Goal: Task Accomplishment & Management: Use online tool/utility

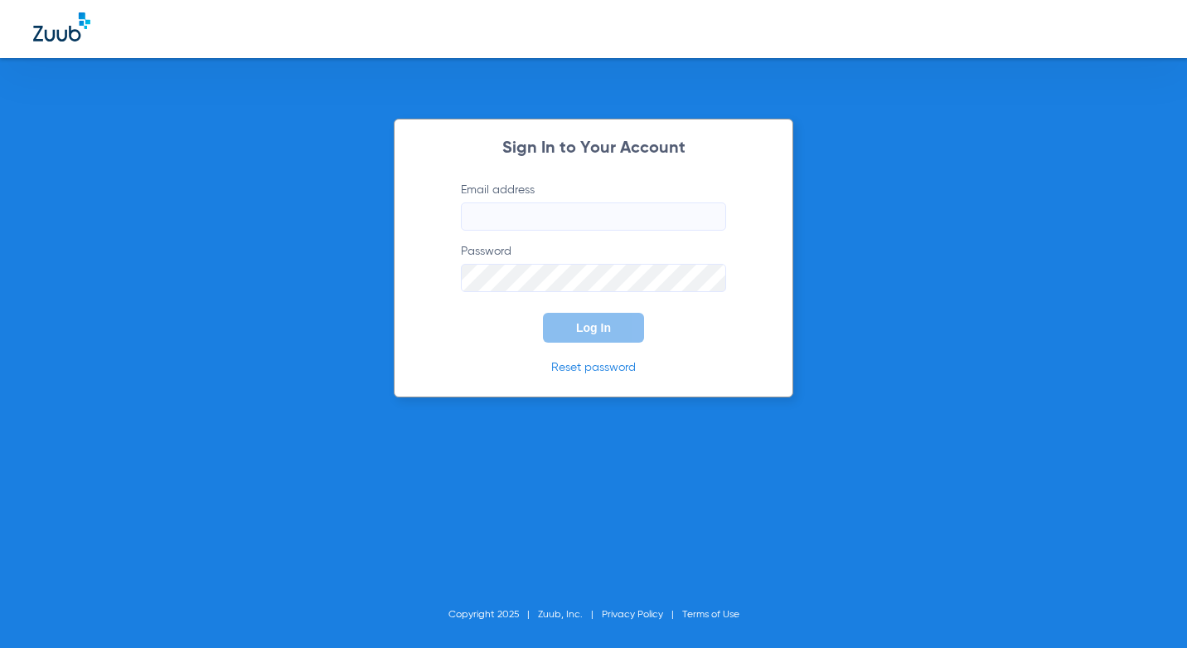
type input "[EMAIL_ADDRESS][DOMAIN_NAME]"
click at [555, 325] on button "Log In" at bounding box center [593, 328] width 101 height 30
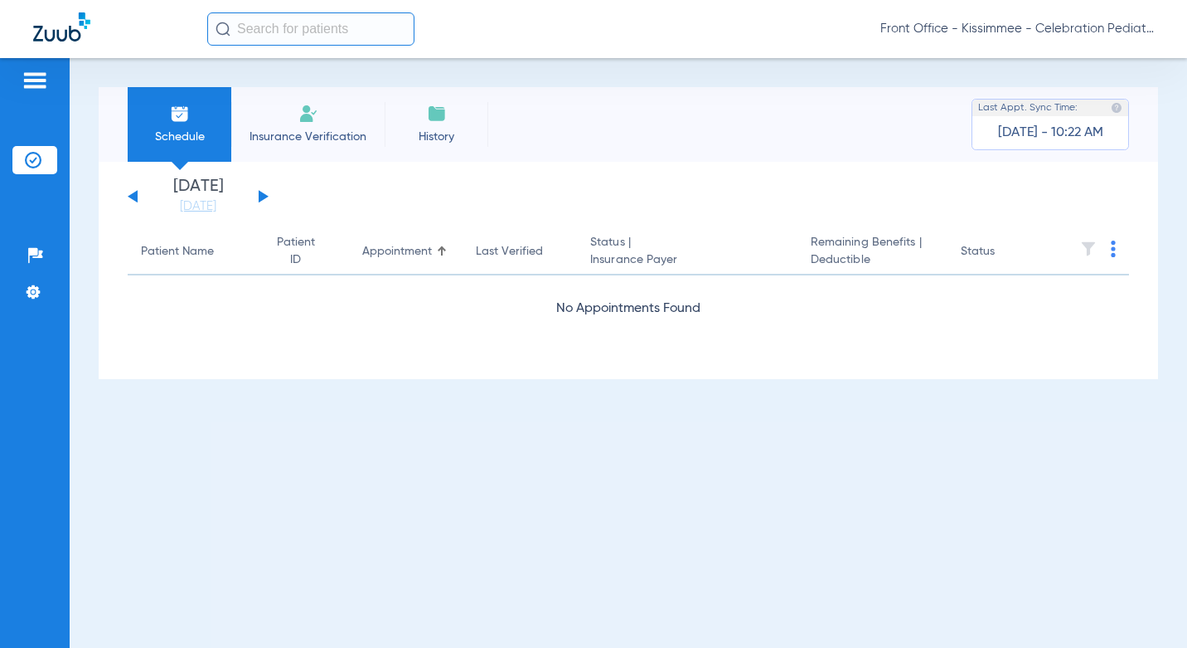
click at [633, 627] on div "Schedule Insurance Verification History Last Appt. Sync Time: [DATE] - 10:22 AM…" at bounding box center [629, 353] width 1118 height 590
click at [168, 322] on app-appointment-list "Patient Name Patient ID Appointment Last Verified Status | Insurance Payer Rema…" at bounding box center [629, 295] width 1002 height 133
click at [217, 213] on link "[DATE]" at bounding box center [198, 206] width 100 height 17
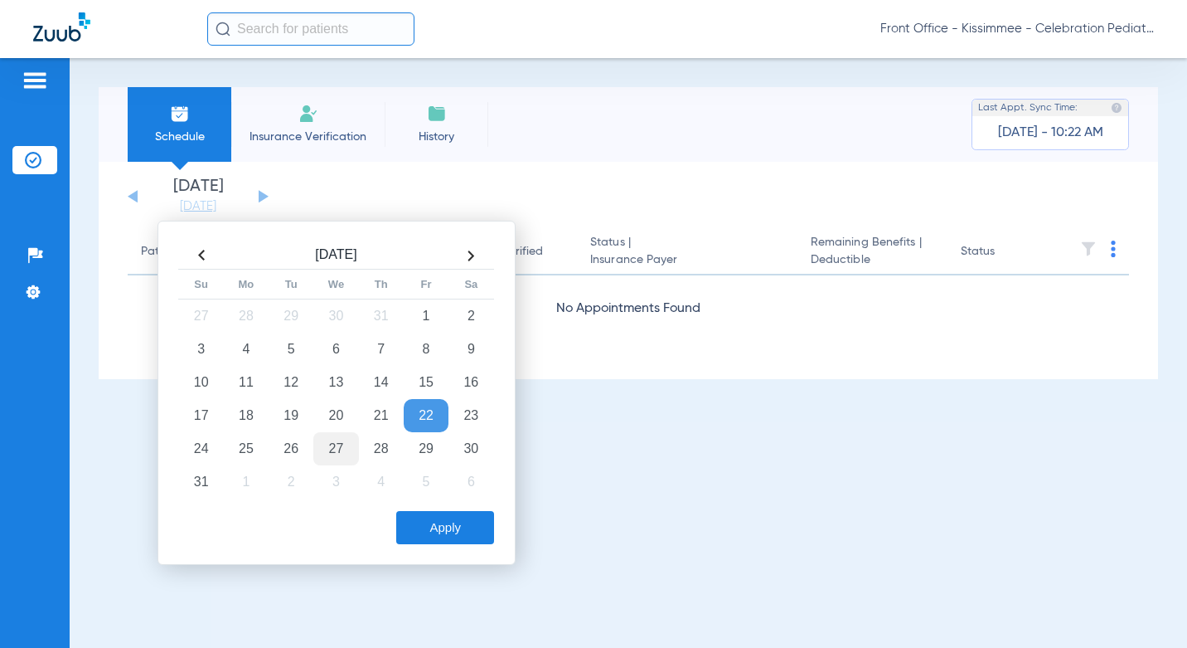
drag, startPoint x: 294, startPoint y: 449, endPoint x: 337, endPoint y: 440, distance: 44.9
click at [293, 449] on td "26" at bounding box center [291, 448] width 45 height 33
click at [284, 627] on div "Schedule Insurance Verification History Last Appt. Sync Time: [DATE] - 10:22 AM…" at bounding box center [629, 353] width 1118 height 590
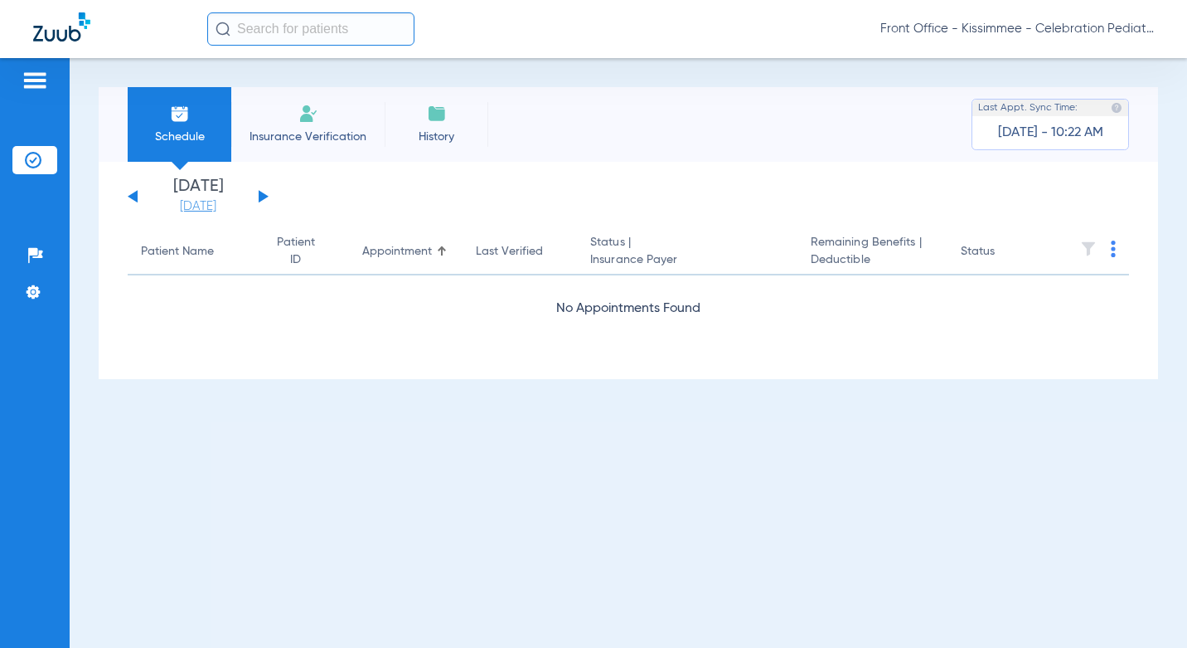
click at [199, 206] on link "[DATE]" at bounding box center [198, 206] width 100 height 17
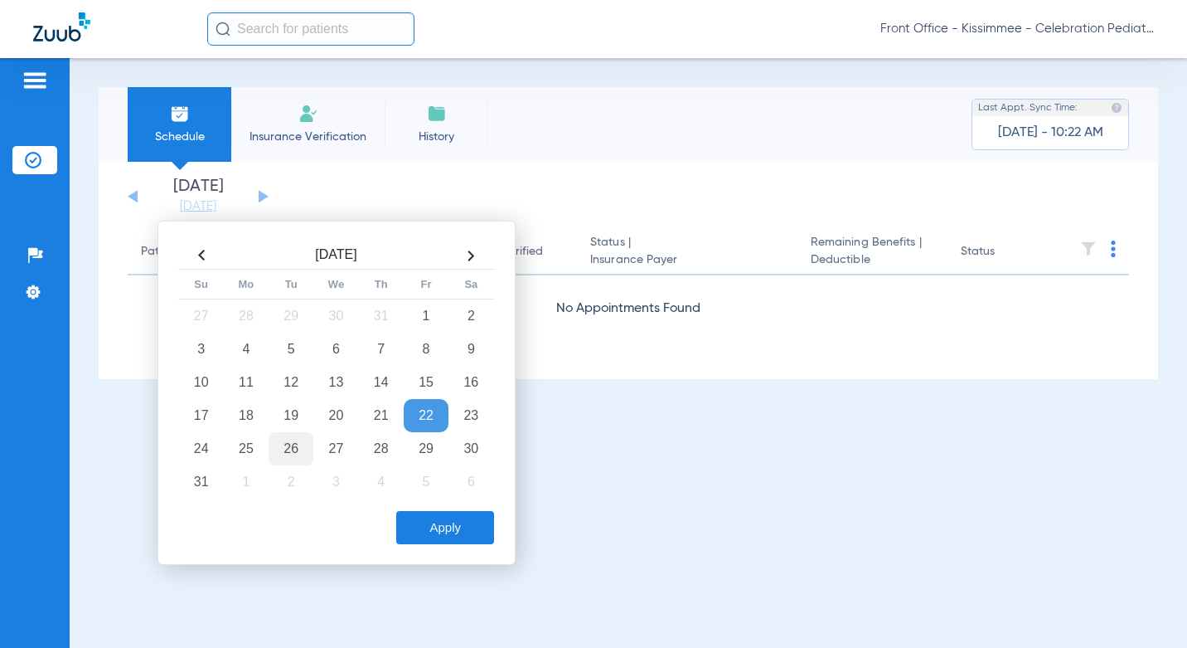
click at [291, 445] on td "26" at bounding box center [291, 448] width 45 height 33
click at [452, 517] on button "Apply" at bounding box center [445, 527] width 98 height 33
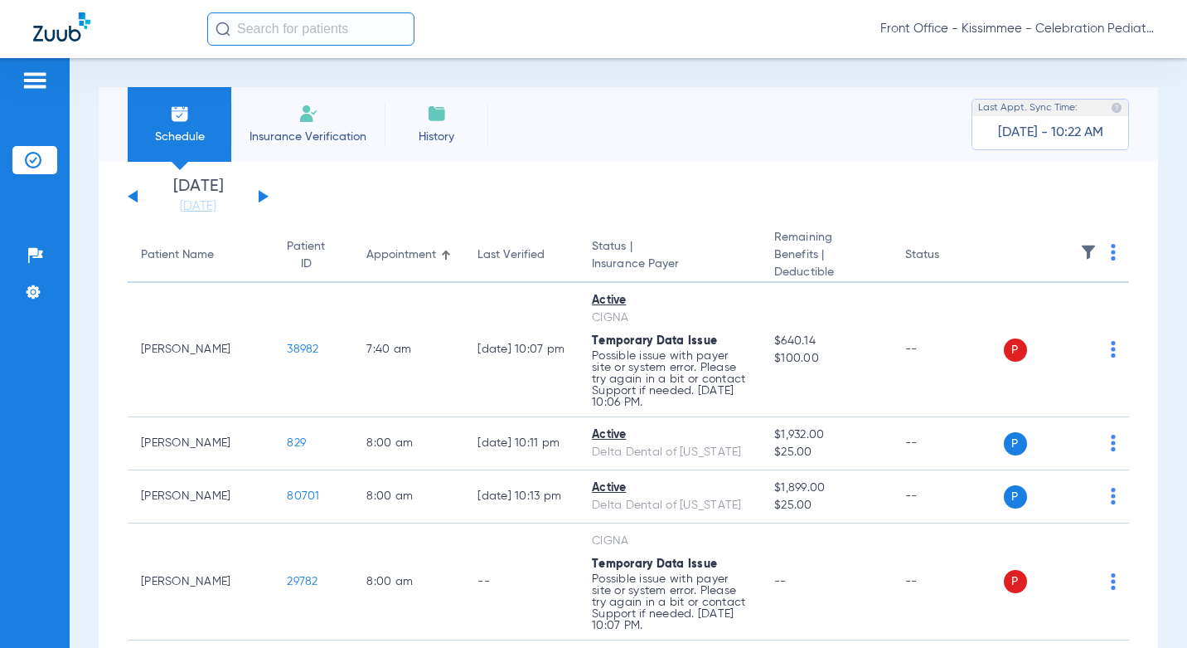
drag, startPoint x: 728, startPoint y: 138, endPoint x: 672, endPoint y: 141, distance: 55.7
click at [728, 138] on div "Schedule Insurance Verification History Last Appt. Sync Time: [DATE] - 10:22 AM" at bounding box center [629, 124] width 1060 height 75
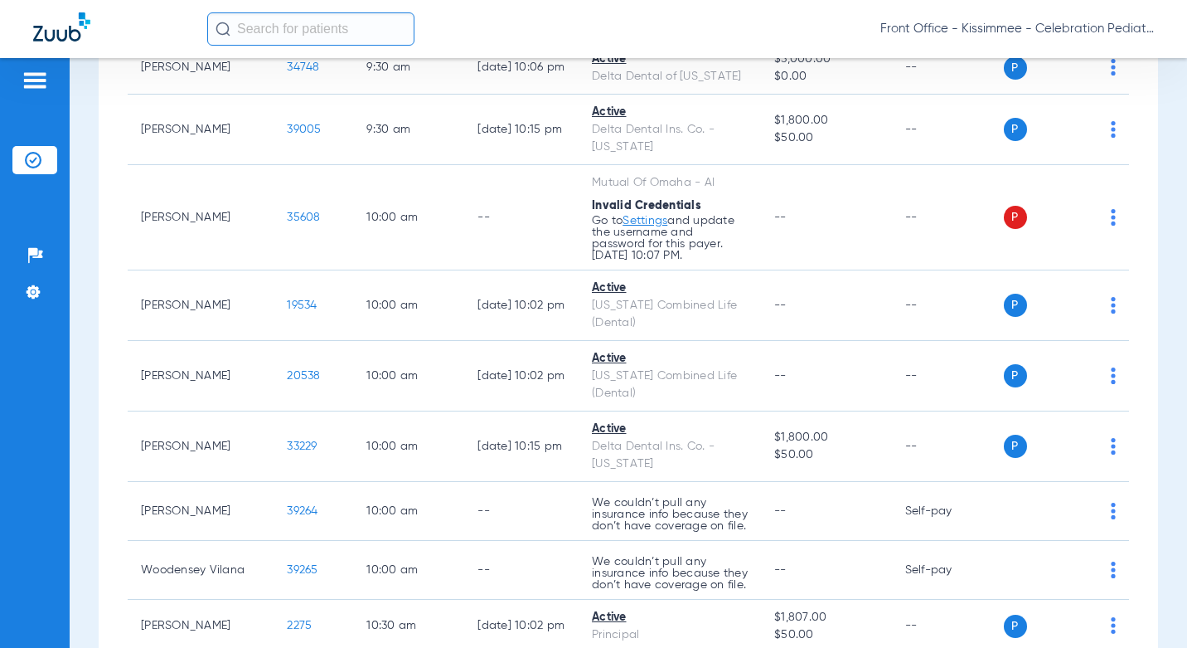
scroll to position [1575, 0]
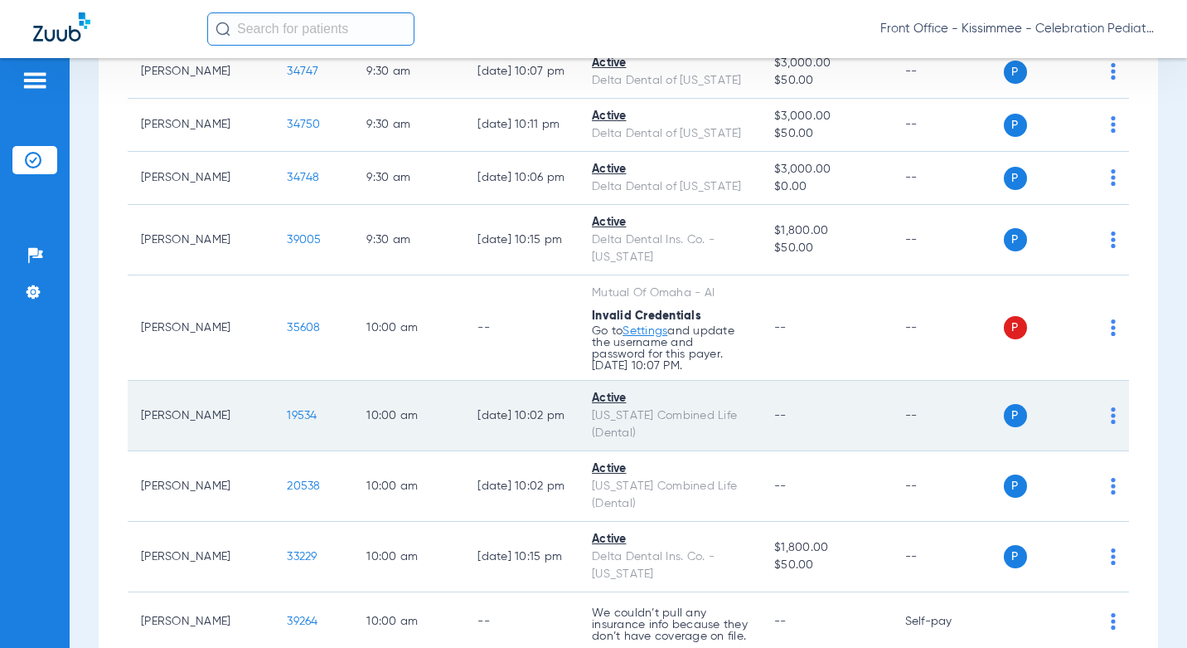
click at [274, 405] on td "19534" at bounding box center [314, 416] width 80 height 70
click at [287, 410] on span "19534" at bounding box center [302, 416] width 30 height 12
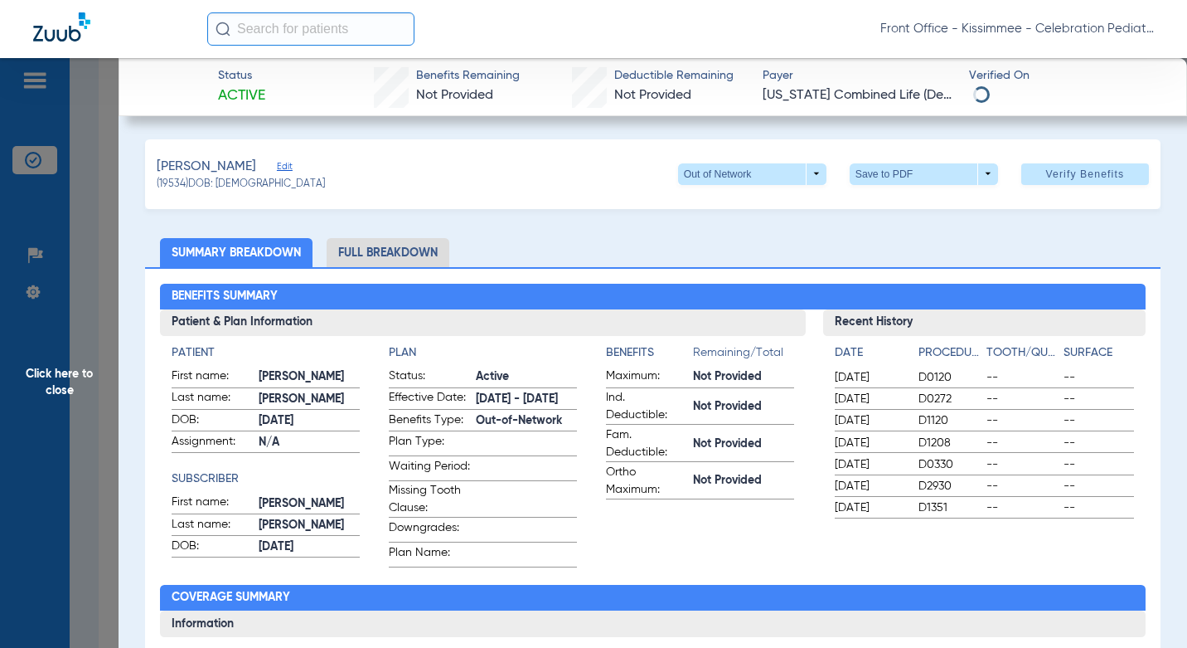
drag, startPoint x: 414, startPoint y: 257, endPoint x: 416, endPoint y: 268, distance: 11.1
click at [414, 257] on li "Full Breakdown" at bounding box center [388, 252] width 123 height 29
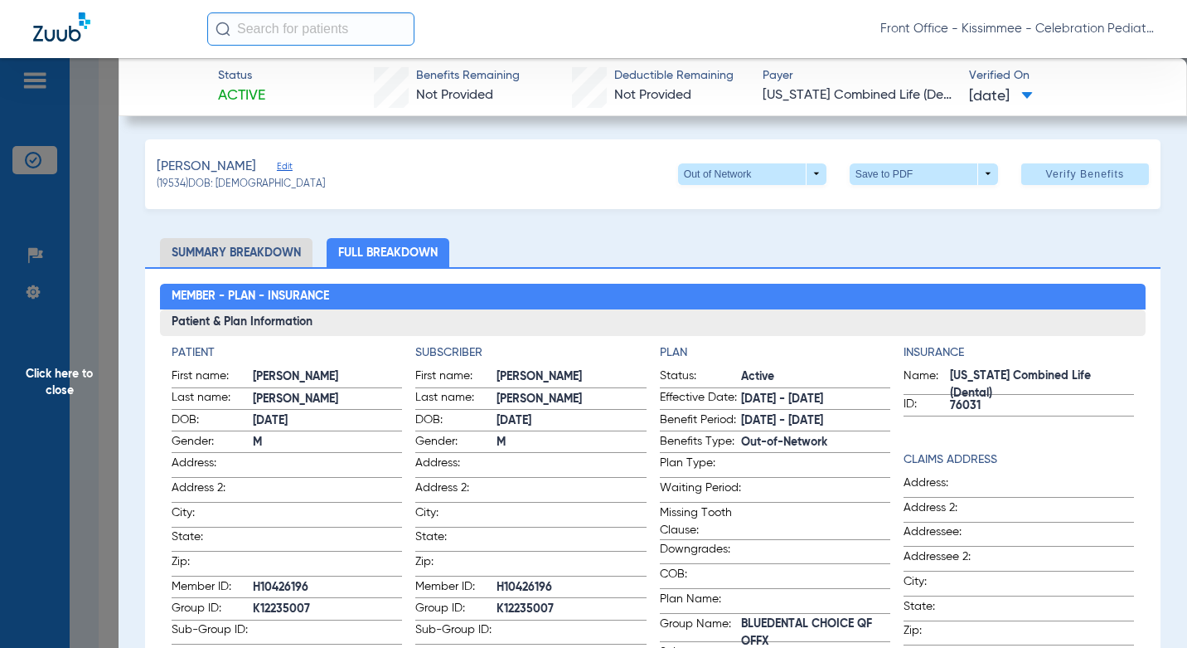
drag, startPoint x: 36, startPoint y: 439, endPoint x: 100, endPoint y: 443, distance: 64.0
click at [36, 439] on span "Click here to close" at bounding box center [59, 382] width 119 height 648
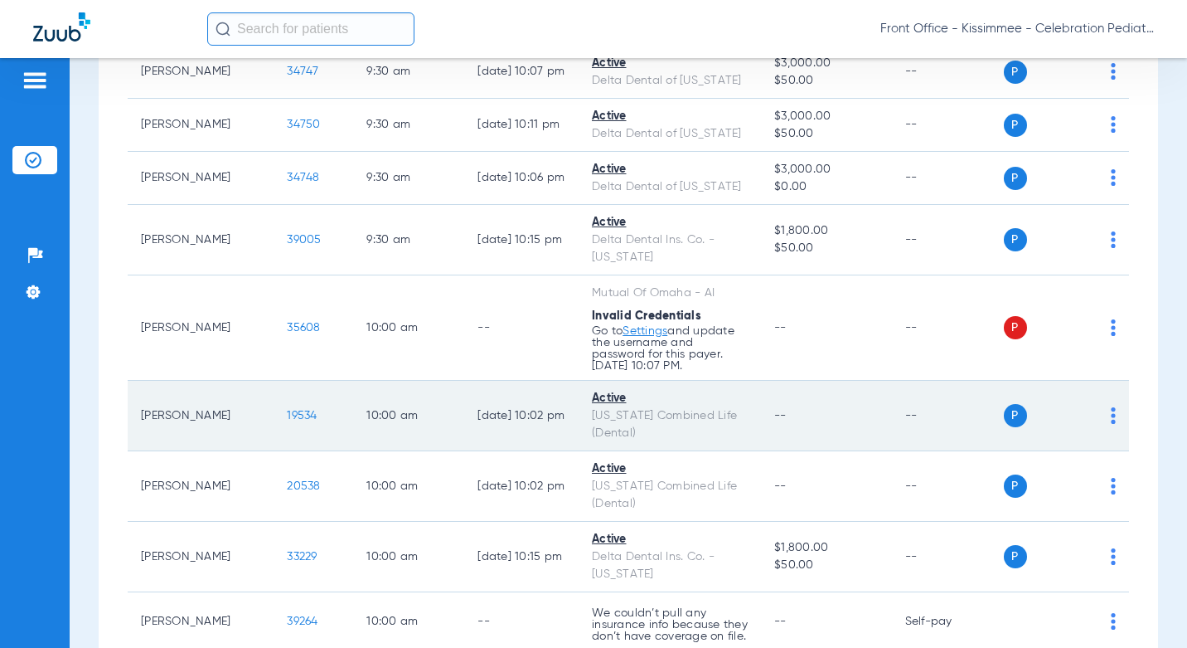
click at [274, 405] on td "19534" at bounding box center [314, 416] width 80 height 70
click at [274, 386] on td "19534" at bounding box center [314, 416] width 80 height 70
click at [287, 410] on span "19534" at bounding box center [302, 416] width 30 height 12
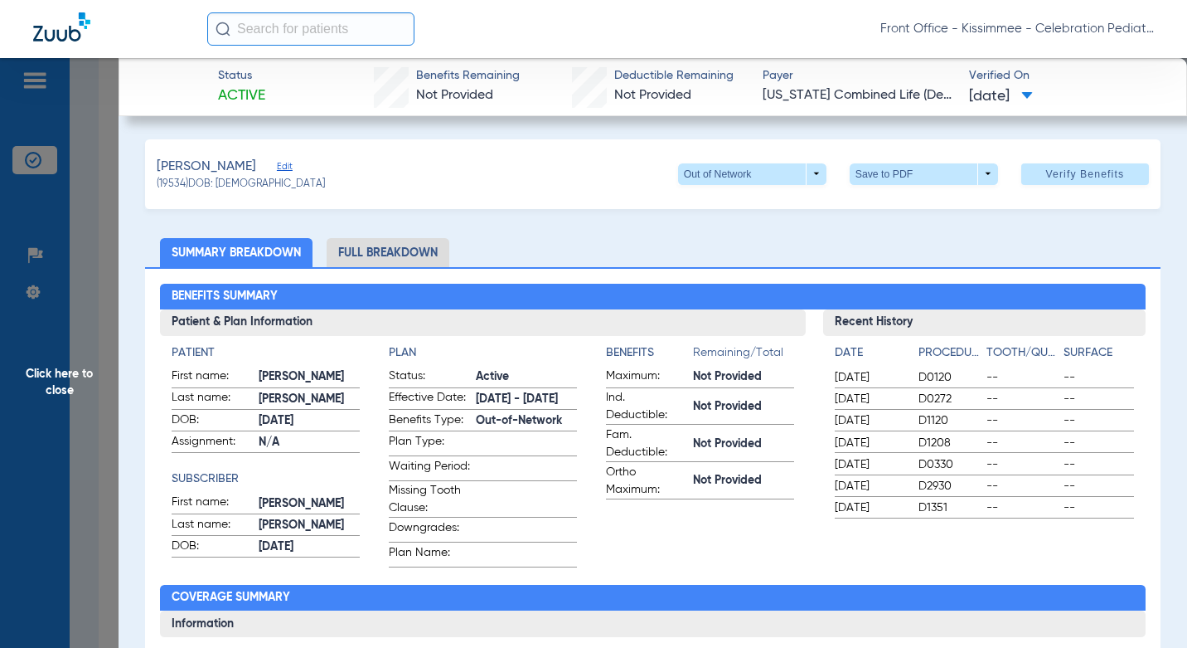
click at [376, 250] on li "Full Breakdown" at bounding box center [388, 252] width 123 height 29
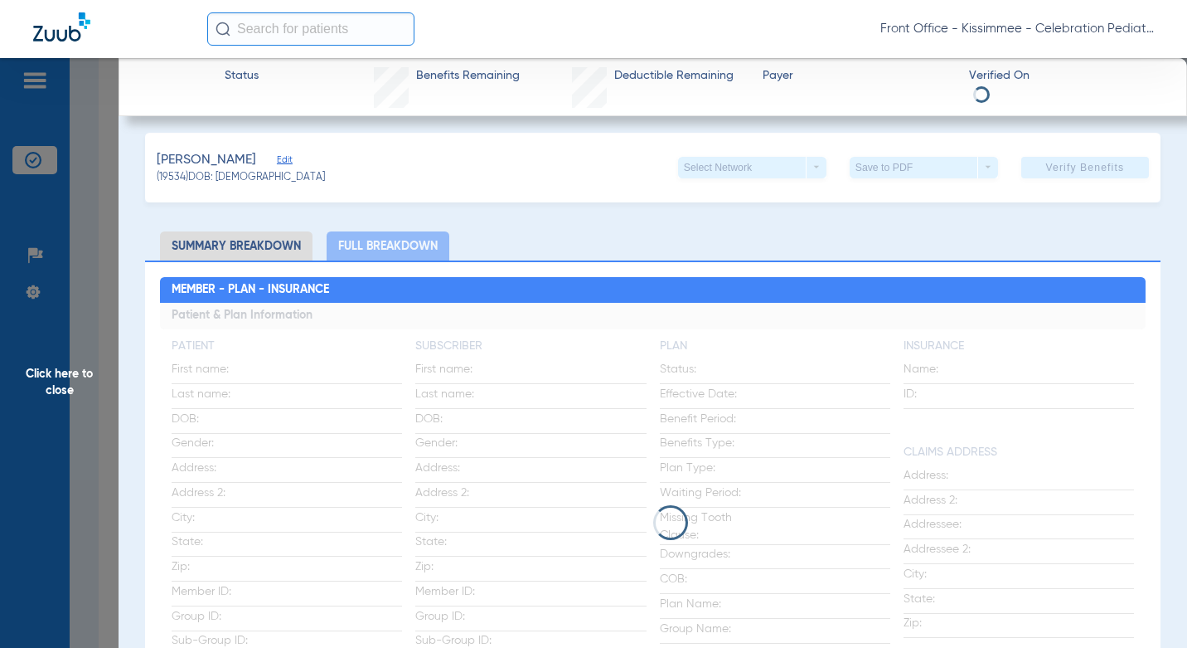
scroll to position [0, 0]
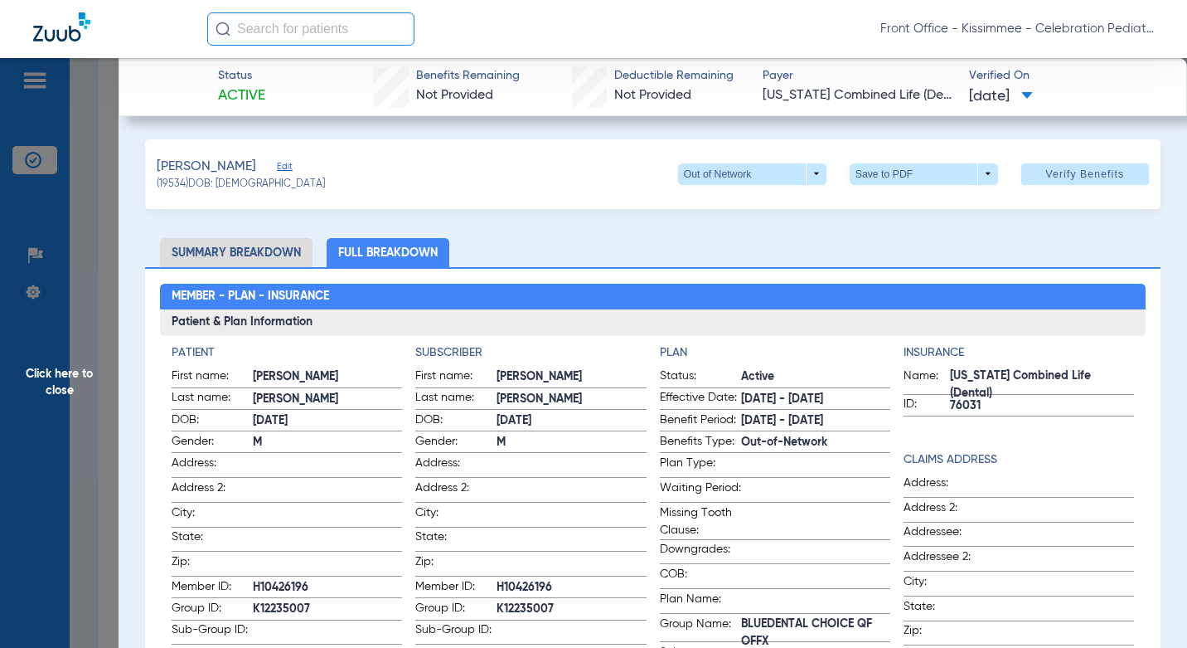
drag, startPoint x: 560, startPoint y: 582, endPoint x: 481, endPoint y: 581, distance: 78.8
click at [482, 581] on label "Member ID: H10426196" at bounding box center [530, 588] width 231 height 21
copy label "H10426196"
click at [344, 529] on span at bounding box center [327, 536] width 149 height 17
click at [678, 166] on span at bounding box center [752, 174] width 148 height 22
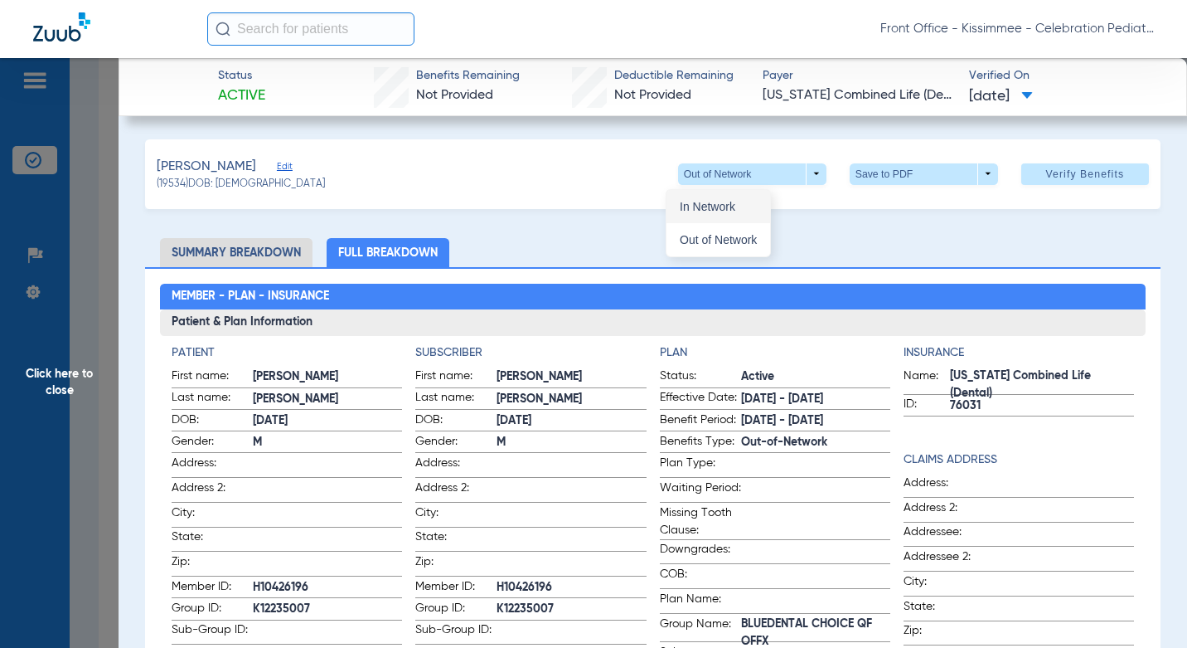
click at [709, 211] on span "In Network" at bounding box center [718, 207] width 77 height 12
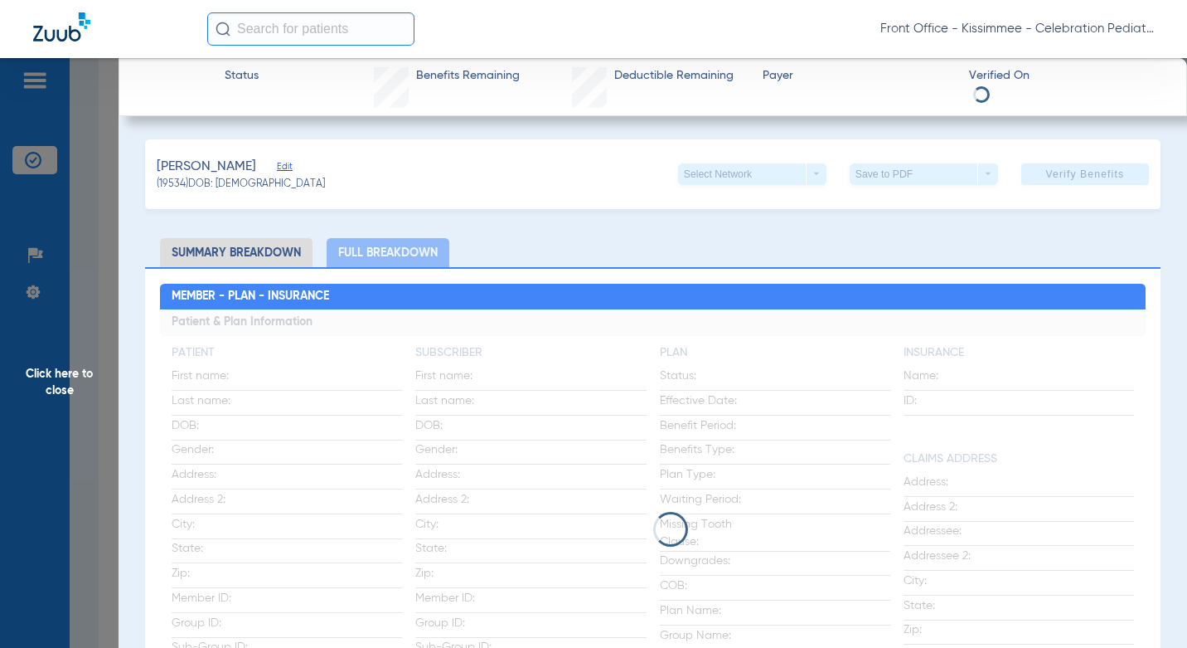
click at [579, 206] on div "[PERSON_NAME] (19534) DOB: [DEMOGRAPHIC_DATA] Select Network arrow_drop_down Sa…" at bounding box center [652, 174] width 1015 height 70
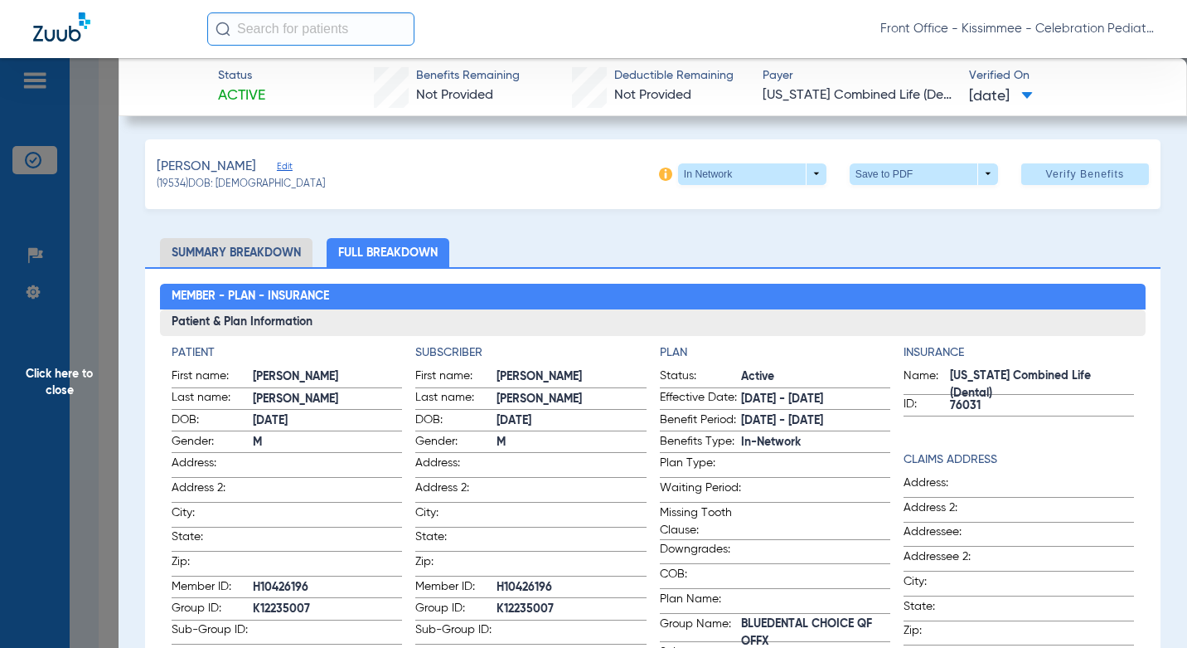
click at [562, 195] on div "[PERSON_NAME] (19534) DOB: [DEMOGRAPHIC_DATA] In Network arrow_drop_down Save t…" at bounding box center [652, 174] width 1015 height 70
click at [103, 486] on span "Click here to close" at bounding box center [59, 382] width 119 height 648
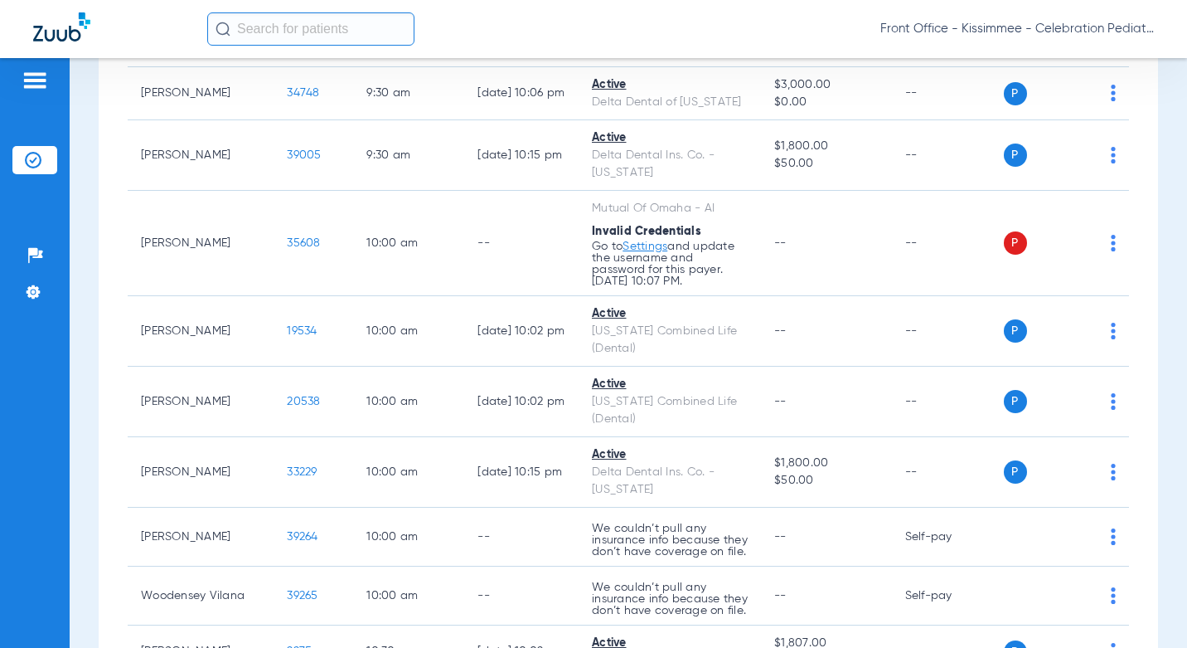
scroll to position [1658, 0]
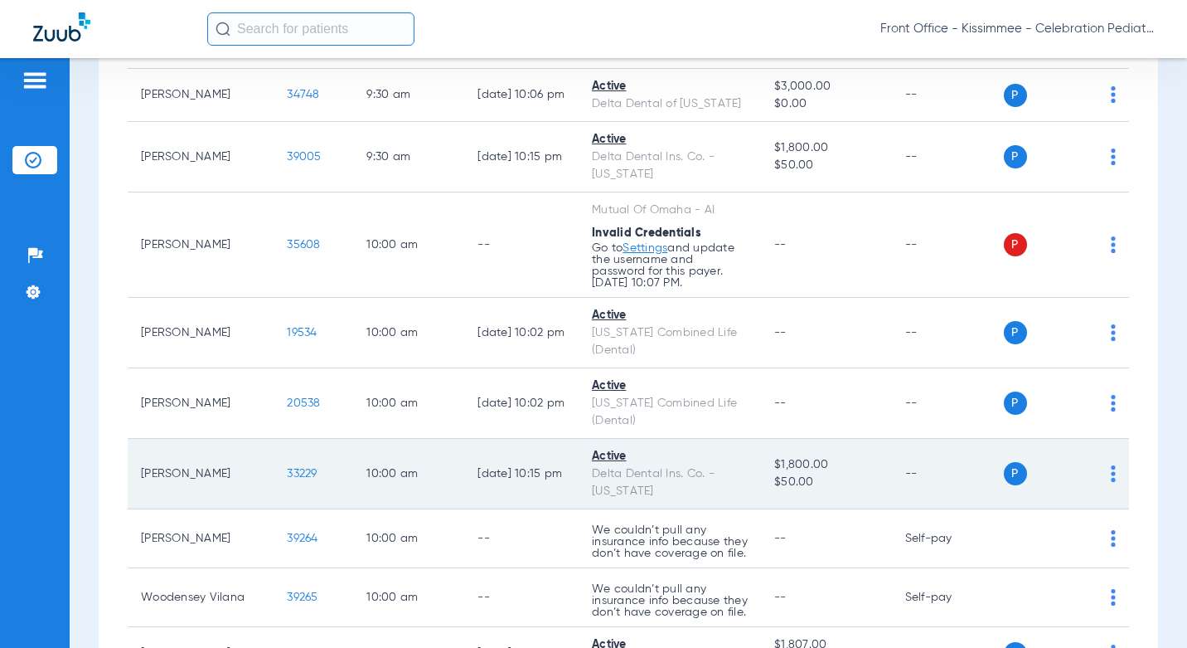
click at [287, 468] on span "33229" at bounding box center [302, 474] width 30 height 12
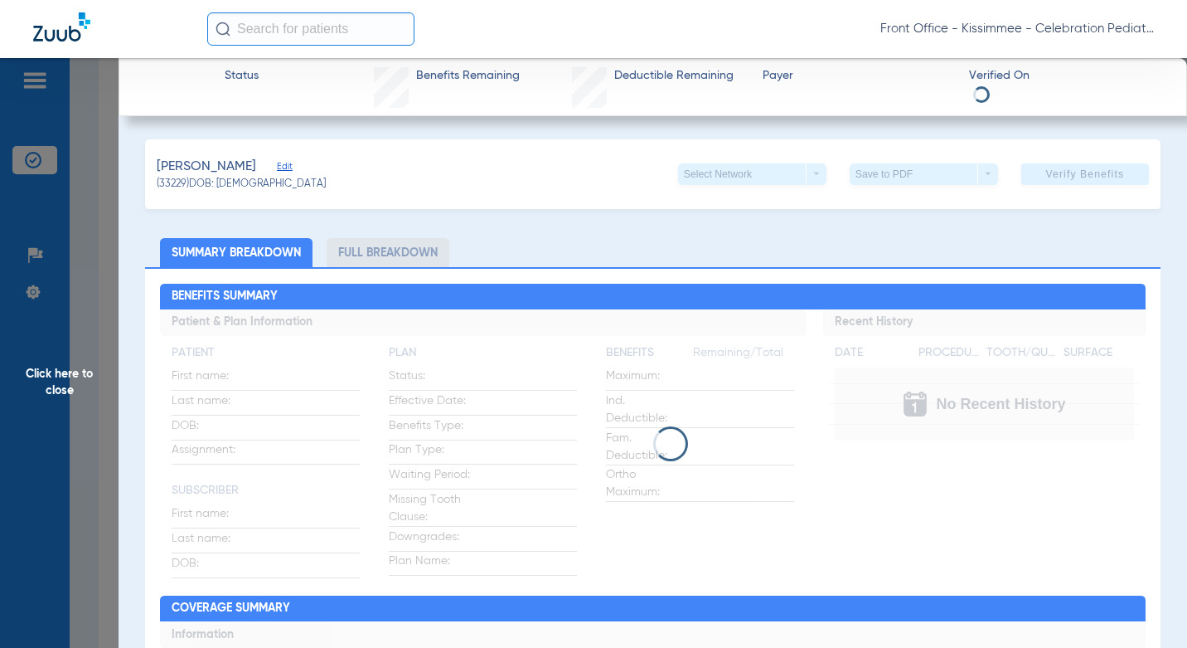
click at [385, 251] on li "Full Breakdown" at bounding box center [388, 252] width 123 height 29
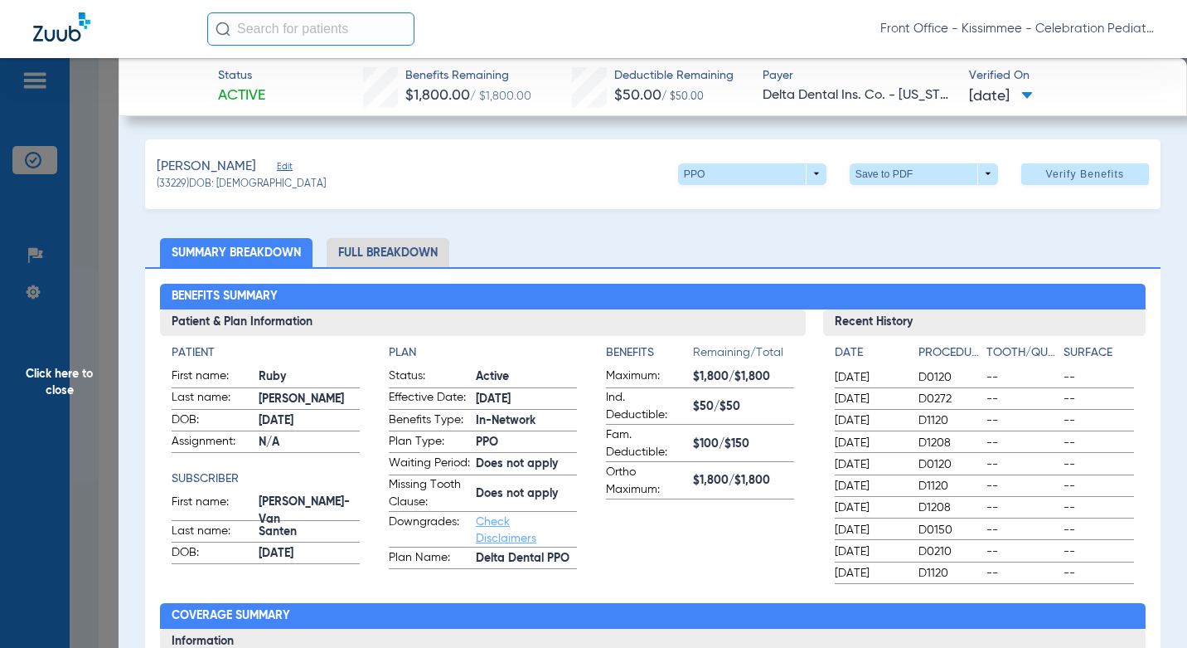
click at [386, 252] on li "Full Breakdown" at bounding box center [388, 252] width 123 height 29
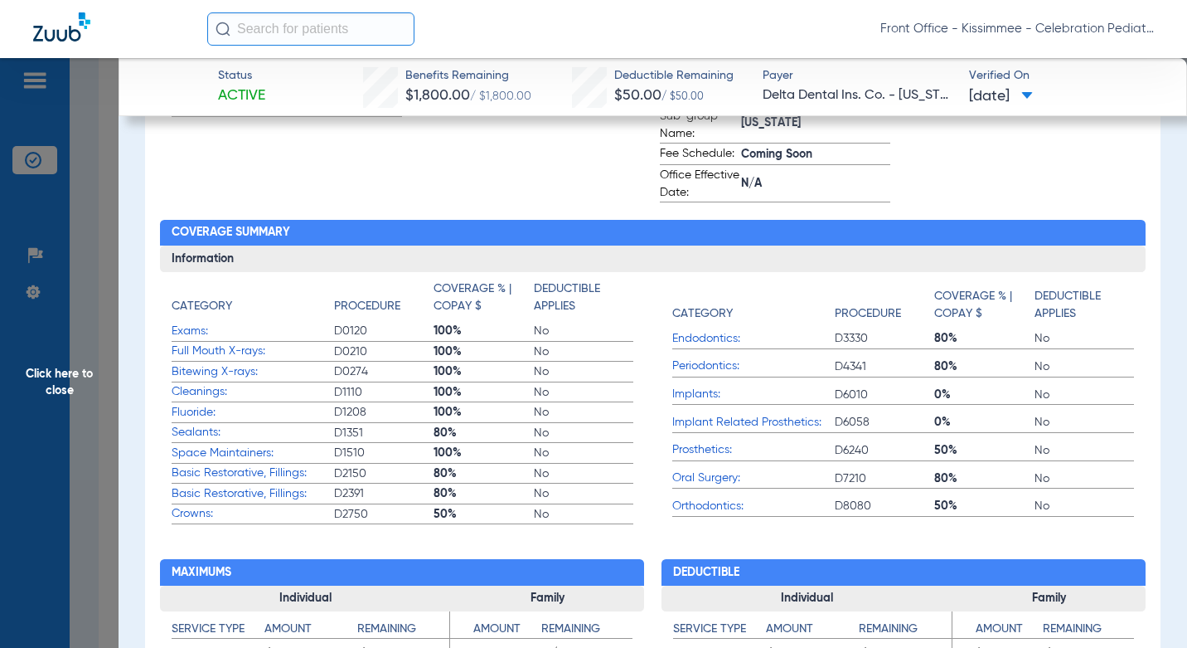
scroll to position [580, 0]
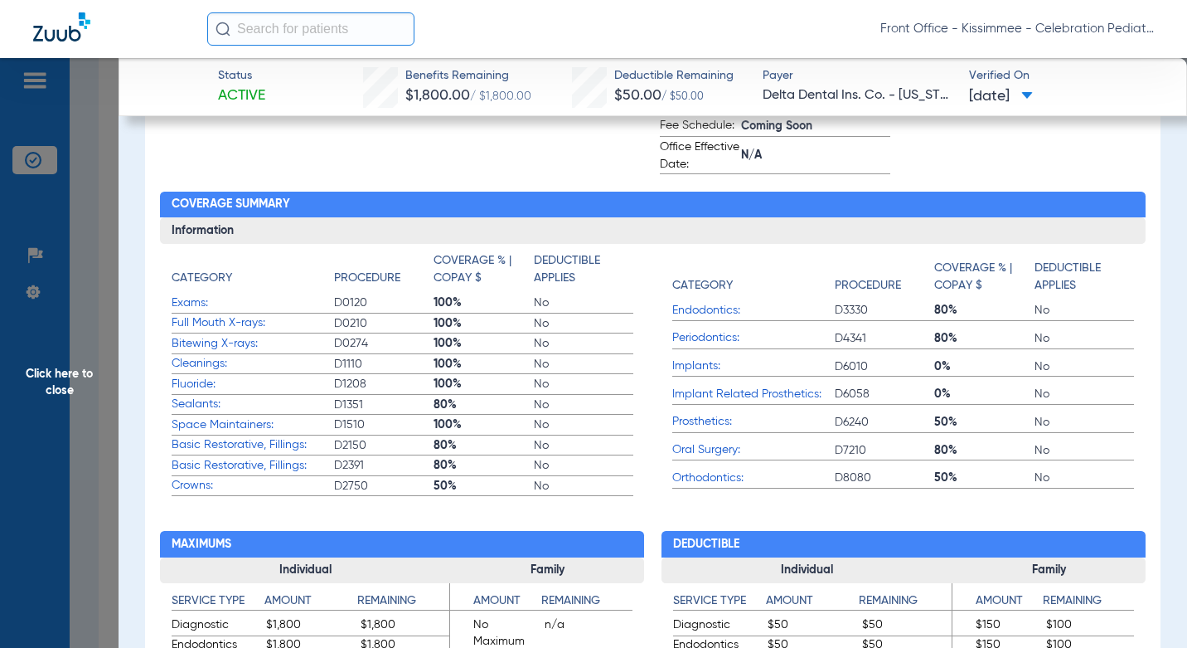
click at [106, 430] on span "Click here to close" at bounding box center [59, 382] width 119 height 648
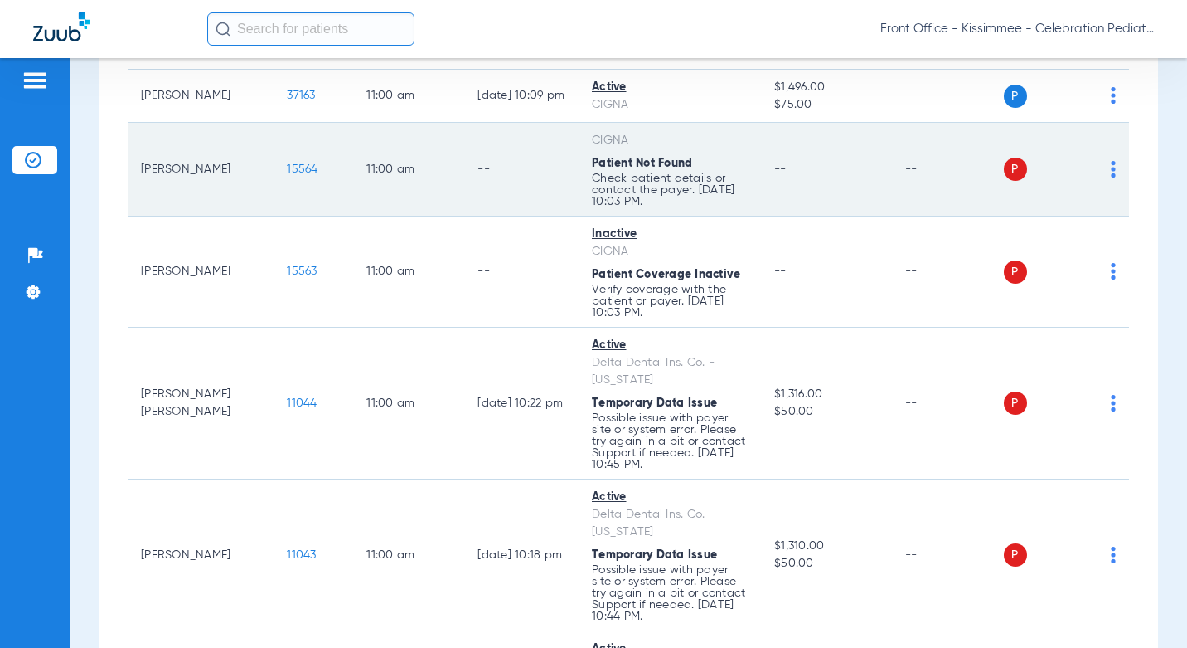
scroll to position [2405, 0]
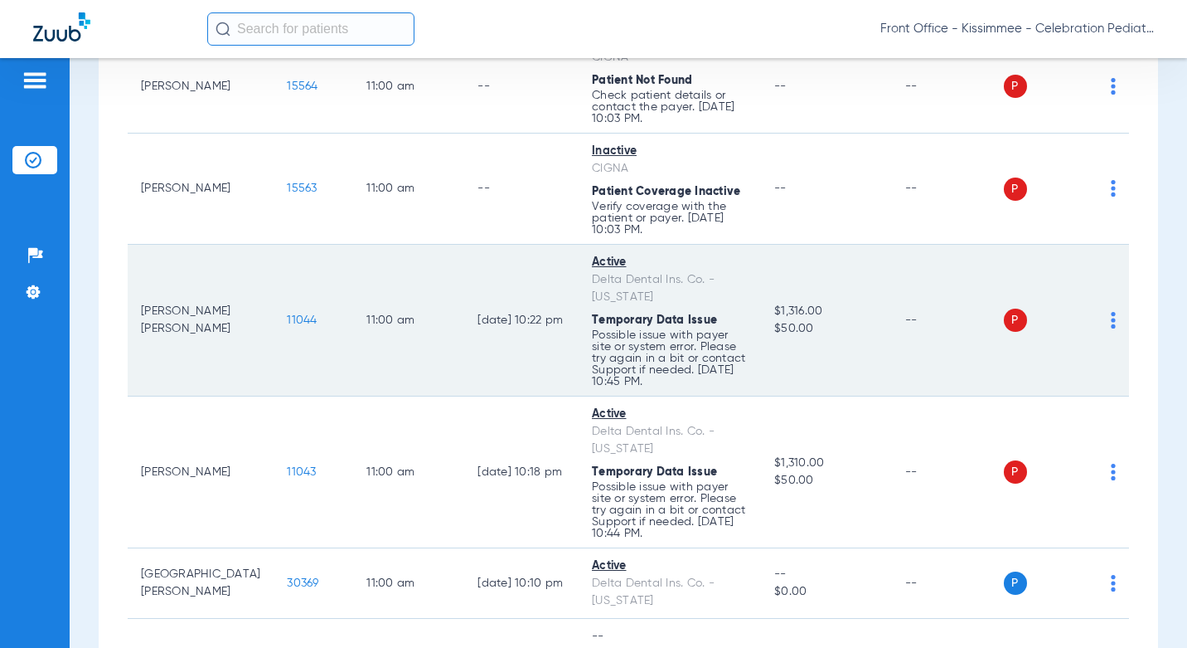
click at [287, 314] on span "11044" at bounding box center [302, 320] width 30 height 12
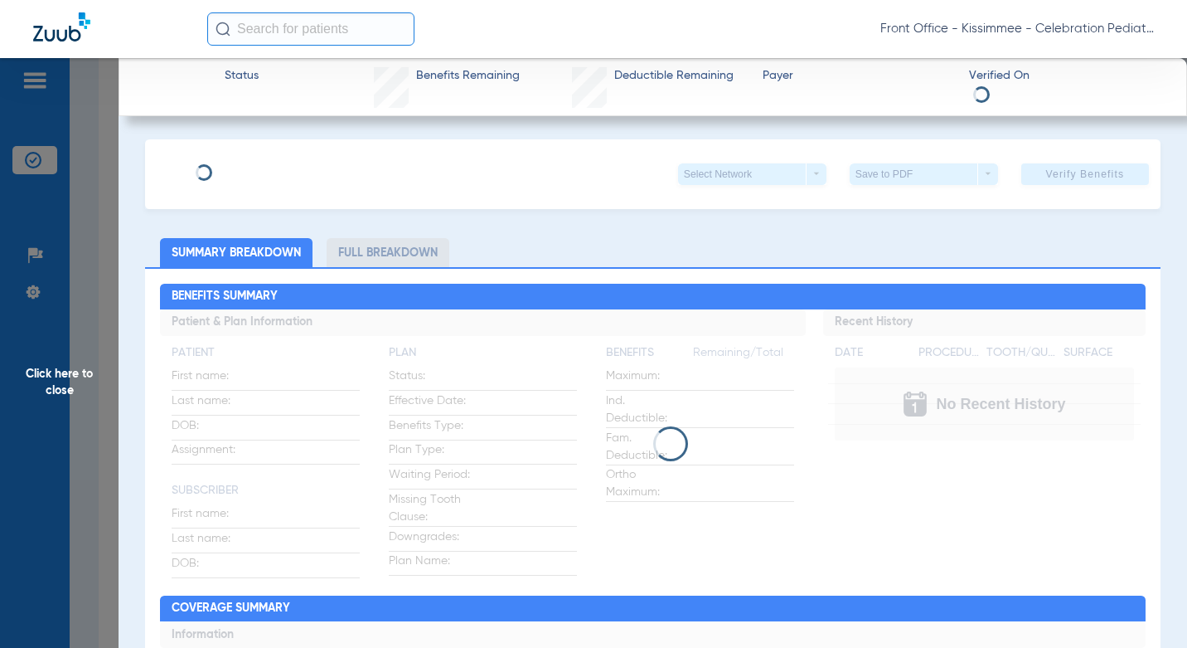
click at [79, 473] on span "Click here to close" at bounding box center [59, 382] width 119 height 648
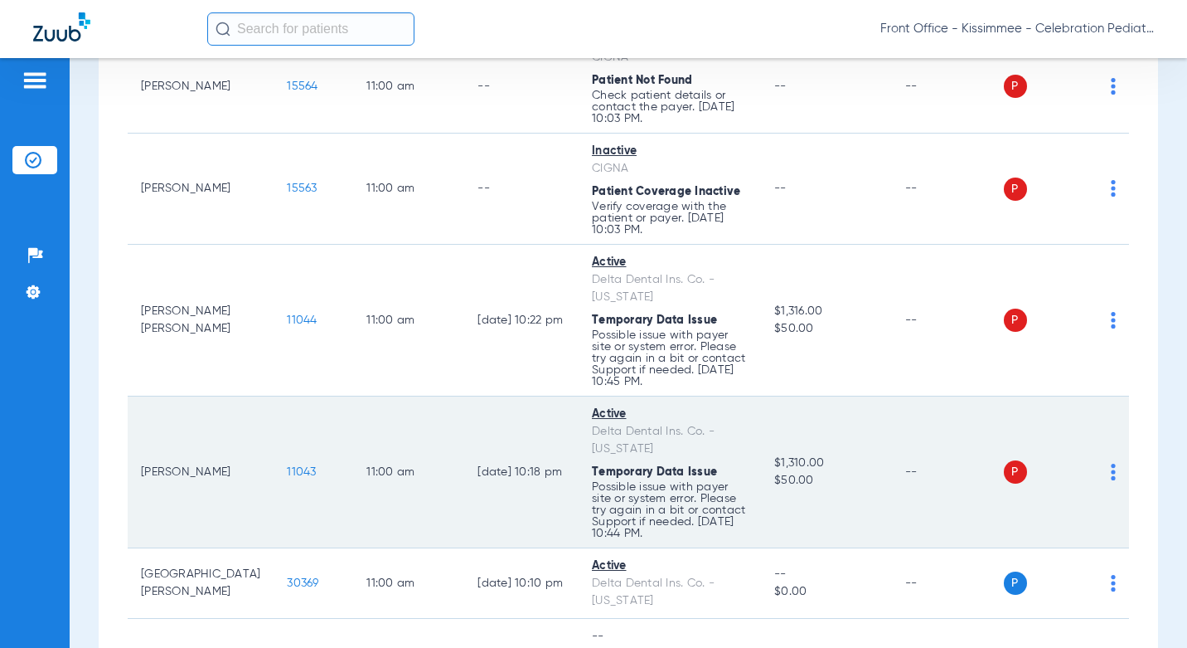
click at [287, 466] on span "11043" at bounding box center [301, 472] width 29 height 12
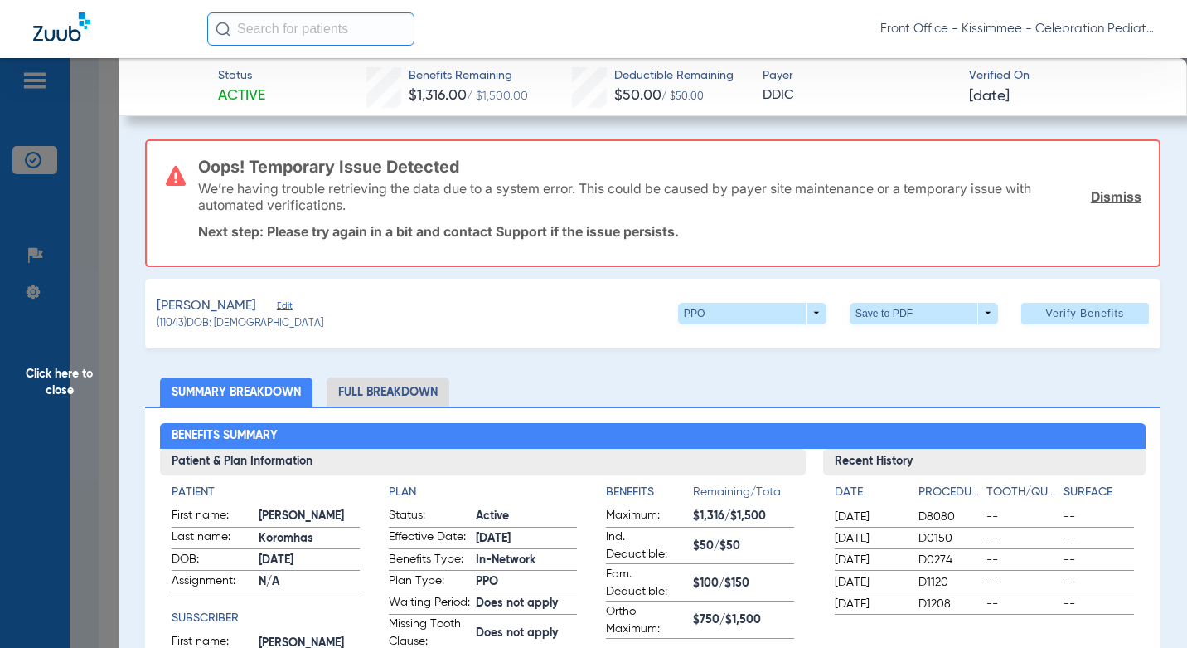
click at [400, 379] on li "Full Breakdown" at bounding box center [388, 391] width 123 height 29
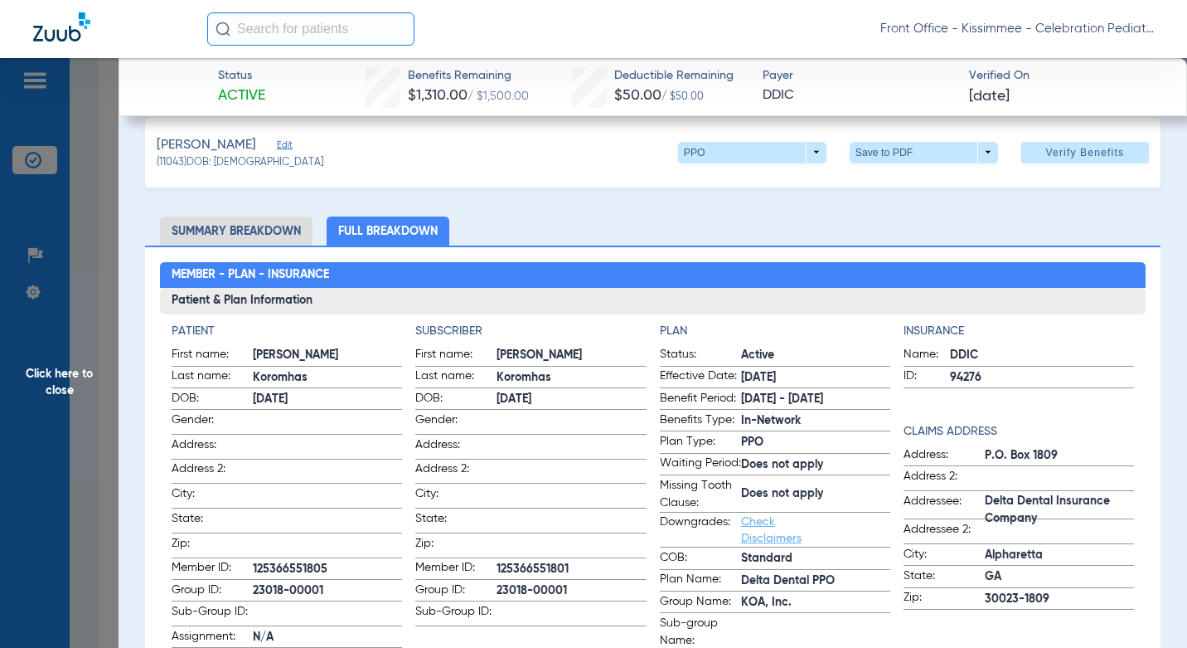
scroll to position [166, 0]
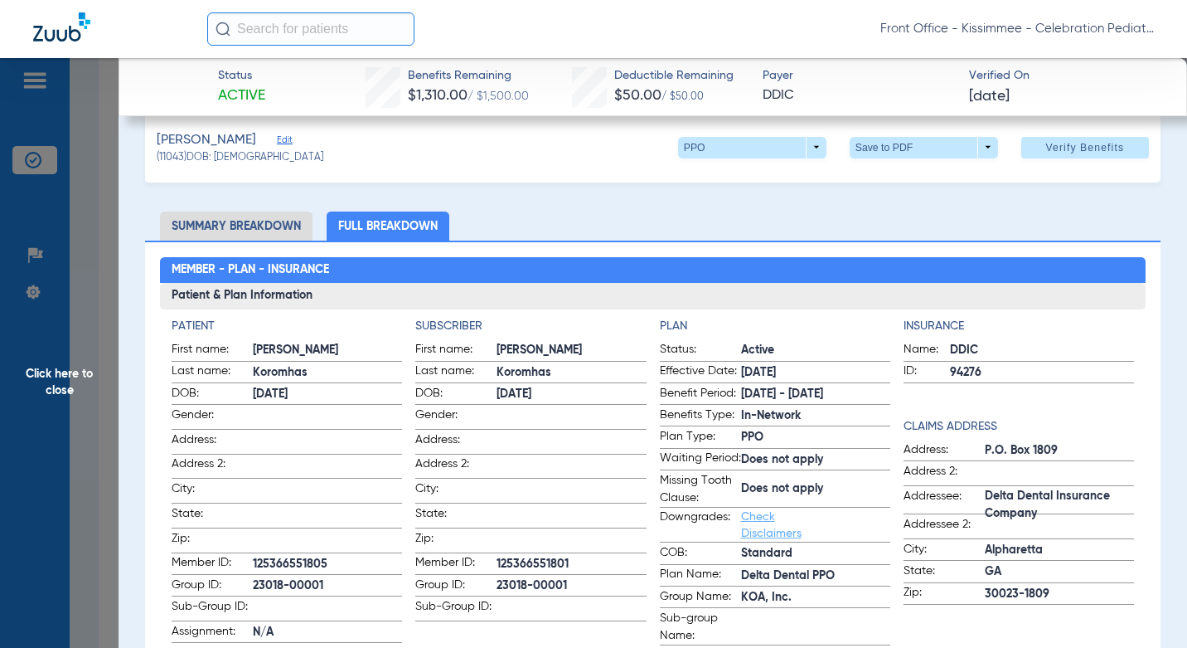
drag, startPoint x: 96, startPoint y: 346, endPoint x: 135, endPoint y: 362, distance: 42.0
click at [95, 346] on span "Click here to close" at bounding box center [59, 382] width 119 height 648
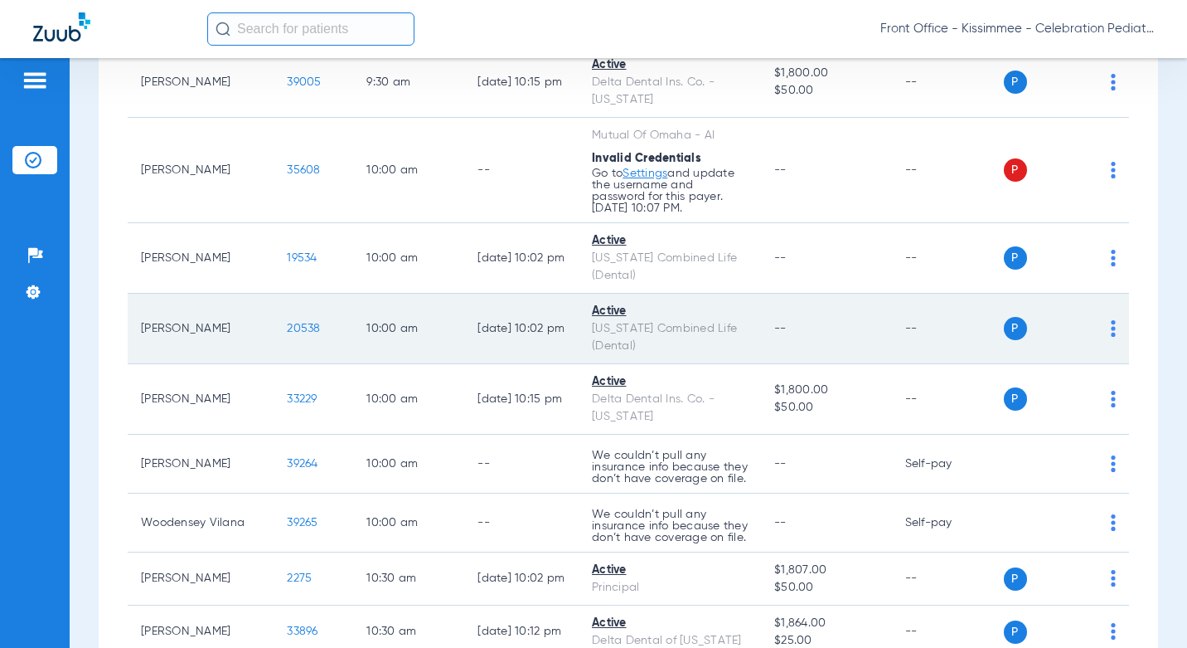
scroll to position [1824, 0]
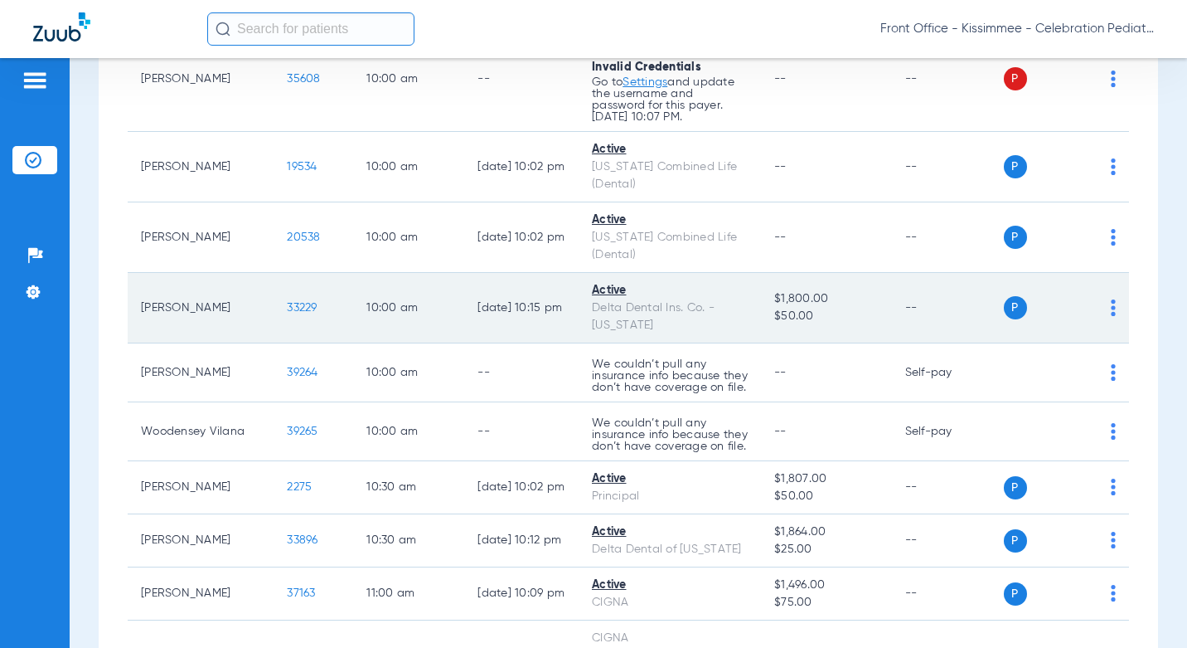
click at [274, 279] on td "33229" at bounding box center [314, 308] width 80 height 70
click at [274, 273] on td "33229" at bounding box center [314, 308] width 80 height 70
click at [287, 302] on span "33229" at bounding box center [302, 308] width 30 height 12
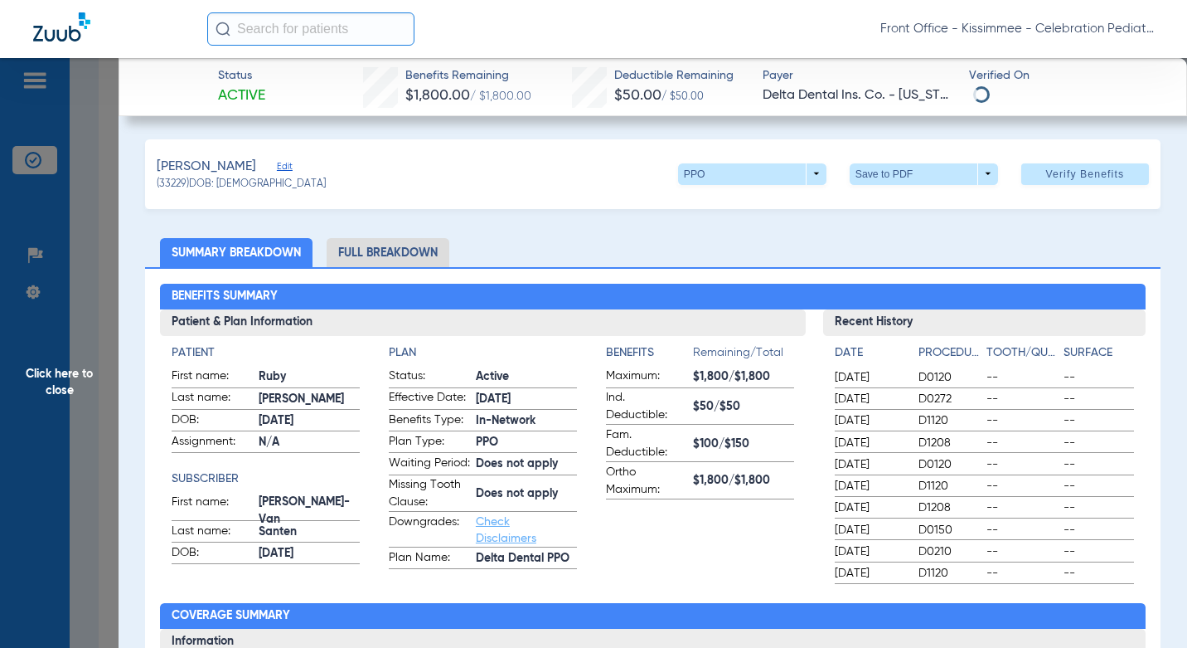
click at [366, 255] on li "Full Breakdown" at bounding box center [388, 252] width 123 height 29
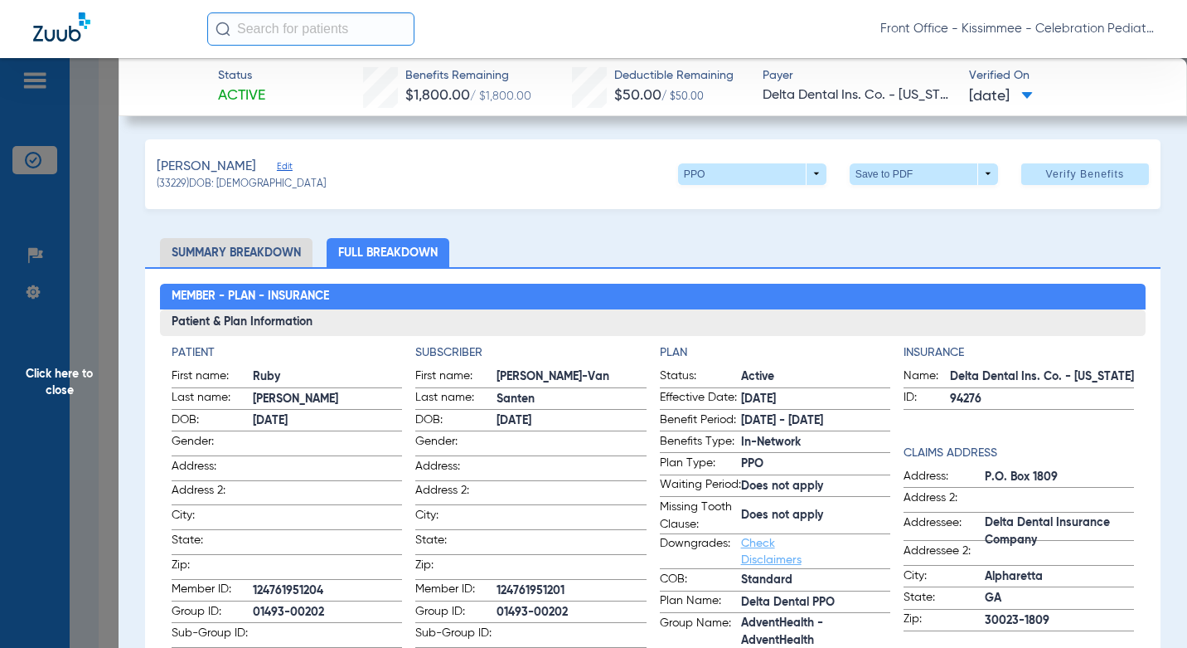
scroll to position [83, 0]
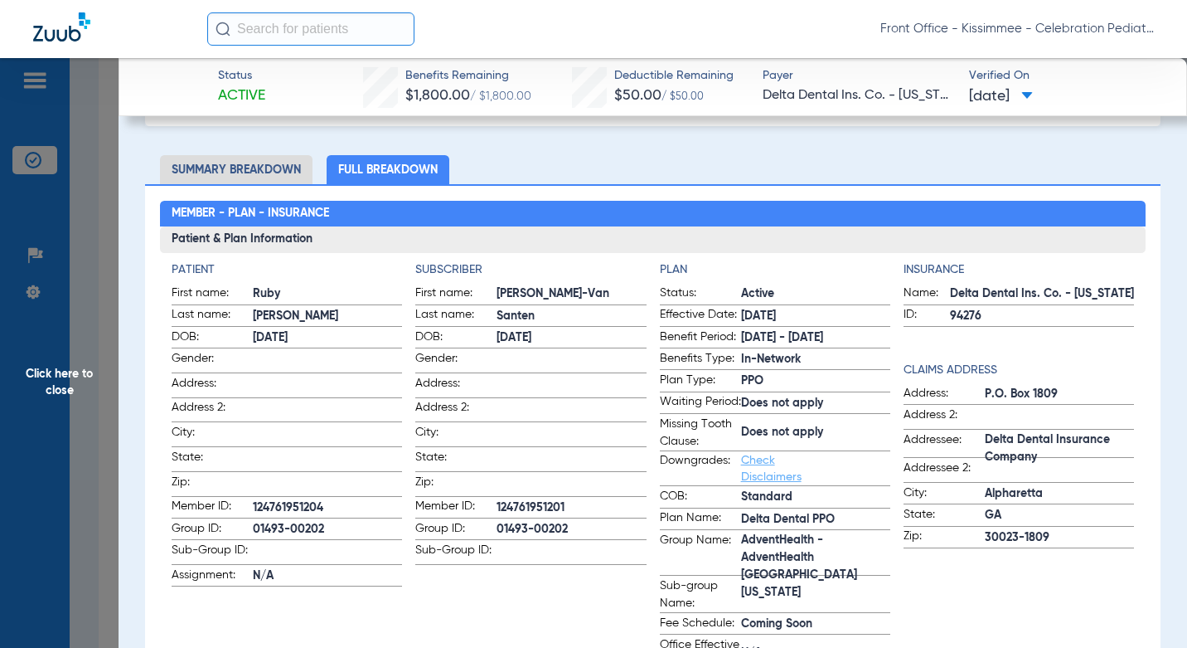
click at [107, 392] on span "Click here to close" at bounding box center [59, 382] width 119 height 648
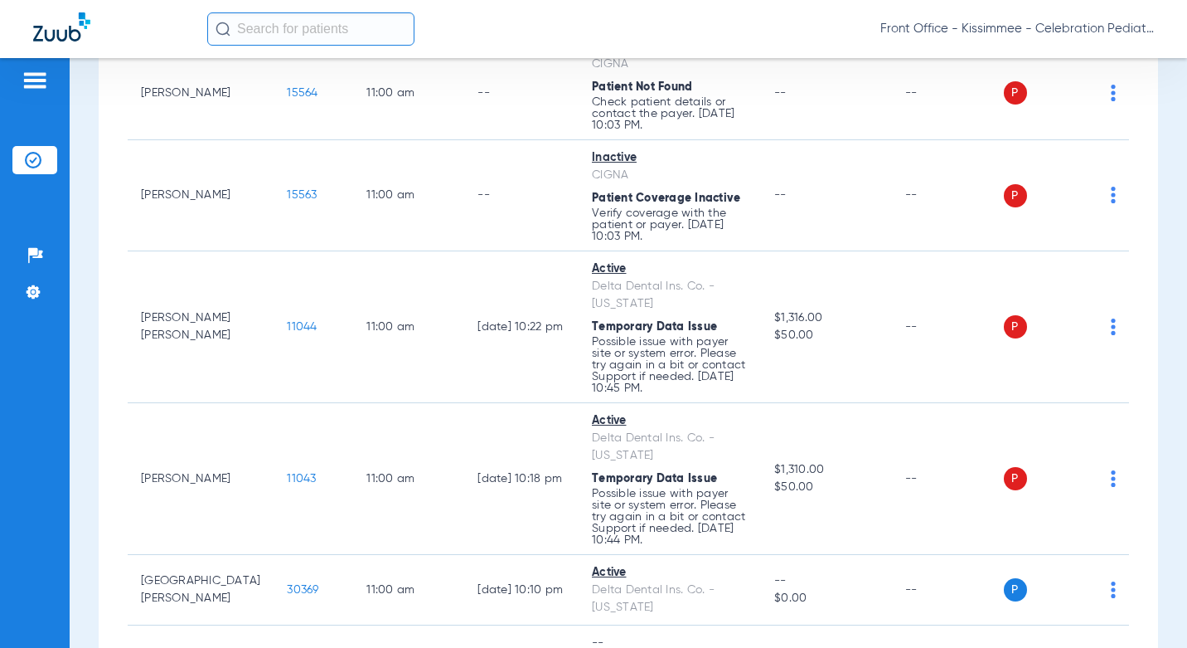
scroll to position [2488, 0]
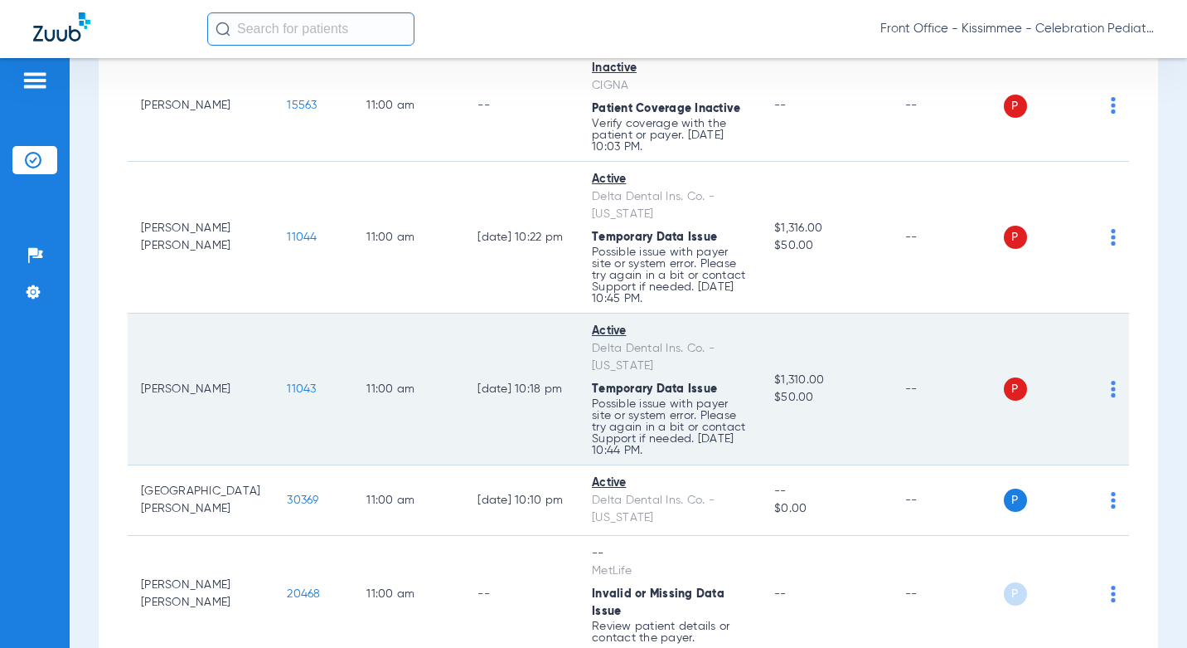
click at [287, 383] on span "11043" at bounding box center [301, 389] width 29 height 12
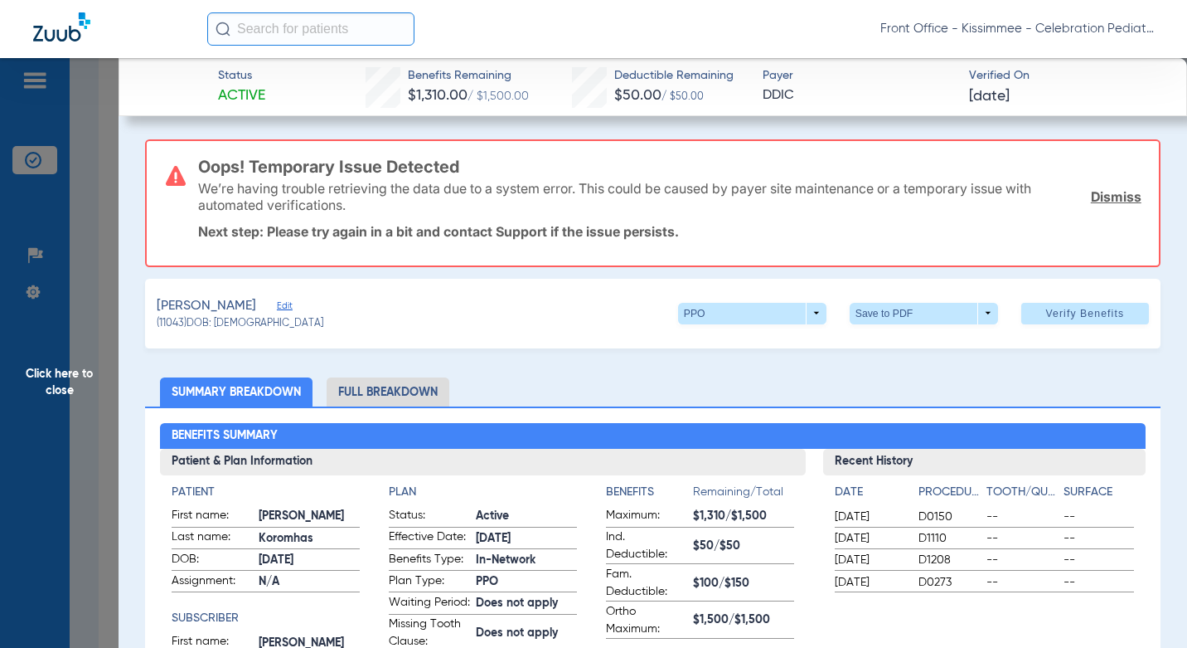
click at [405, 391] on li "Full Breakdown" at bounding box center [388, 391] width 123 height 29
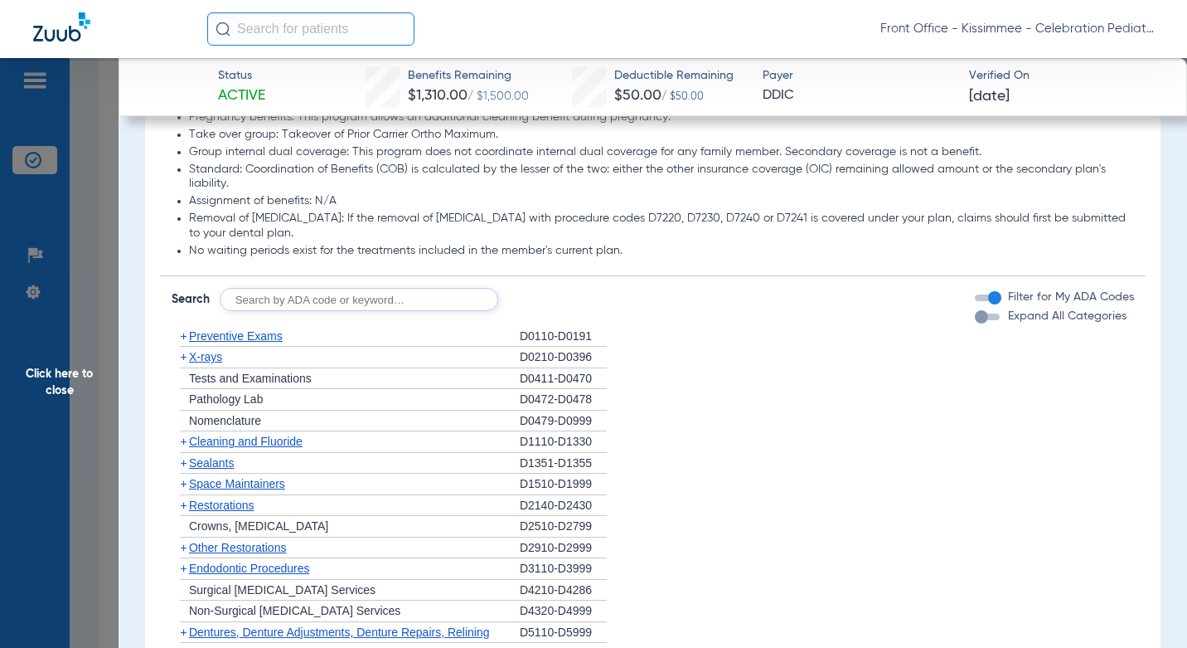
scroll to position [1881, 0]
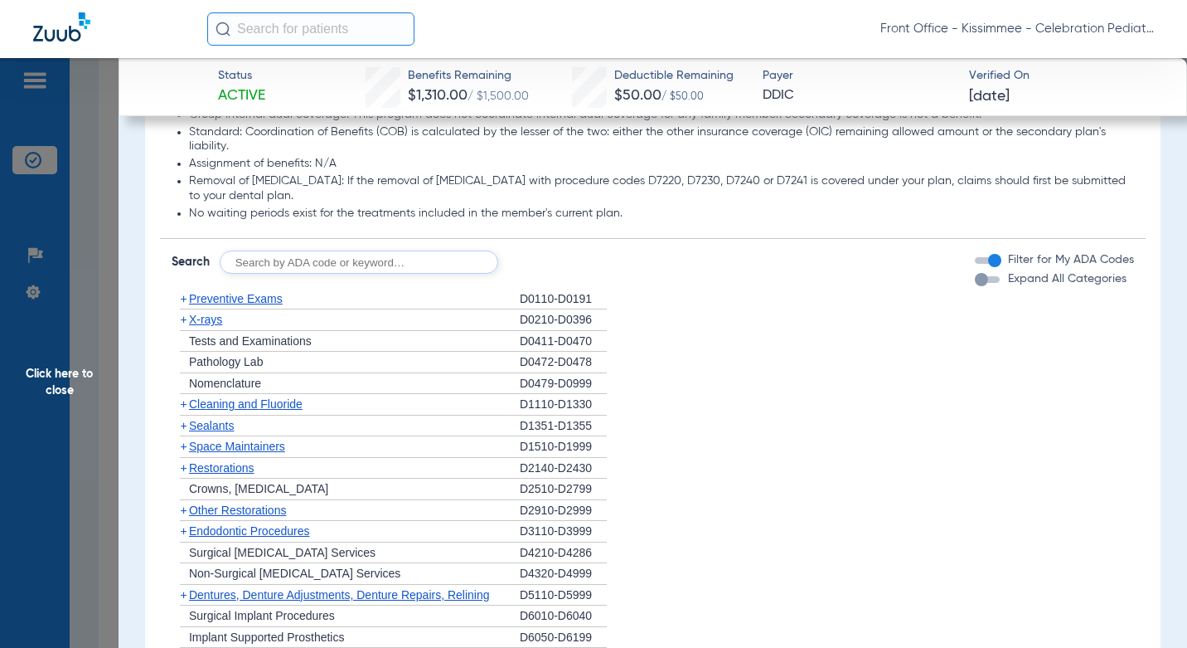
click at [979, 283] on div "button" at bounding box center [987, 279] width 25 height 7
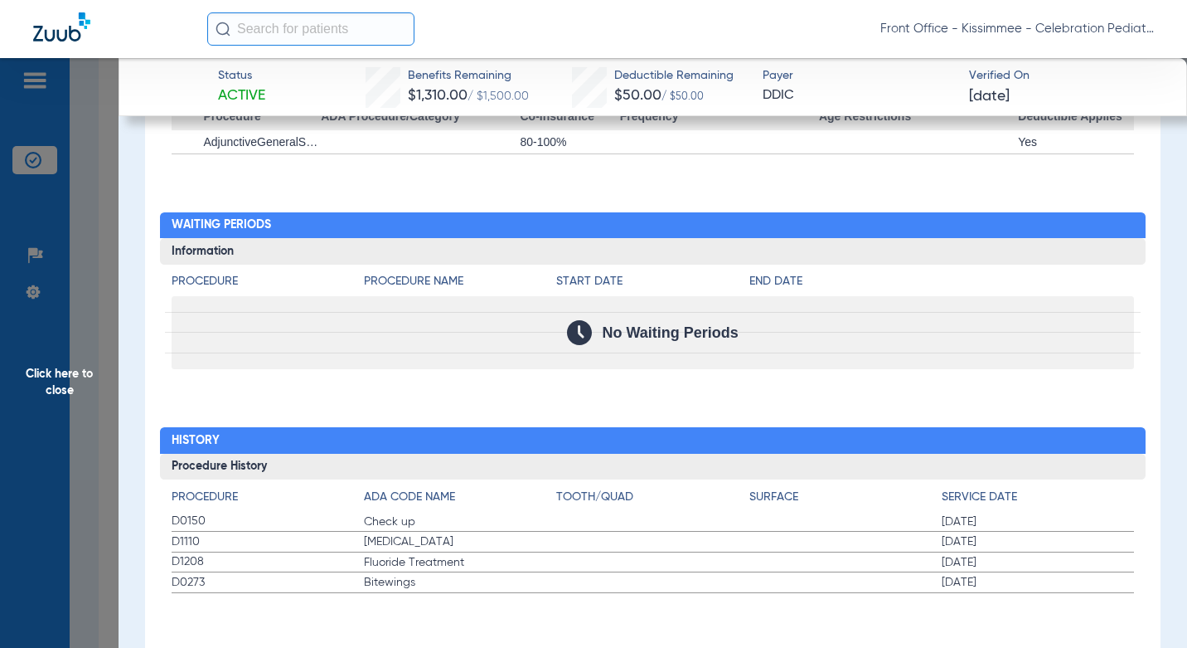
scroll to position [3993, 0]
click at [103, 540] on span "Click here to close" at bounding box center [59, 382] width 119 height 648
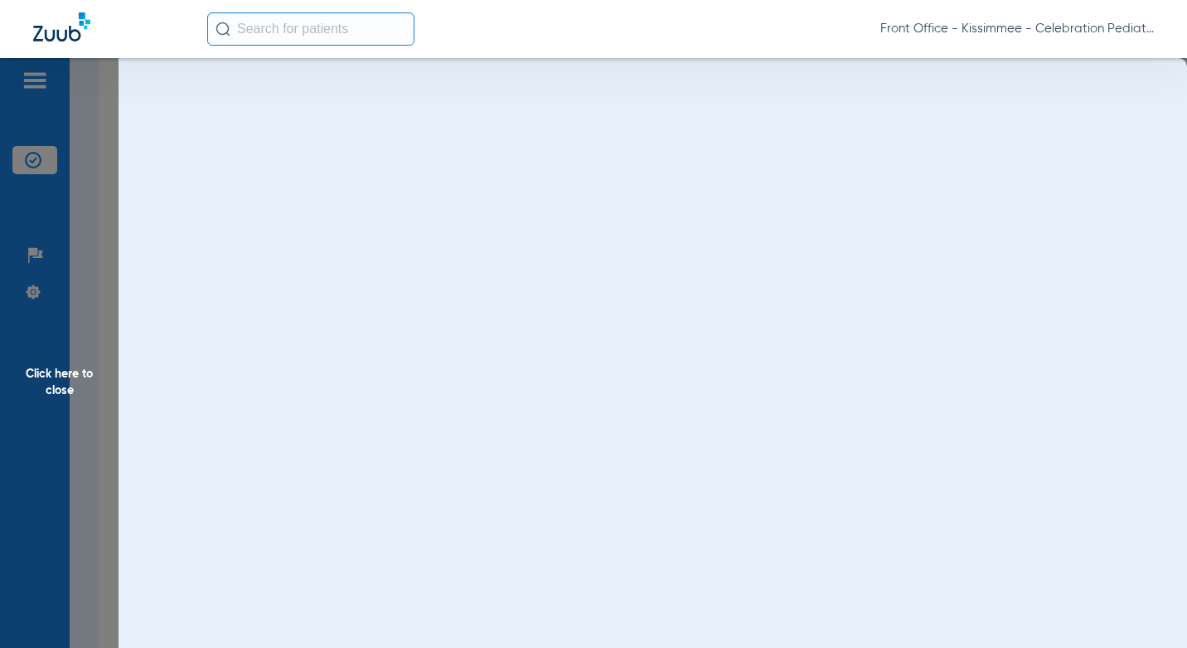
scroll to position [0, 0]
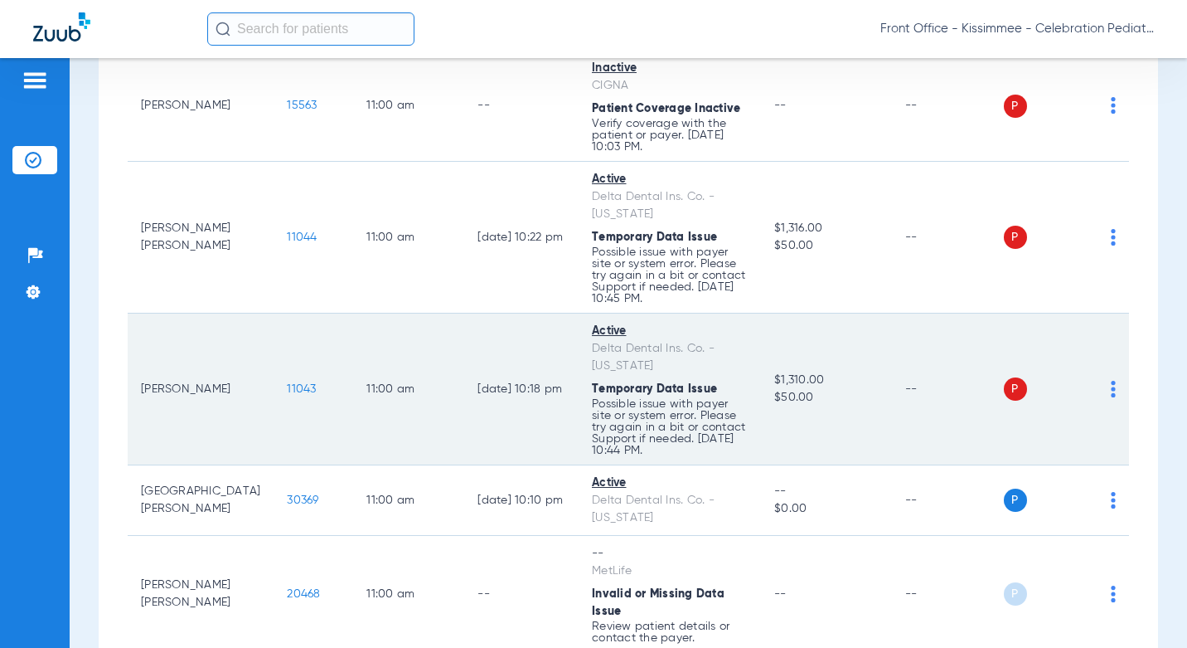
click at [287, 383] on span "11043" at bounding box center [301, 389] width 29 height 12
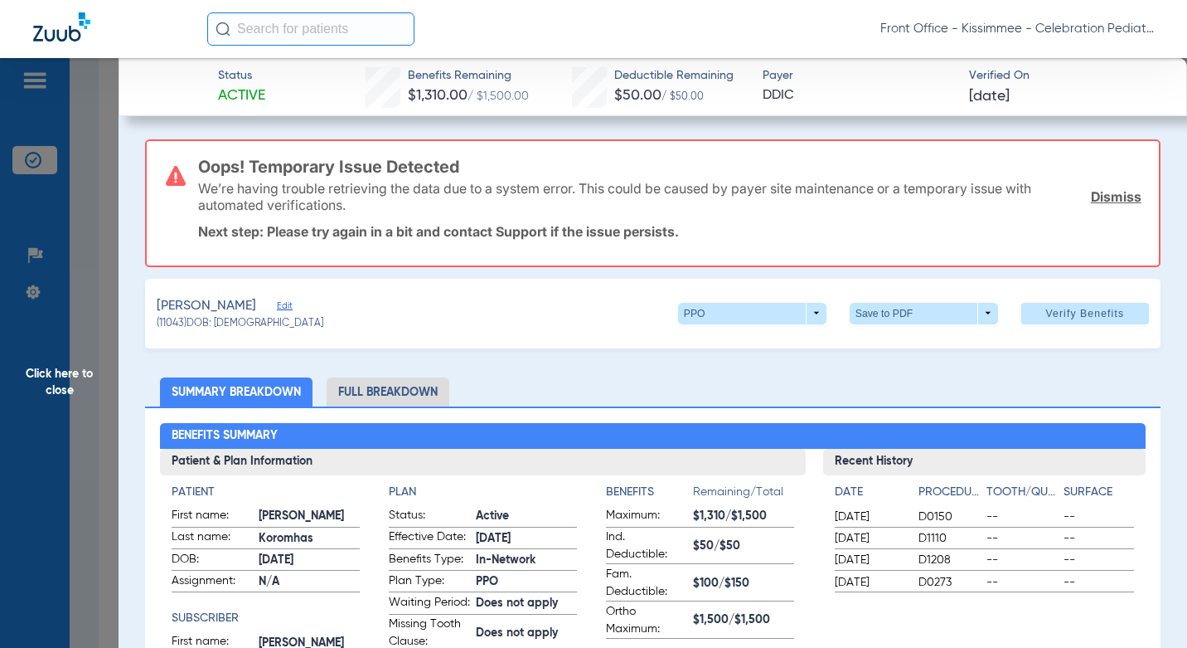
click at [368, 381] on li "Full Breakdown" at bounding box center [388, 391] width 123 height 29
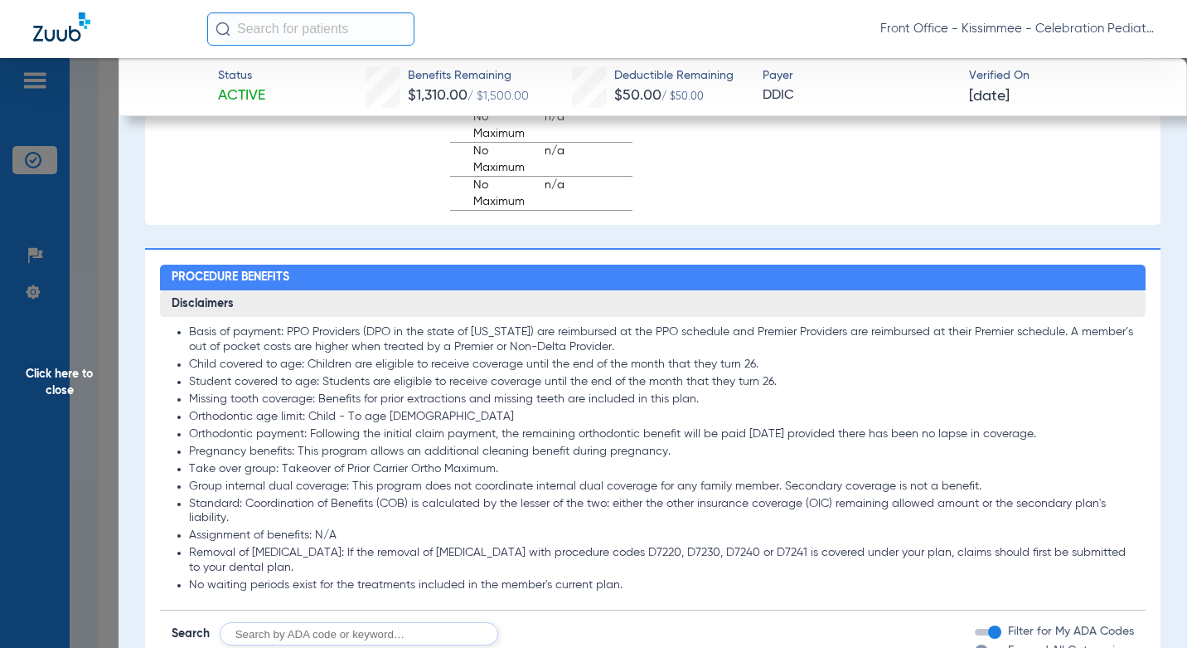
scroll to position [1917, 0]
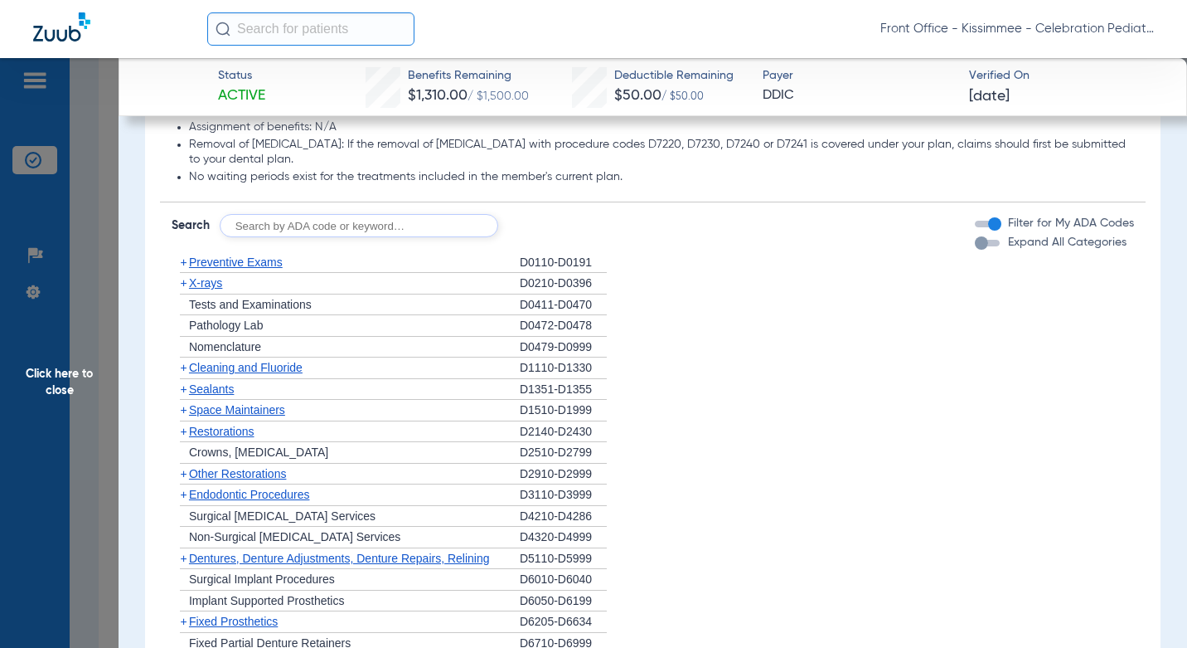
click at [975, 250] on div "button" at bounding box center [981, 242] width 13 height 13
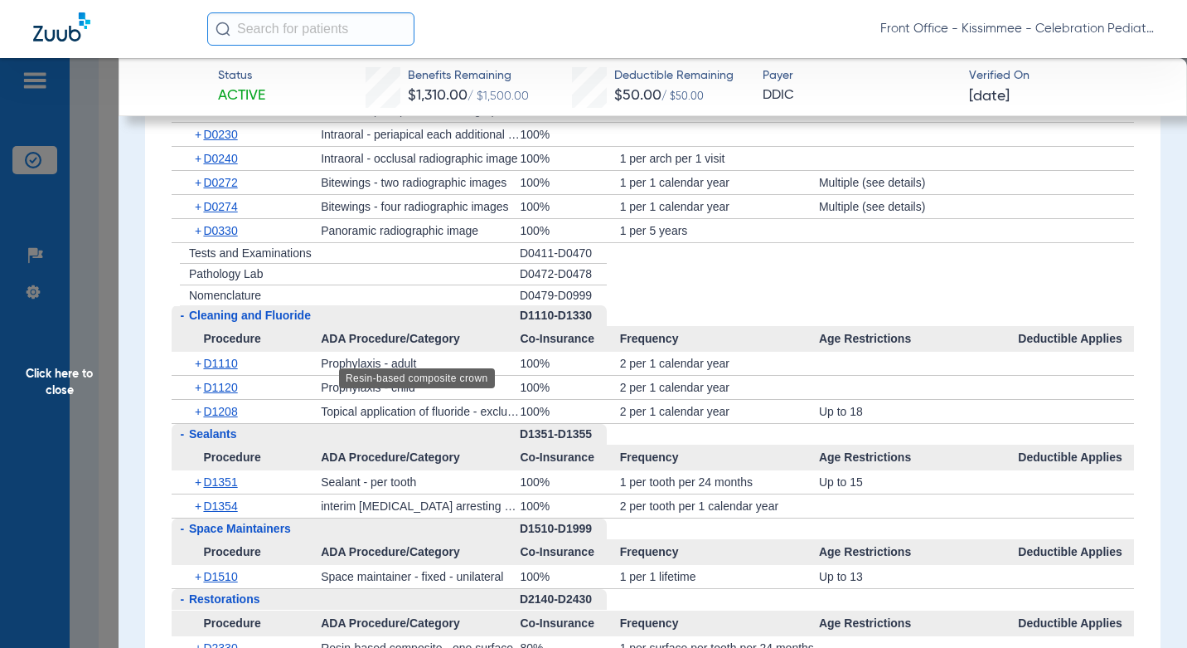
scroll to position [2332, 0]
click at [235, 371] on span "D1110" at bounding box center [220, 363] width 34 height 13
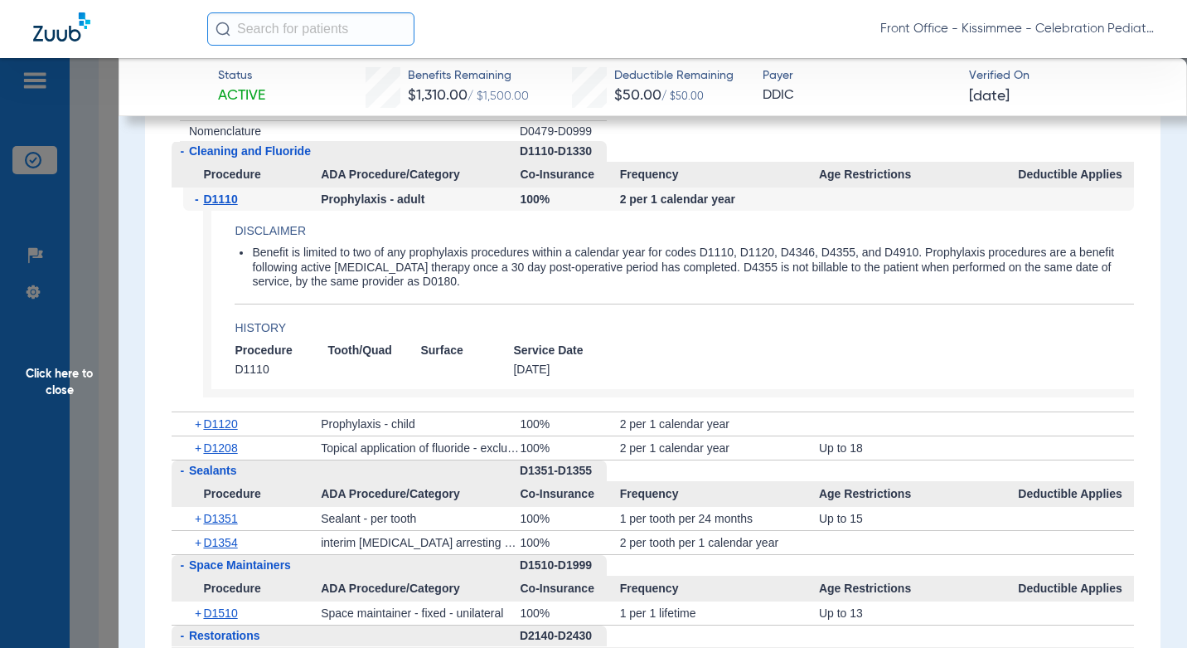
scroll to position [2497, 0]
click at [226, 430] on span "D1120" at bounding box center [220, 422] width 34 height 13
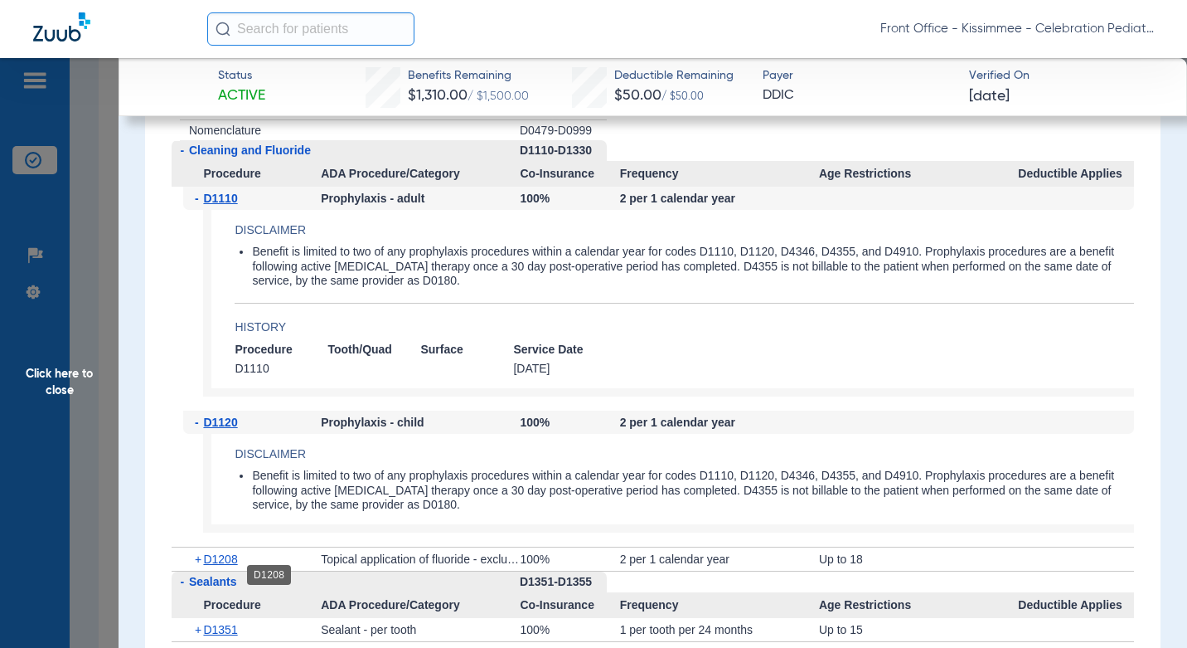
click at [224, 565] on span "D1208" at bounding box center [220, 558] width 34 height 13
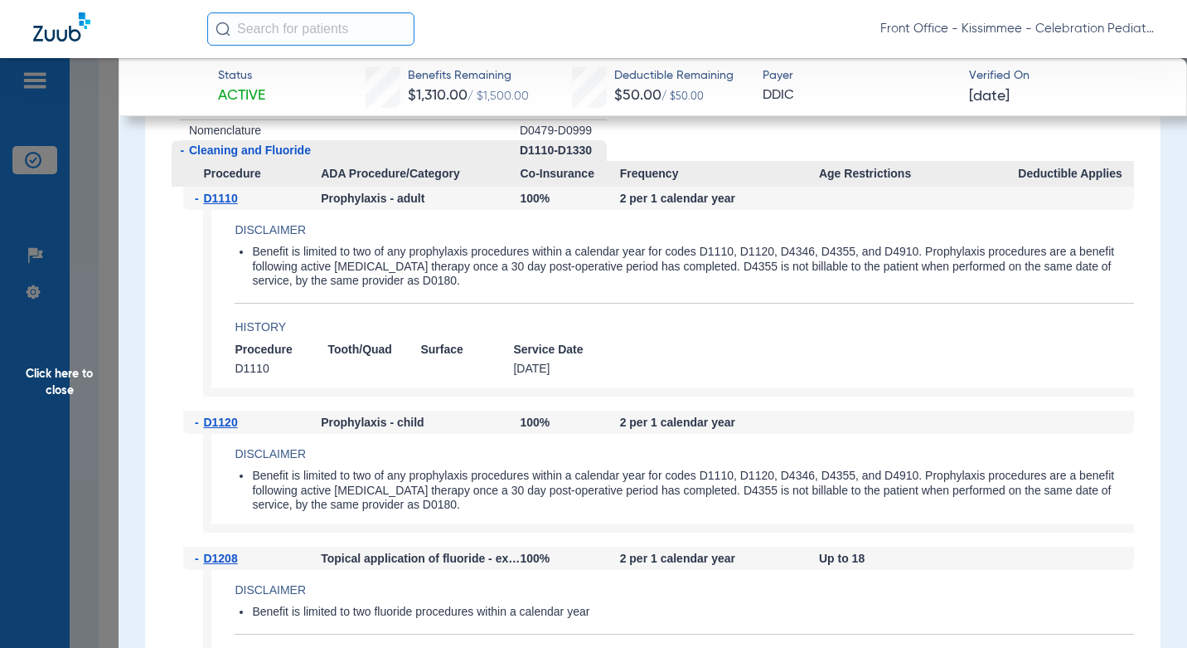
scroll to position [2746, 0]
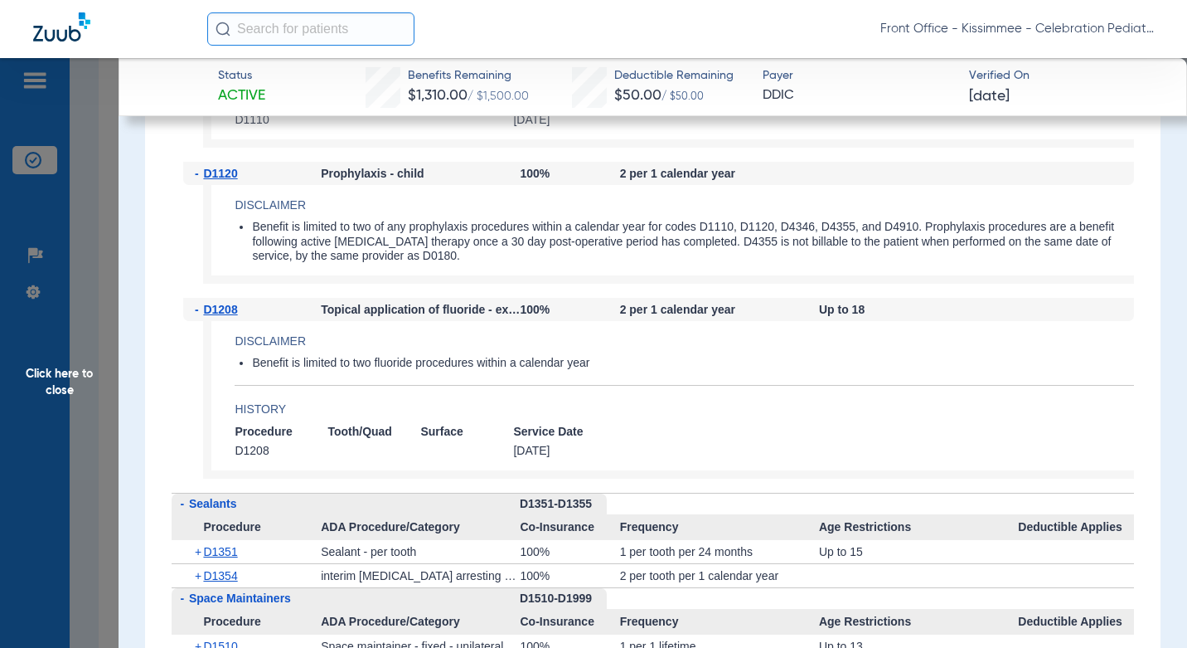
click at [211, 558] on span "D1351" at bounding box center [220, 551] width 34 height 13
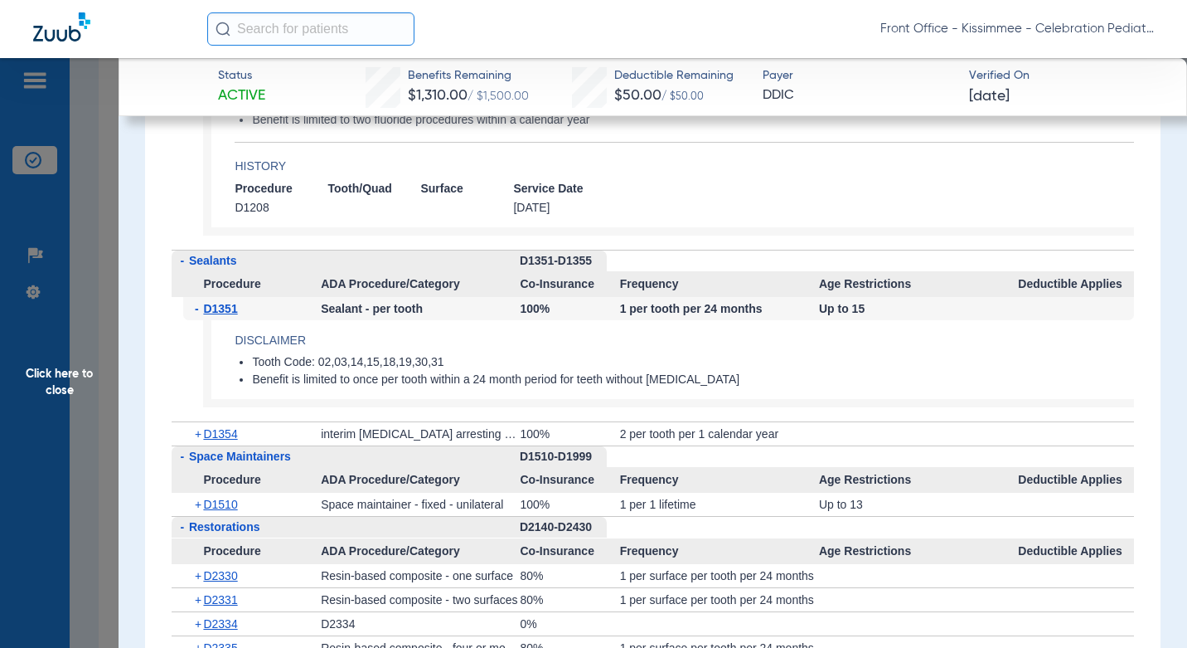
scroll to position [2995, 0]
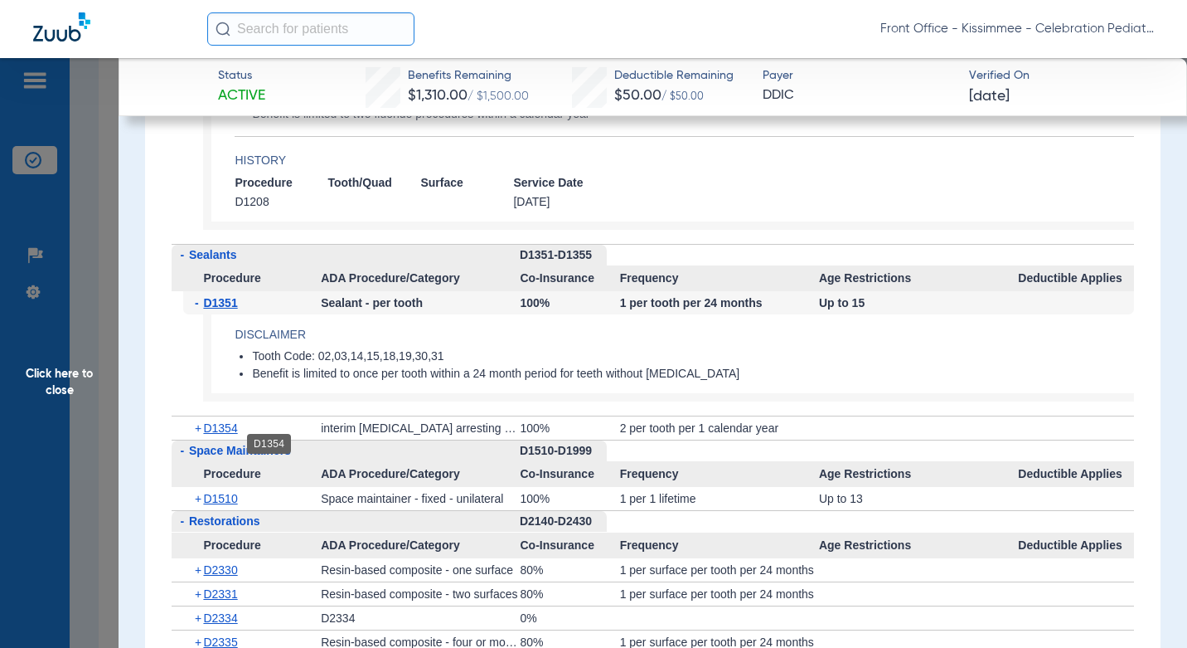
click at [226, 434] on span "D1354" at bounding box center [220, 427] width 34 height 13
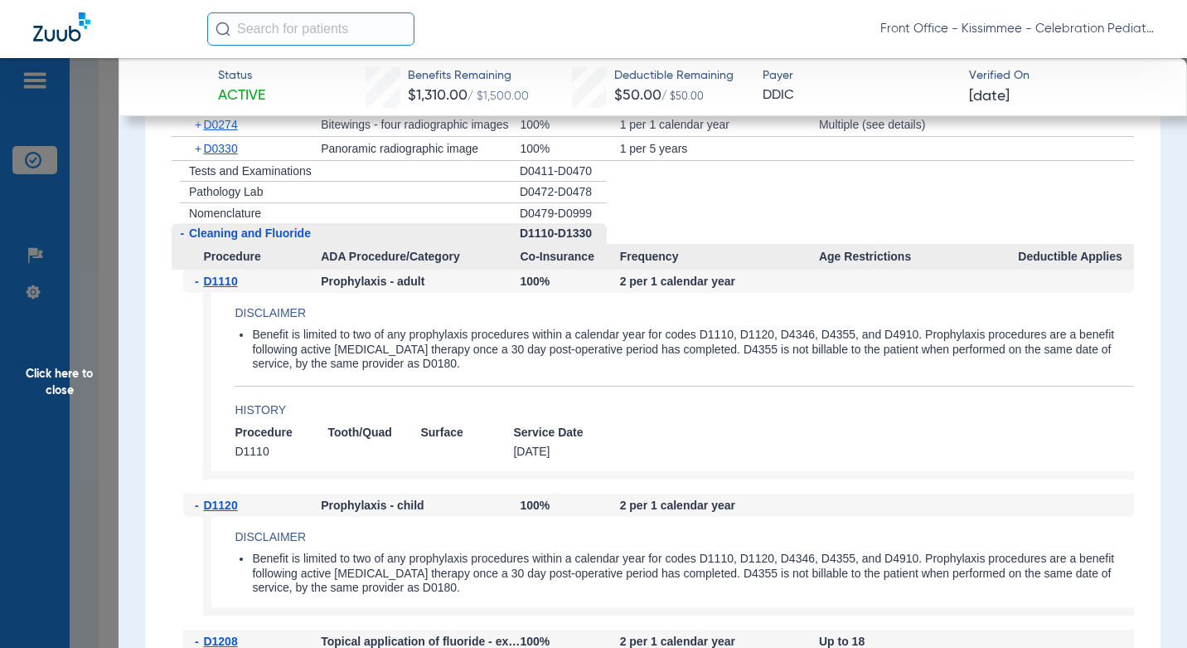
scroll to position [2083, 0]
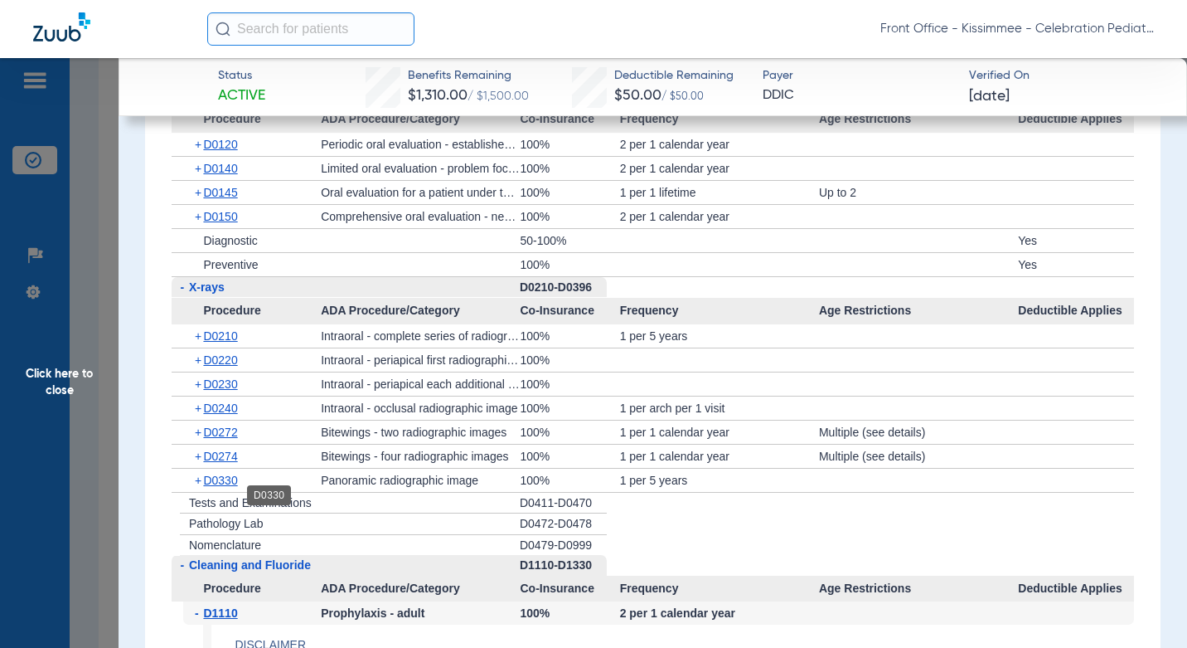
click at [216, 487] on span "D0330" at bounding box center [220, 479] width 34 height 13
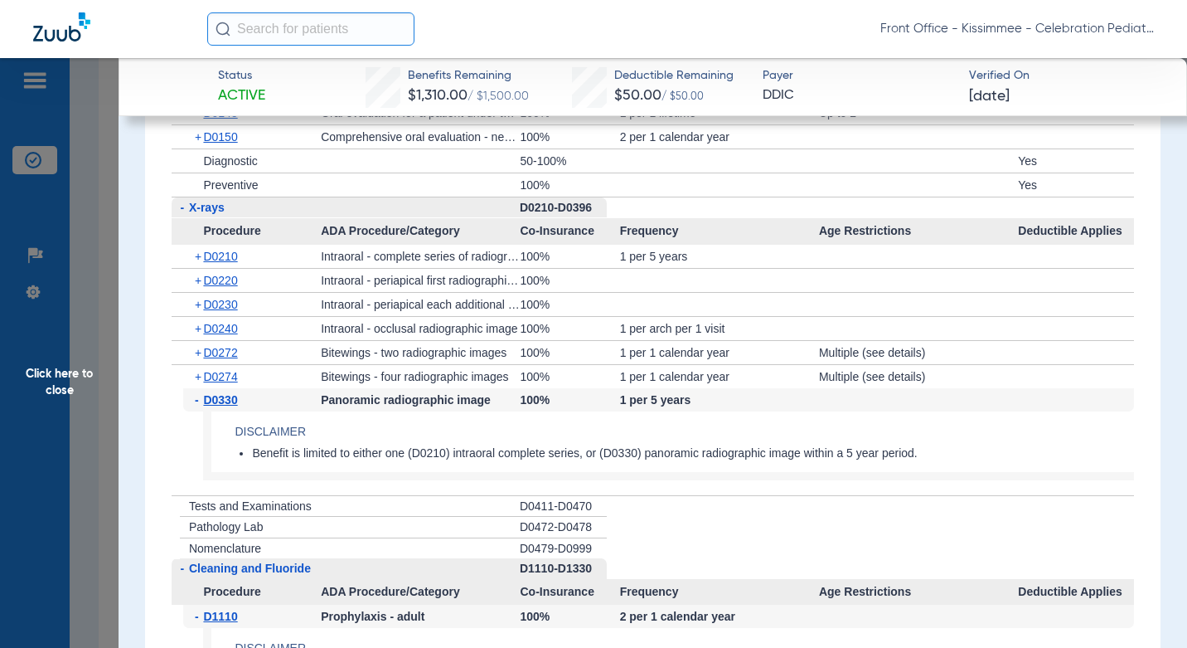
scroll to position [2249, 0]
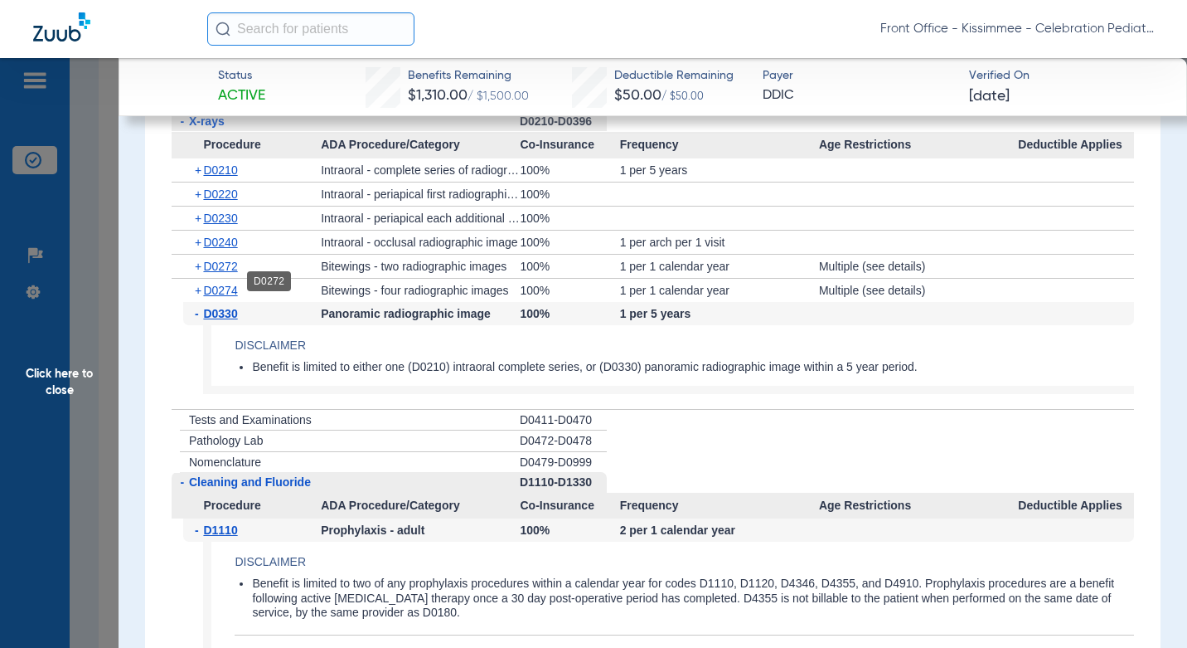
click at [225, 273] on span "D0272" at bounding box center [220, 266] width 34 height 13
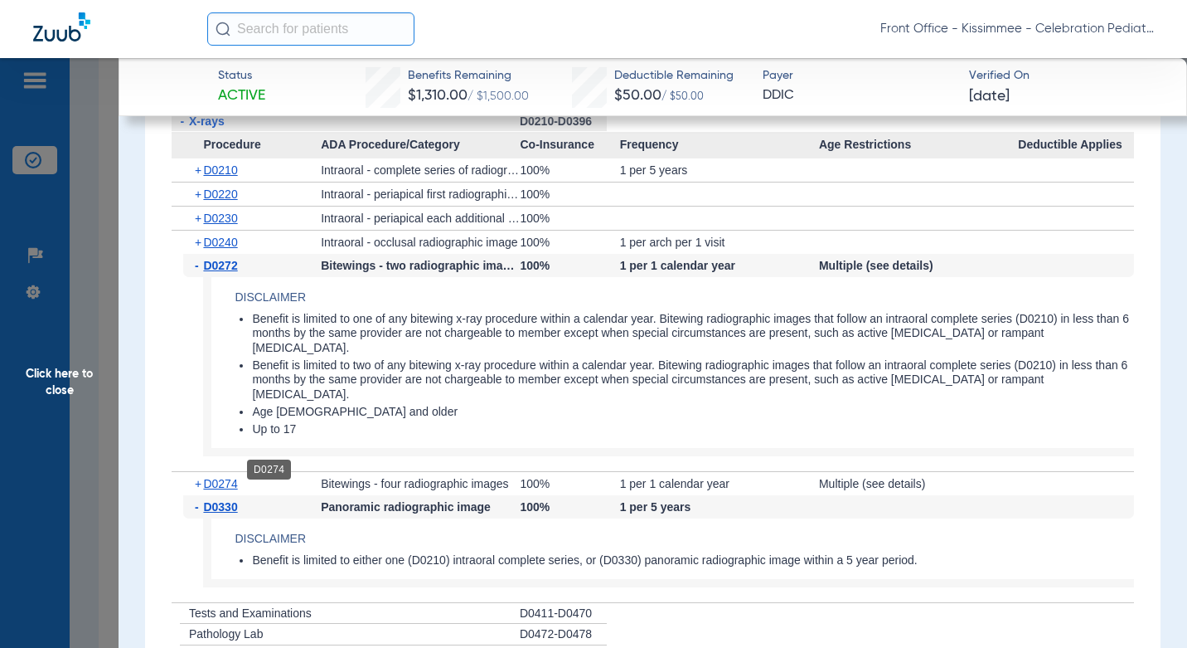
click at [221, 477] on span "D0274" at bounding box center [220, 483] width 34 height 13
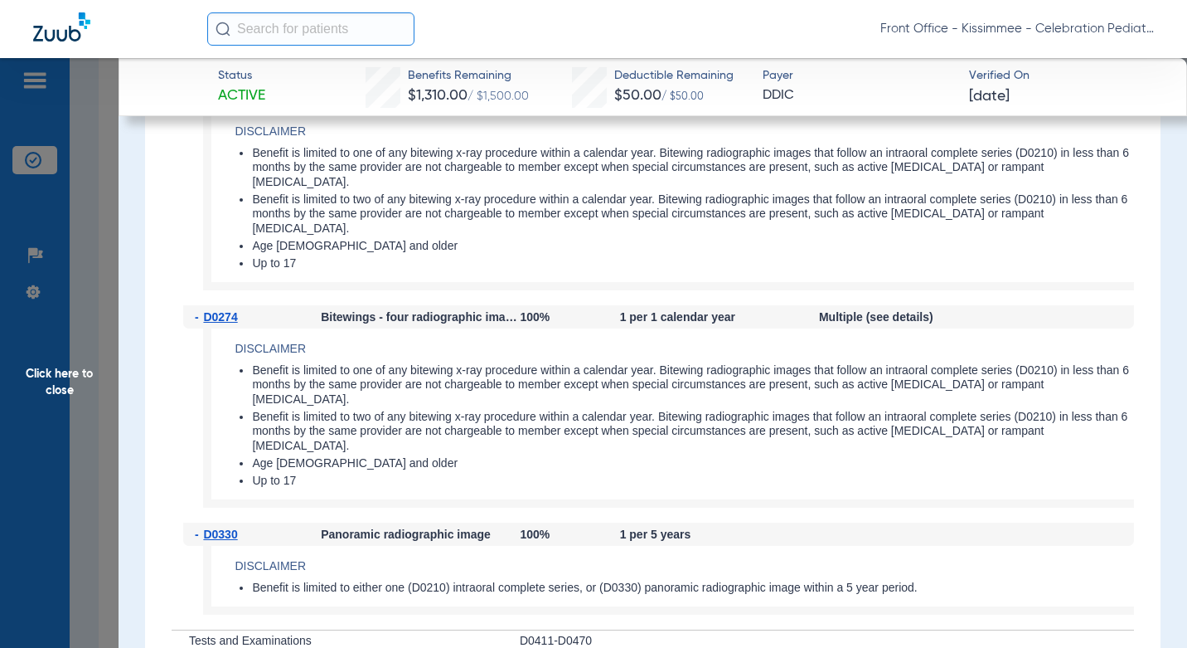
scroll to position [2083, 0]
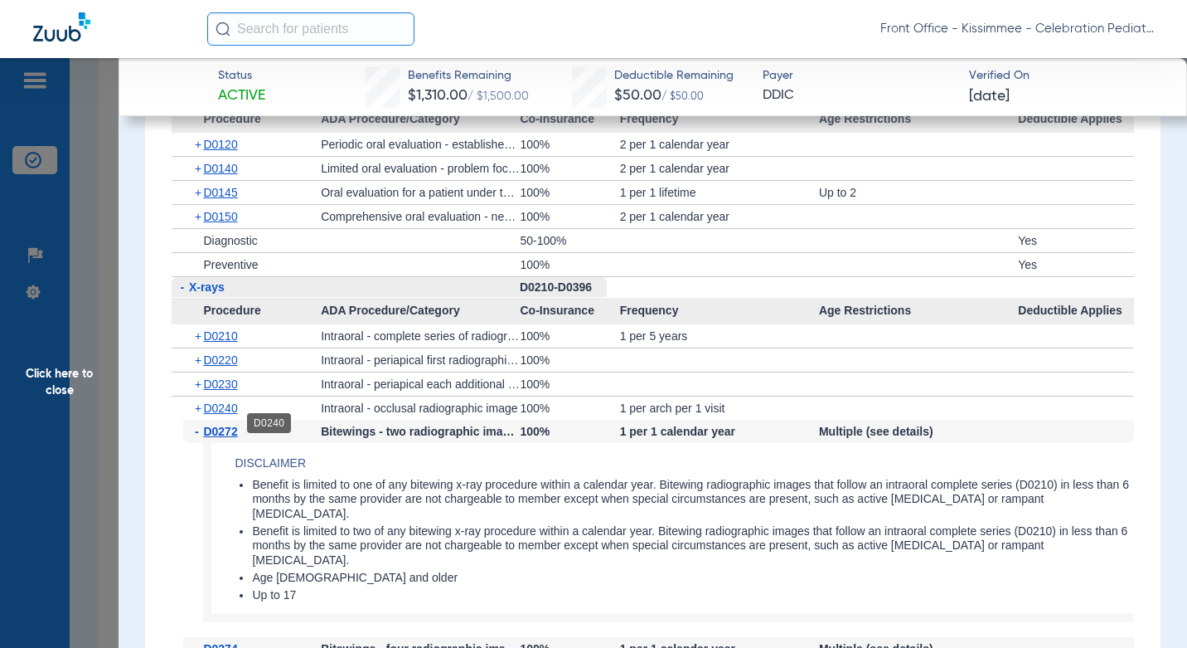
click at [226, 415] on span "D0240" at bounding box center [220, 407] width 34 height 13
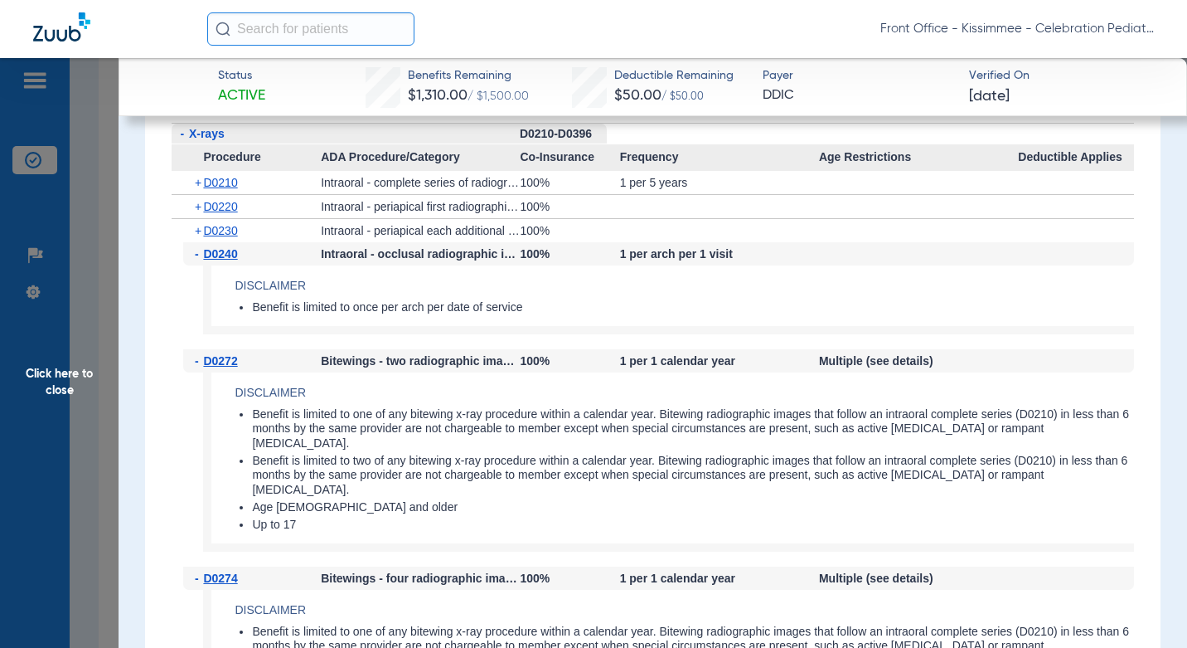
scroll to position [2249, 0]
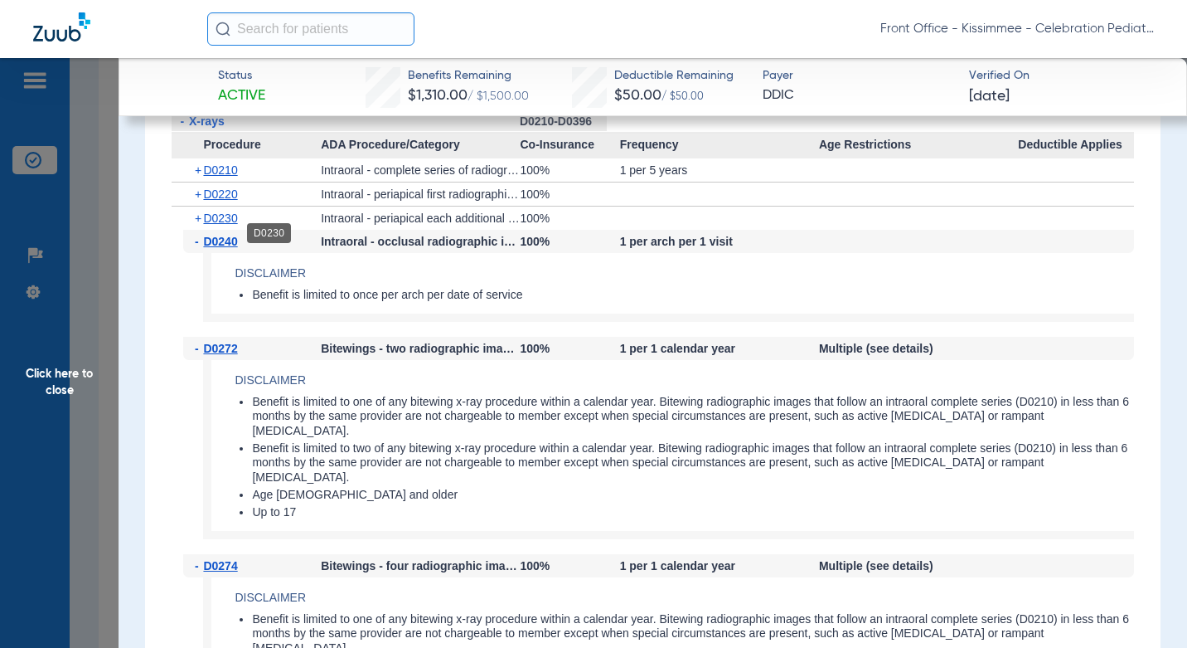
click at [237, 225] on span "D0230" at bounding box center [220, 217] width 34 height 13
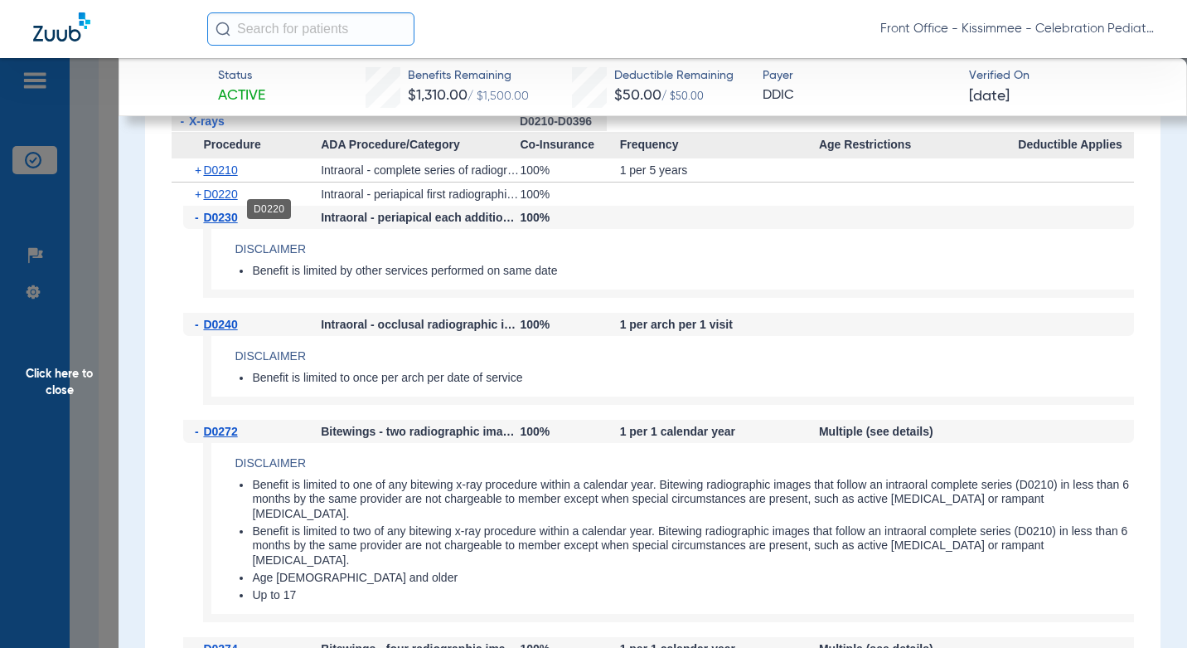
click at [230, 201] on span "D0220" at bounding box center [220, 193] width 34 height 13
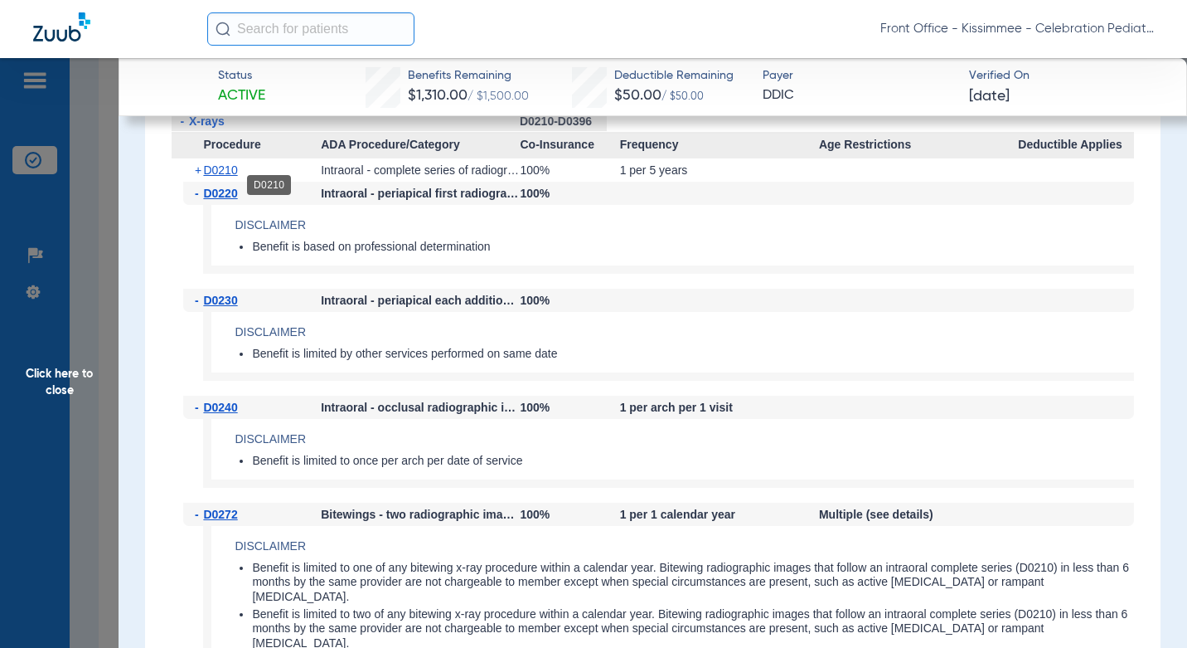
click at [222, 177] on span "D0210" at bounding box center [220, 169] width 34 height 13
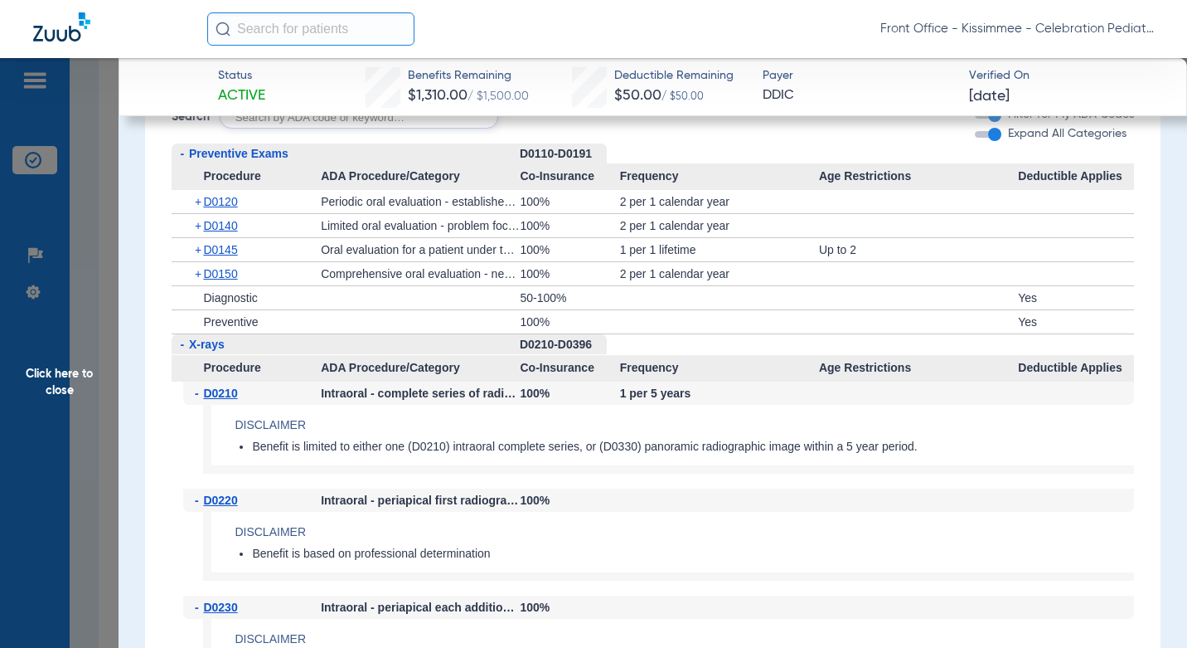
scroll to position [2000, 0]
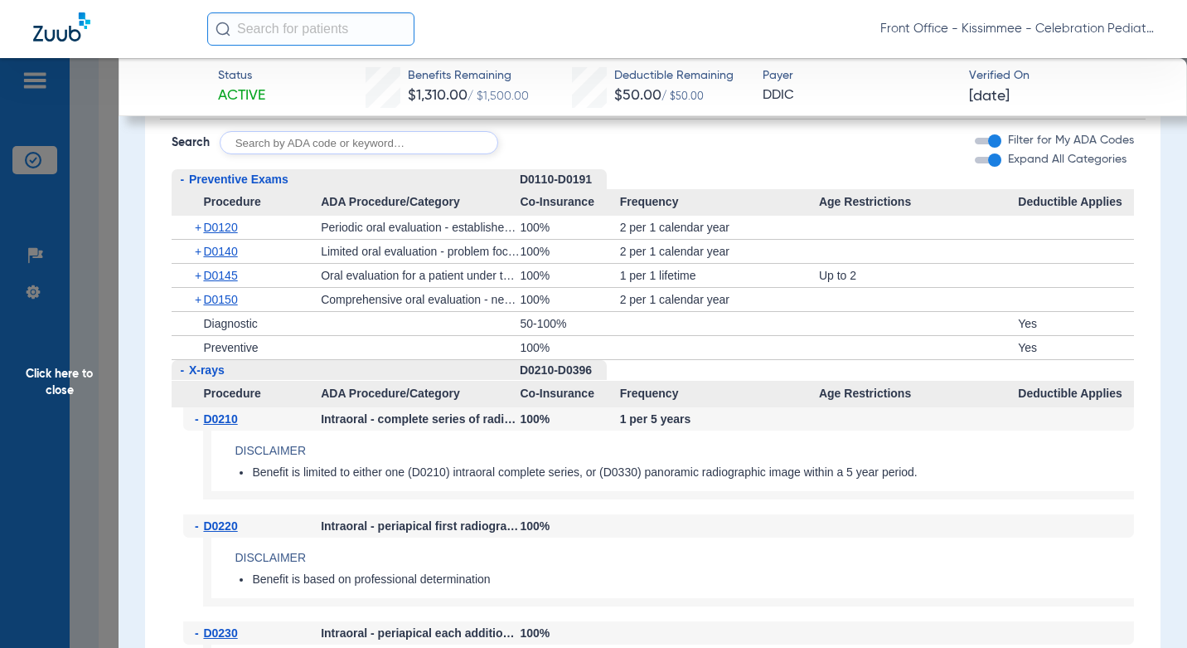
click at [223, 303] on div "+ D0150" at bounding box center [252, 299] width 138 height 23
click at [217, 306] on span "D0150" at bounding box center [220, 299] width 34 height 13
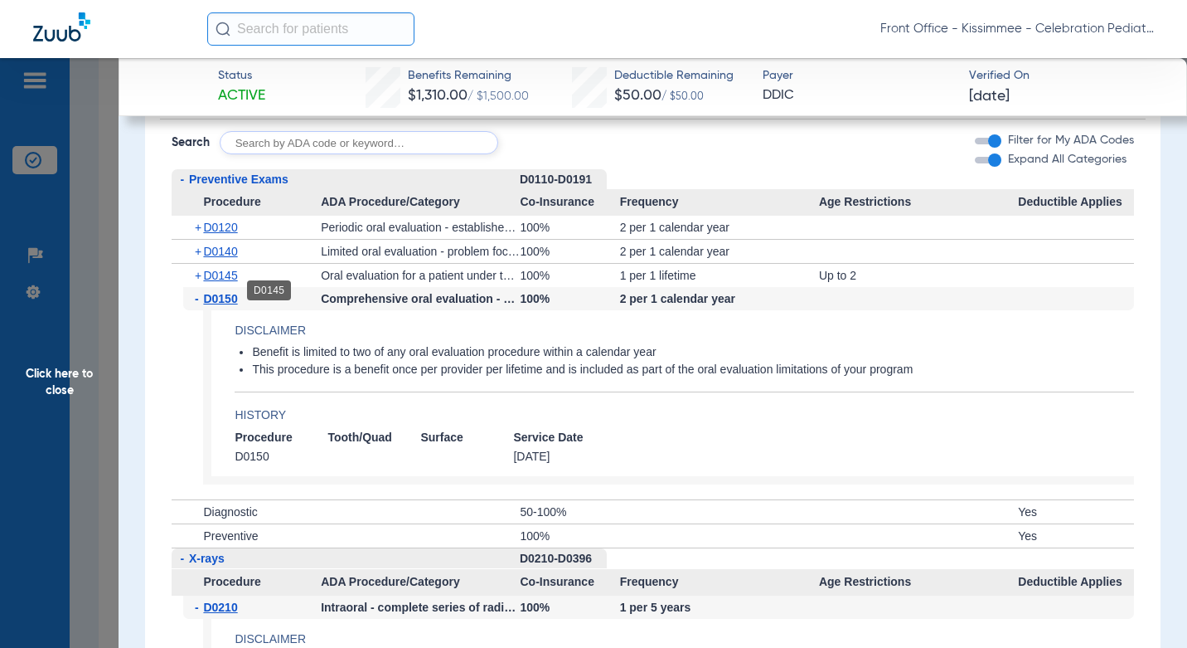
click at [221, 282] on span "D0145" at bounding box center [220, 275] width 34 height 13
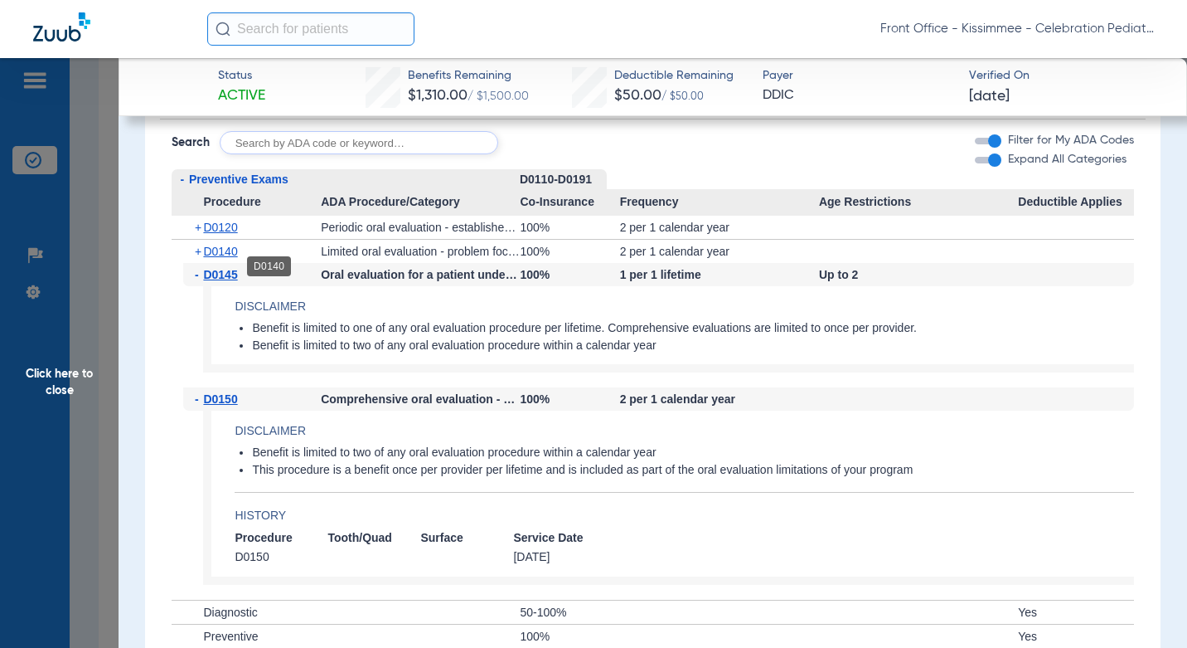
click at [223, 258] on span "D0140" at bounding box center [220, 251] width 34 height 13
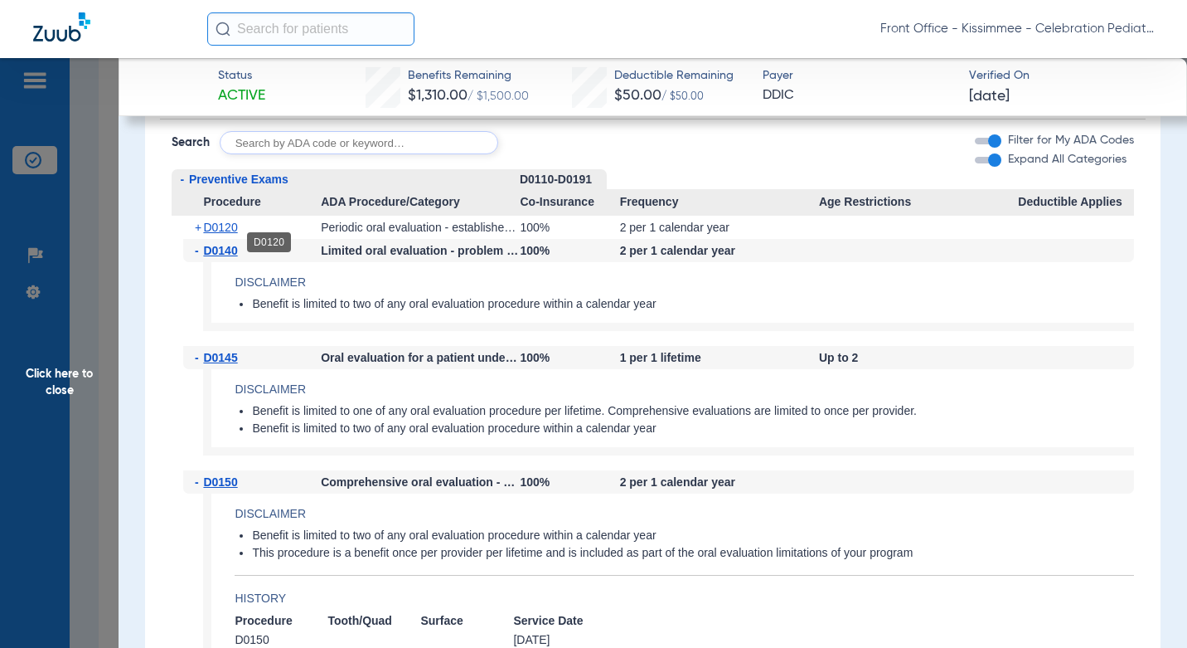
click at [221, 234] on span "D0120" at bounding box center [220, 227] width 34 height 13
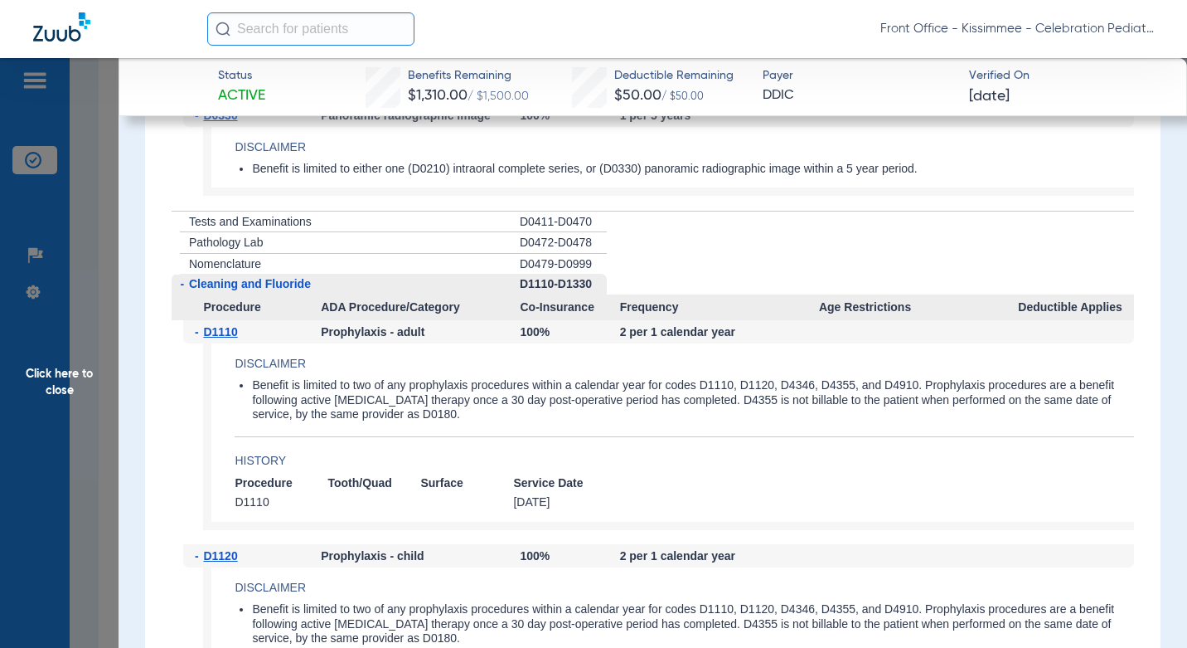
scroll to position [4119, 0]
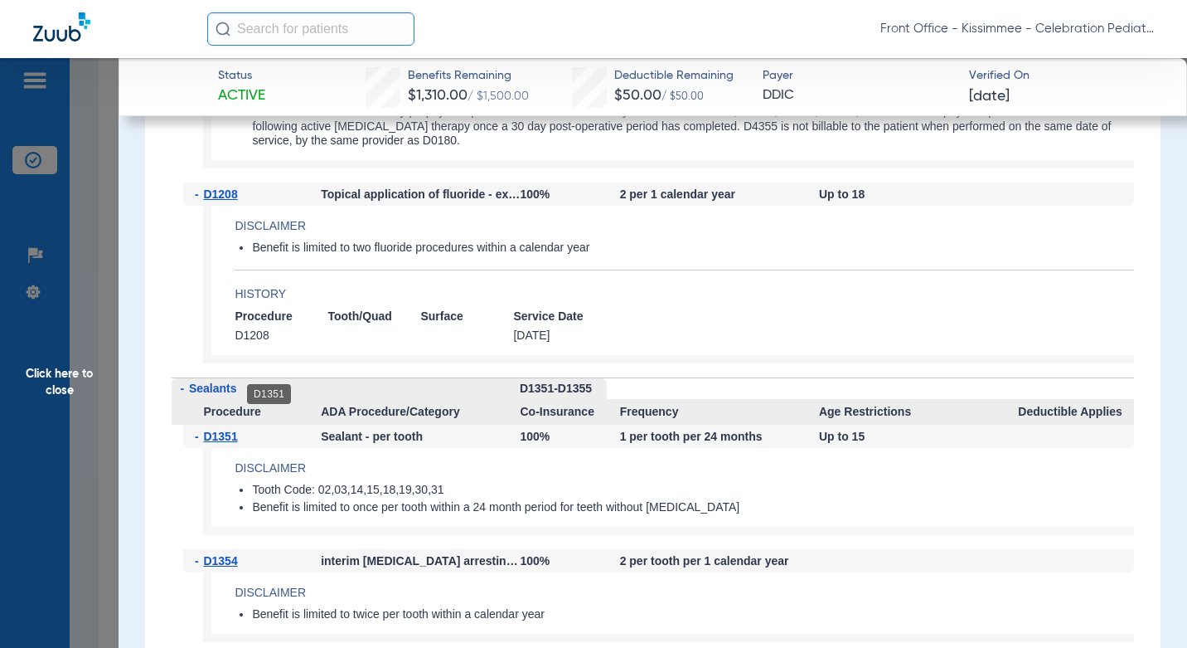
click at [226, 430] on span "D1351" at bounding box center [220, 436] width 34 height 13
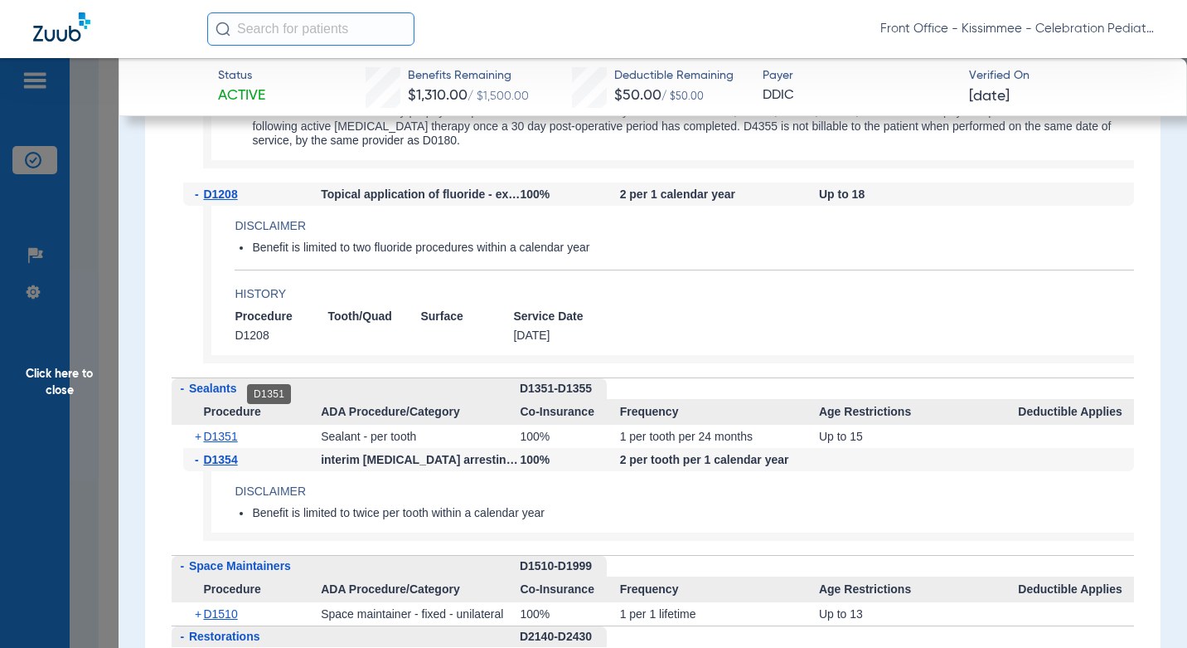
click at [223, 430] on span "D1351" at bounding box center [220, 436] width 34 height 13
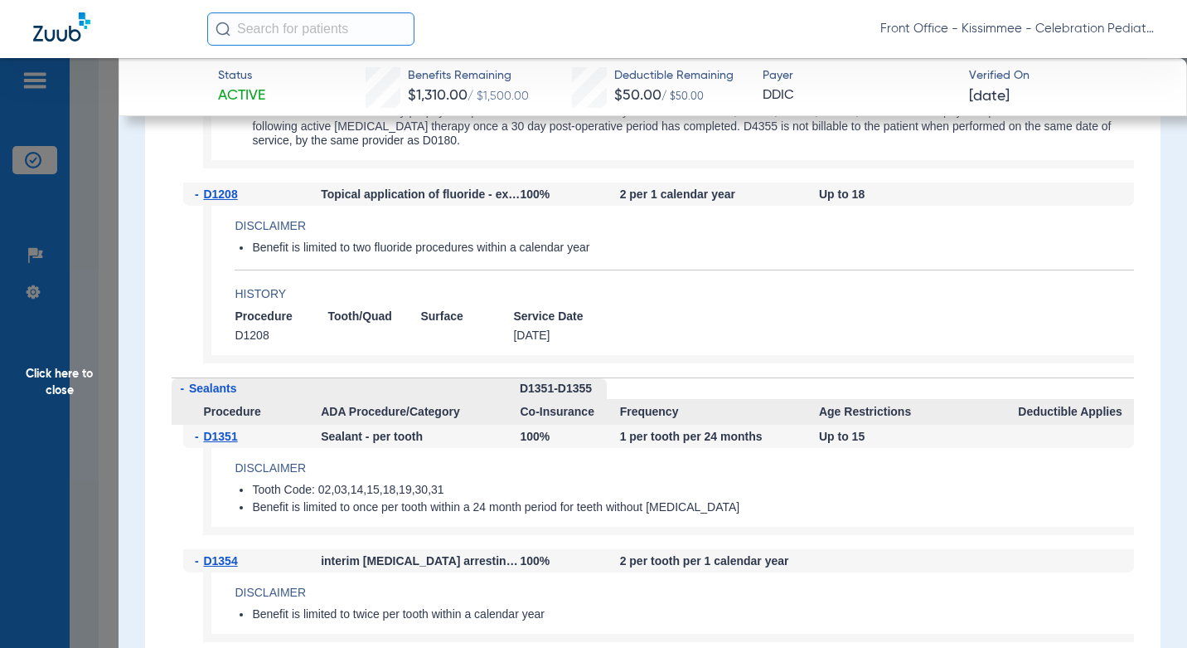
click at [71, 503] on span "Click here to close" at bounding box center [59, 382] width 119 height 648
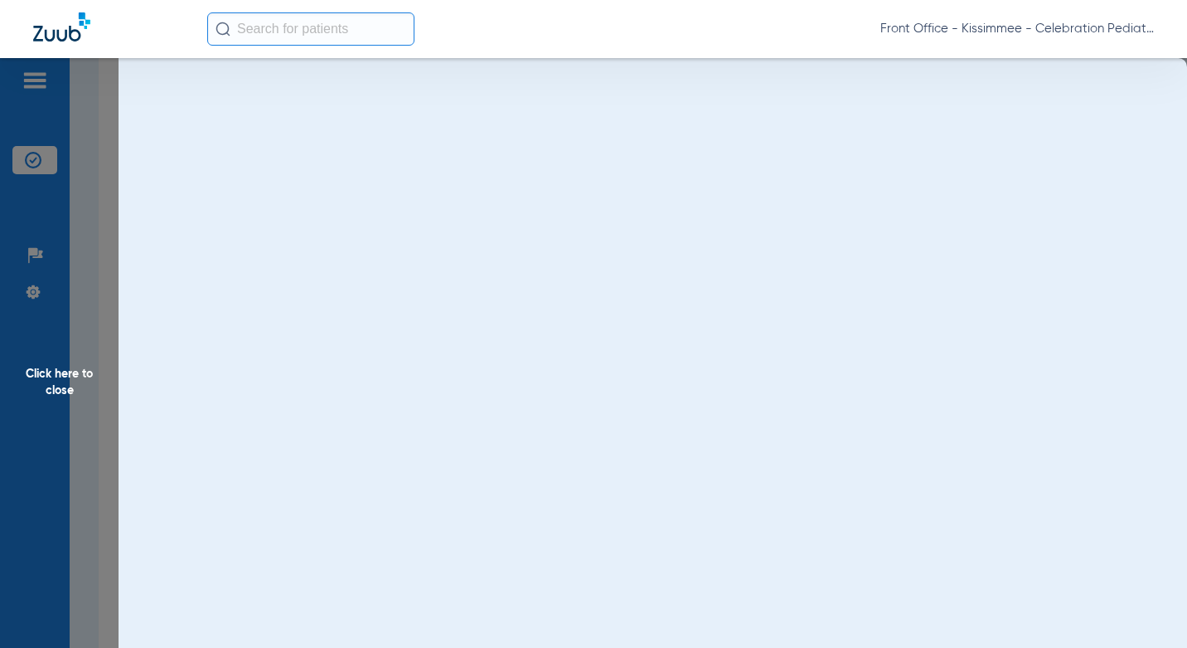
scroll to position [0, 0]
click at [98, 506] on span "Click here to close" at bounding box center [59, 382] width 119 height 648
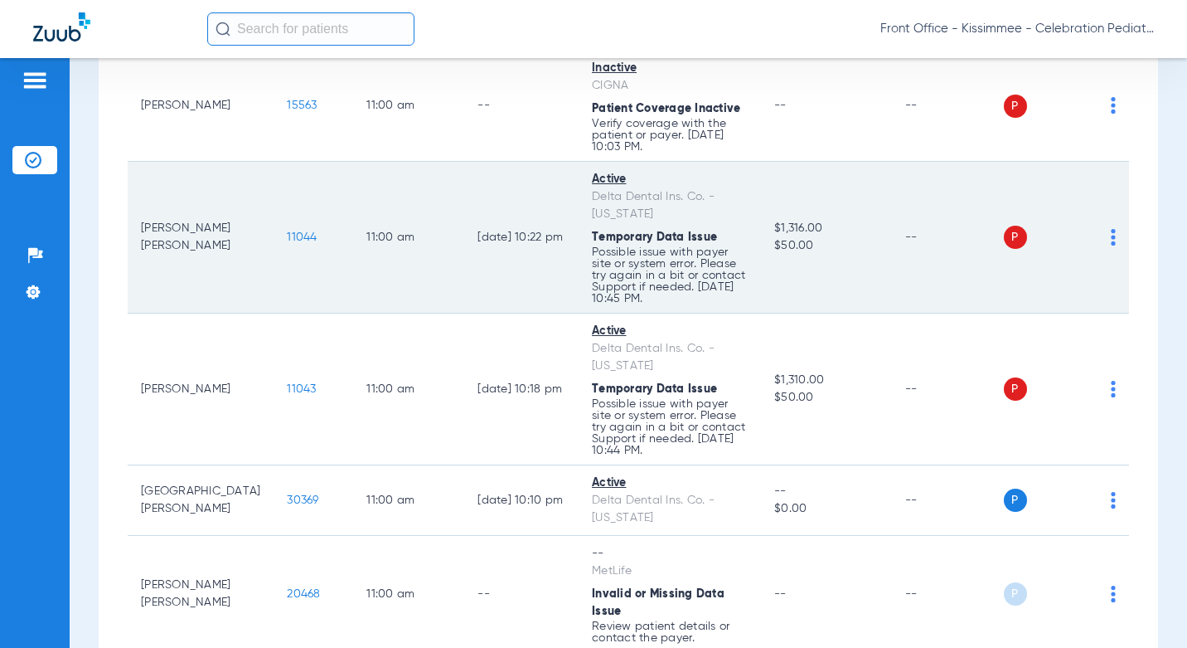
click at [274, 192] on td "11044" at bounding box center [314, 238] width 80 height 152
click at [287, 231] on span "11044" at bounding box center [302, 237] width 30 height 12
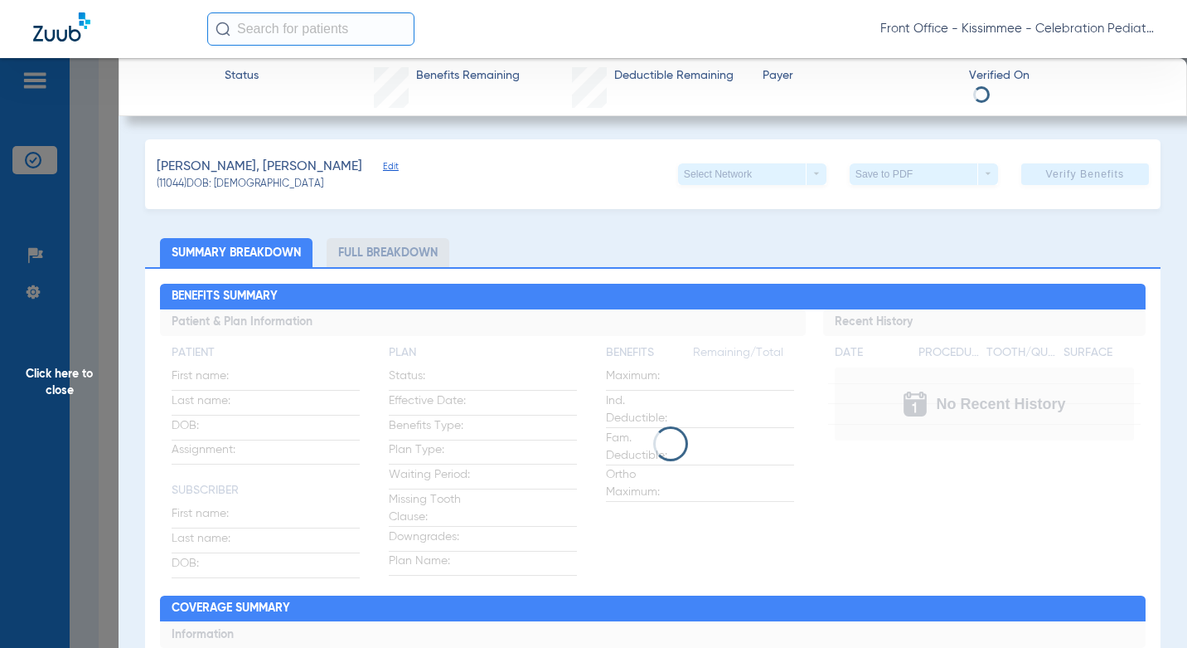
click at [408, 252] on li "Full Breakdown" at bounding box center [388, 252] width 123 height 29
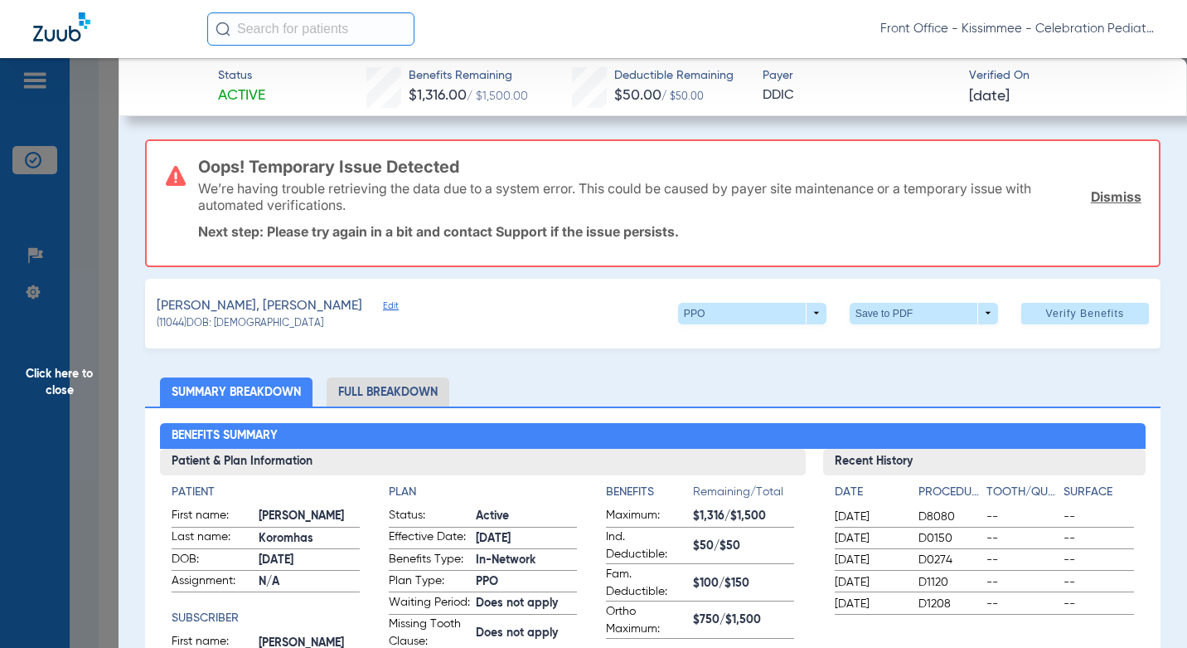
click at [388, 396] on li "Full Breakdown" at bounding box center [388, 391] width 123 height 29
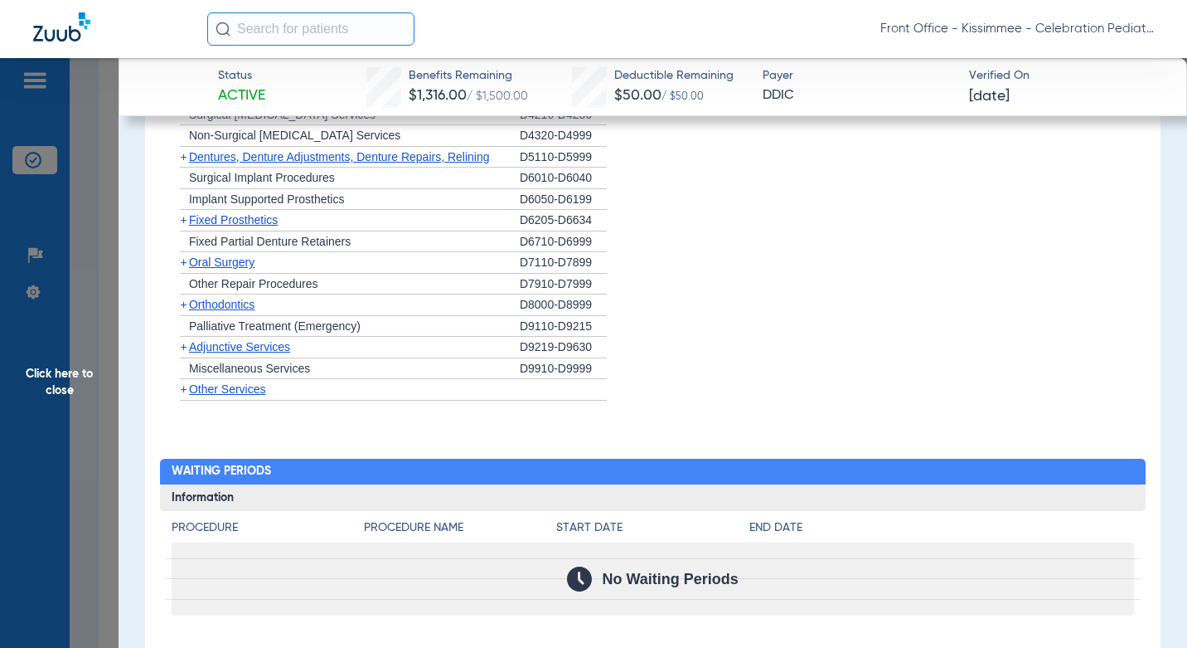
scroll to position [1990, 0]
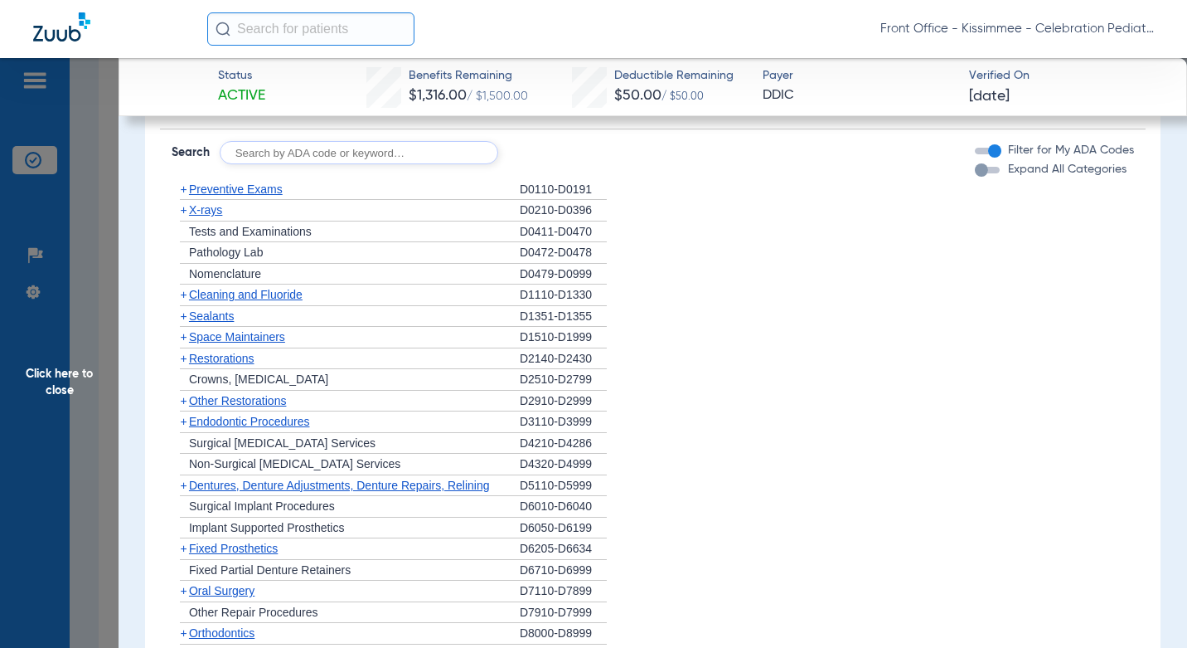
click at [980, 173] on div "button" at bounding box center [987, 170] width 25 height 7
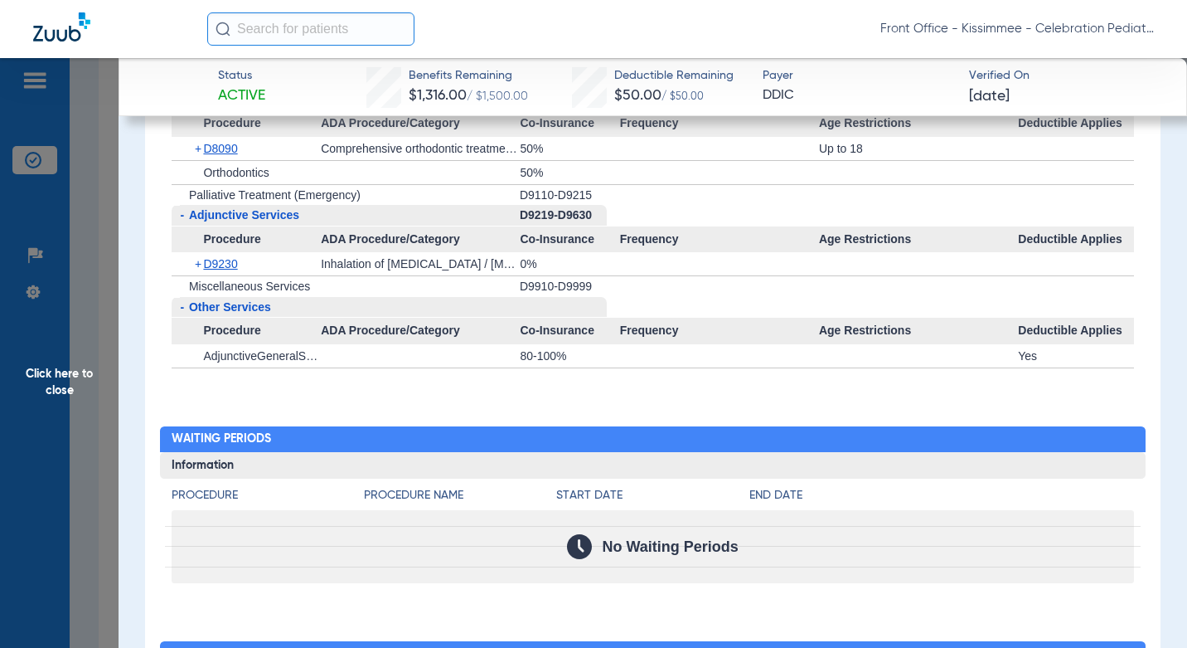
scroll to position [3764, 0]
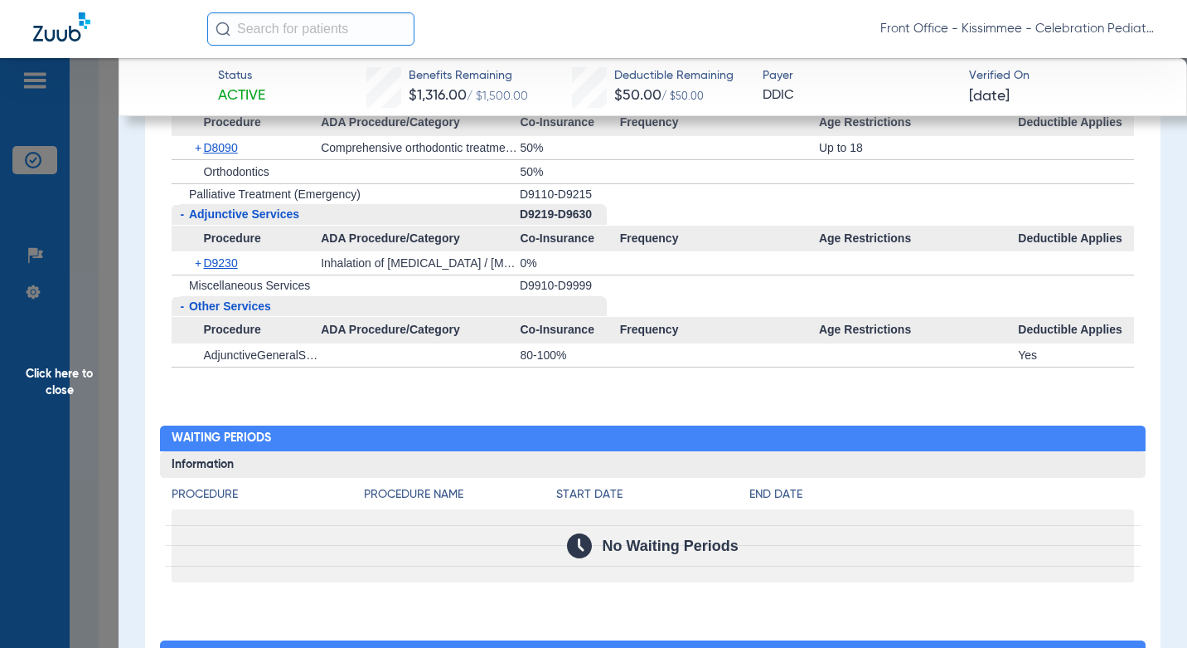
click at [98, 512] on span "Click here to close" at bounding box center [59, 382] width 119 height 648
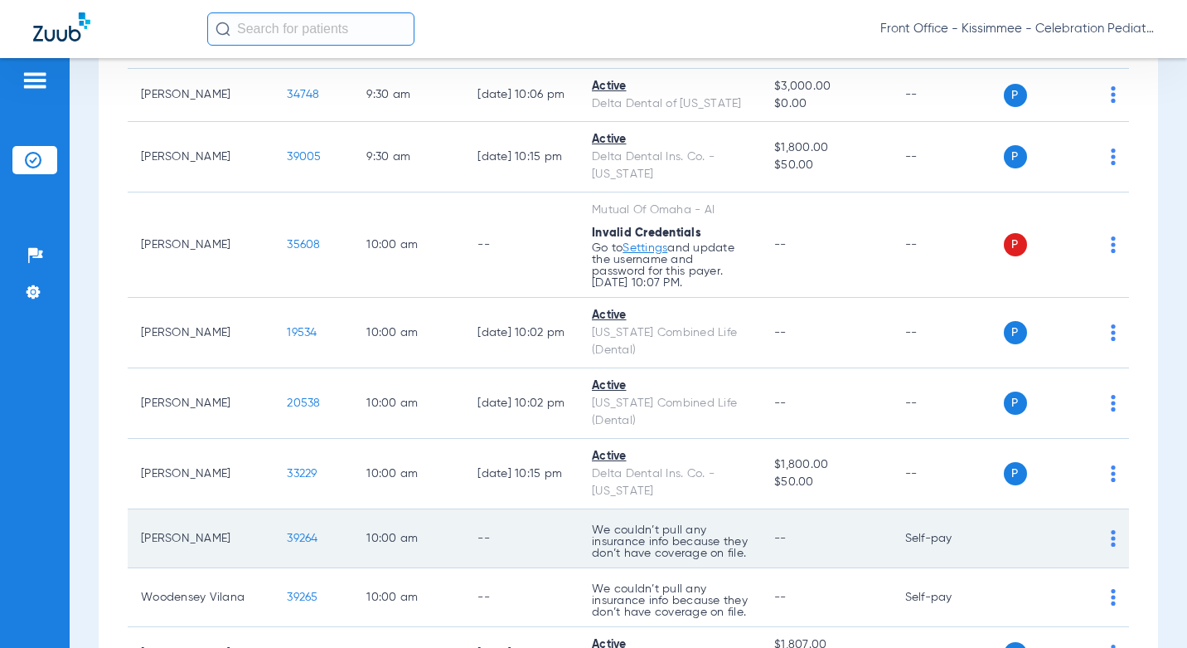
scroll to position [1990, 0]
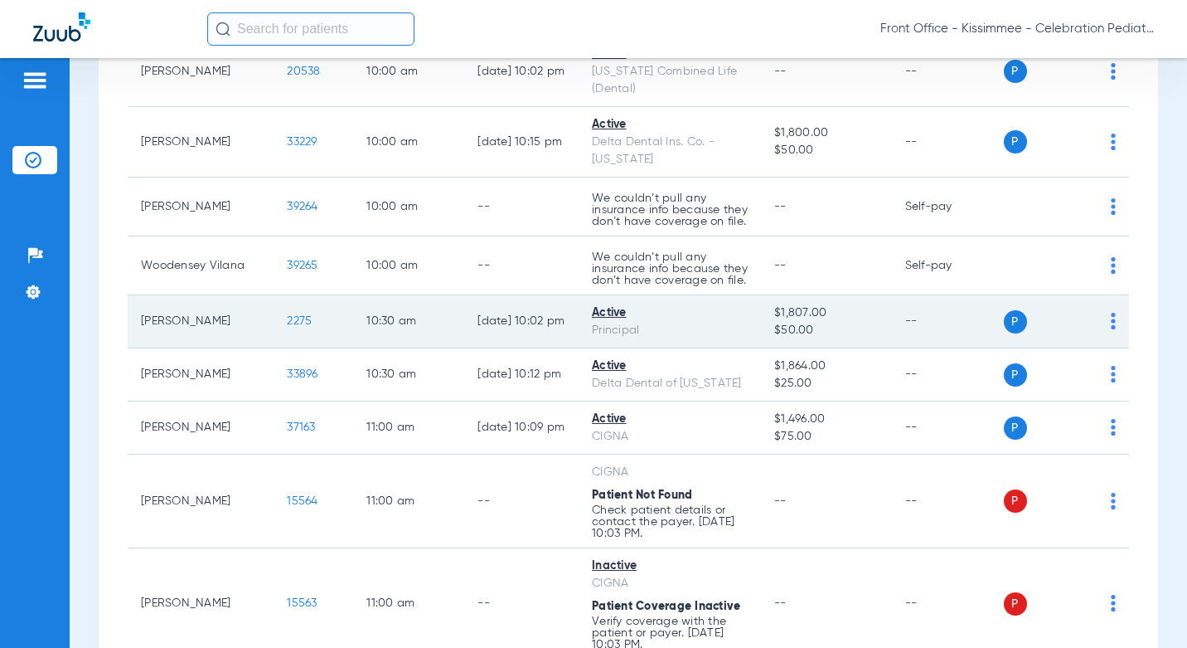
click at [287, 315] on span "2275" at bounding box center [299, 321] width 25 height 12
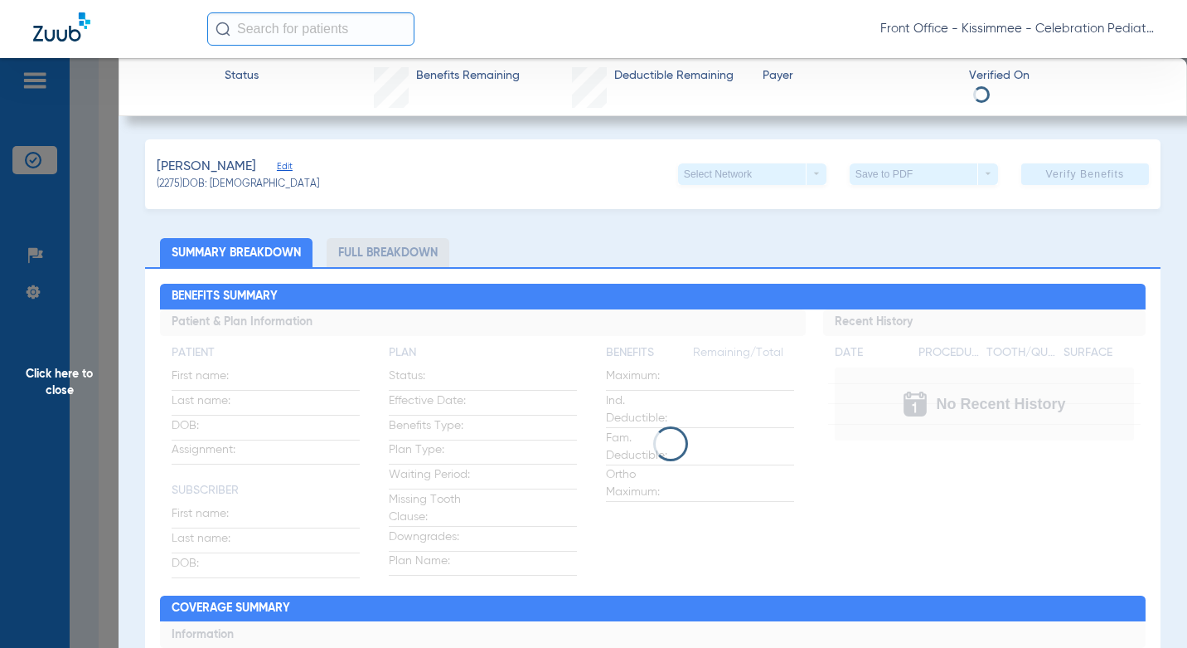
click at [416, 257] on li "Full Breakdown" at bounding box center [388, 252] width 123 height 29
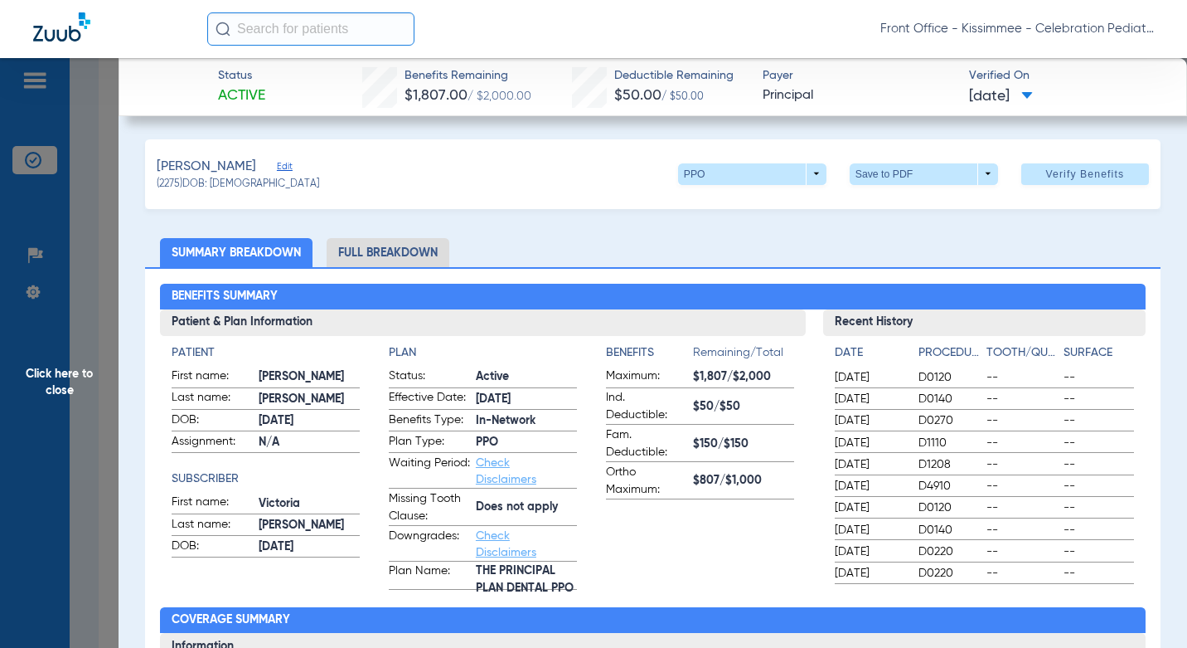
click at [386, 248] on li "Full Breakdown" at bounding box center [388, 252] width 123 height 29
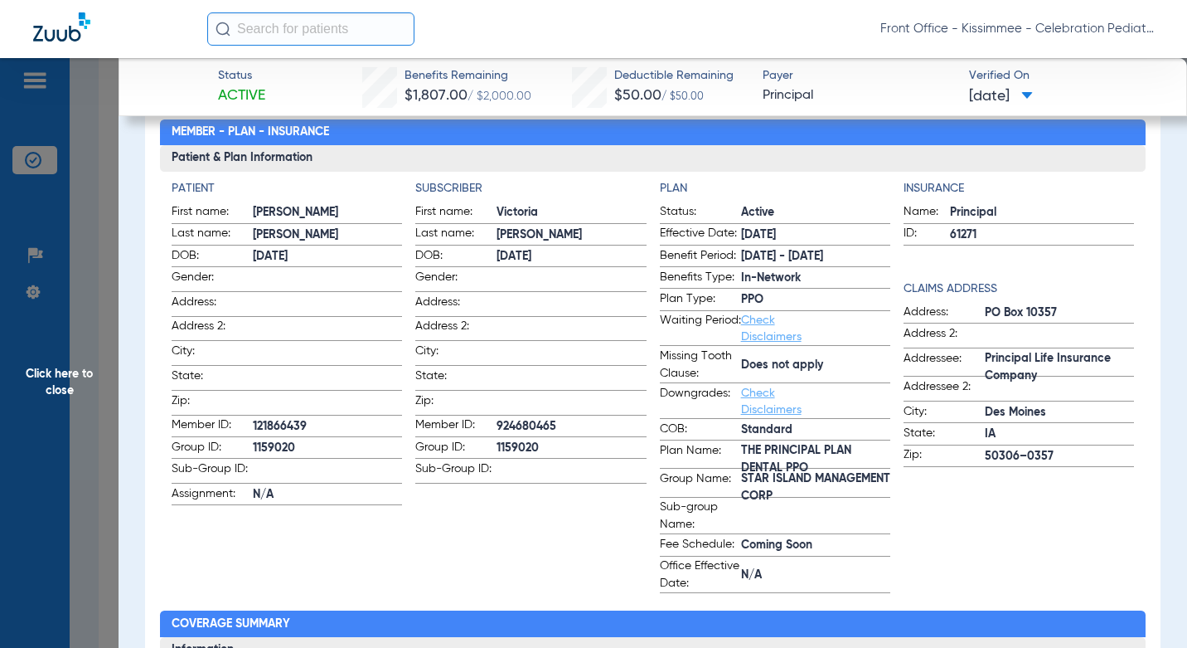
scroll to position [166, 0]
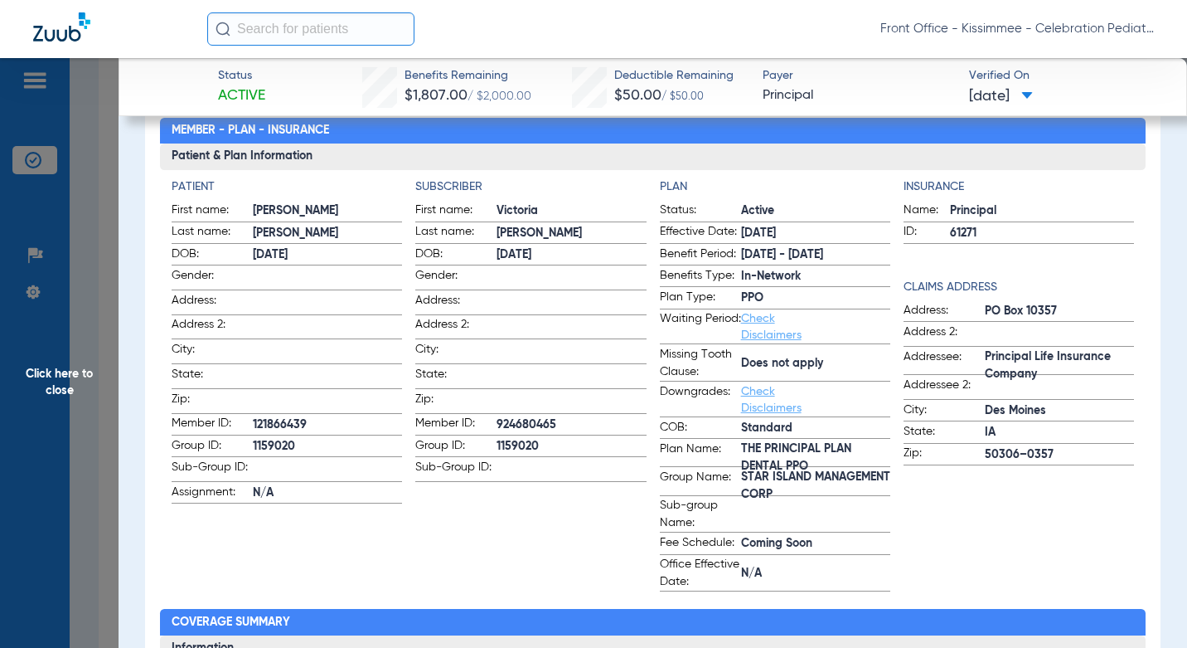
click at [532, 516] on app-subscriber-information "Subscriber First name: [PERSON_NAME] Last name: [PERSON_NAME] DOB: [DEMOGRAPHIC…" at bounding box center [530, 384] width 231 height 413
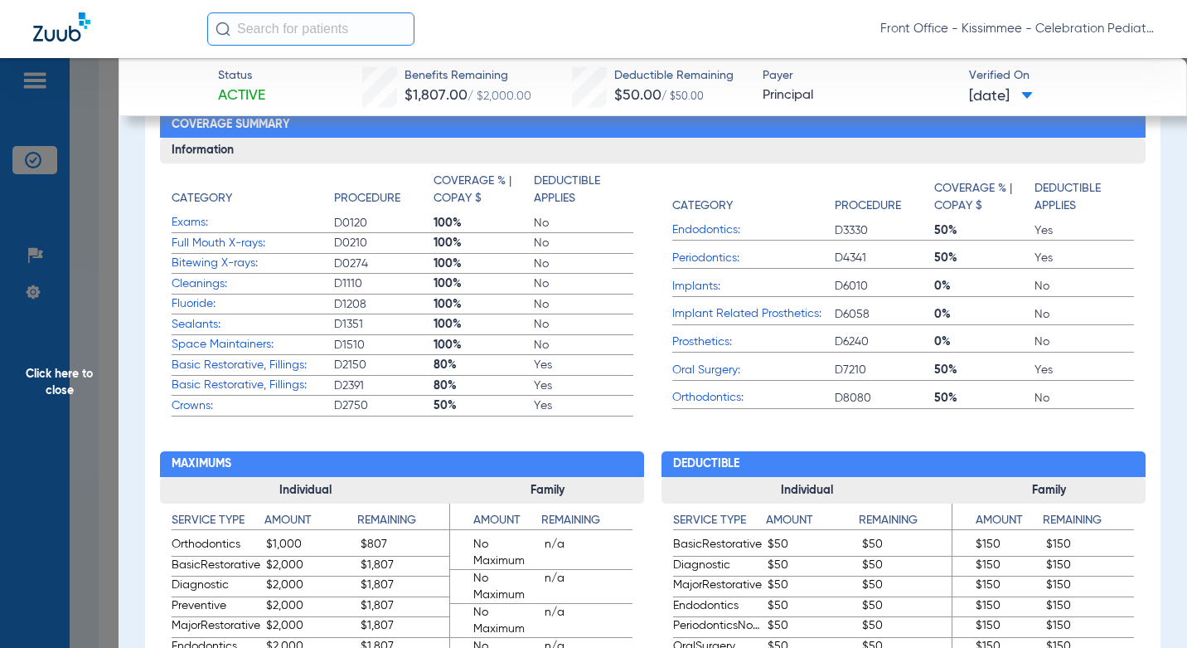
scroll to position [580, 0]
